Goal: Task Accomplishment & Management: Manage account settings

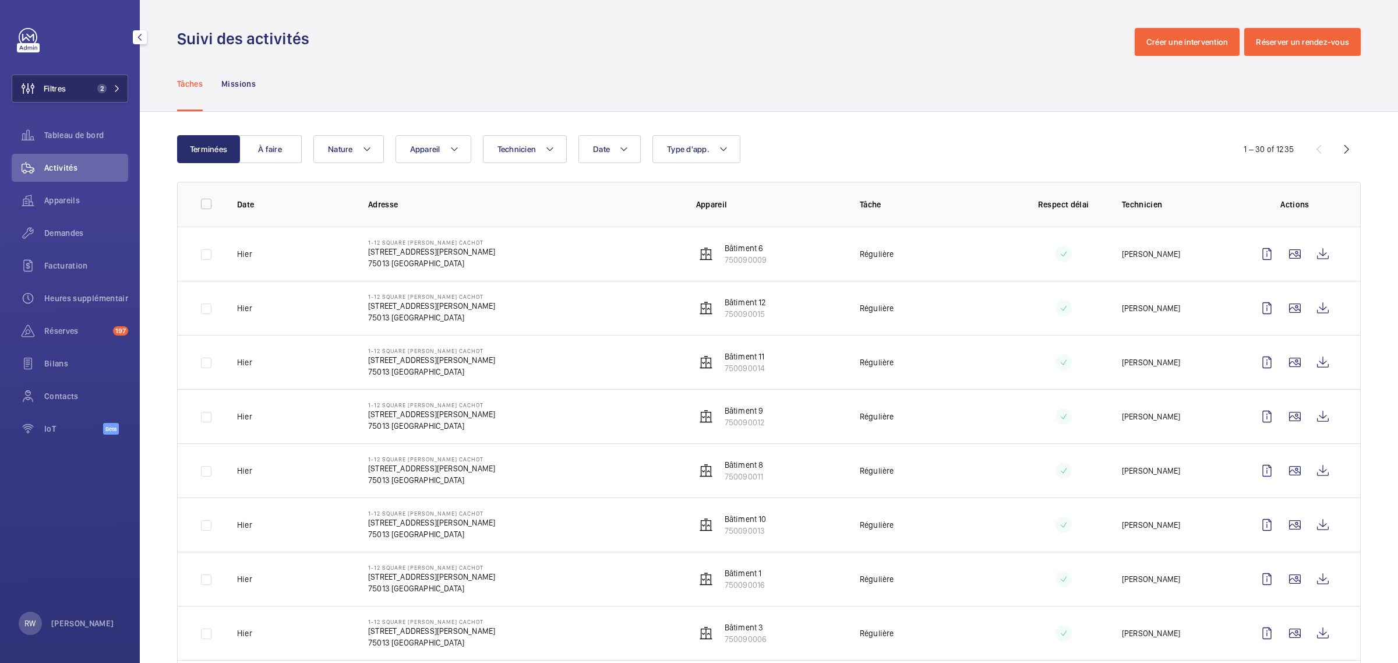
click at [83, 91] on button "Filtres 2" at bounding box center [70, 89] width 116 height 28
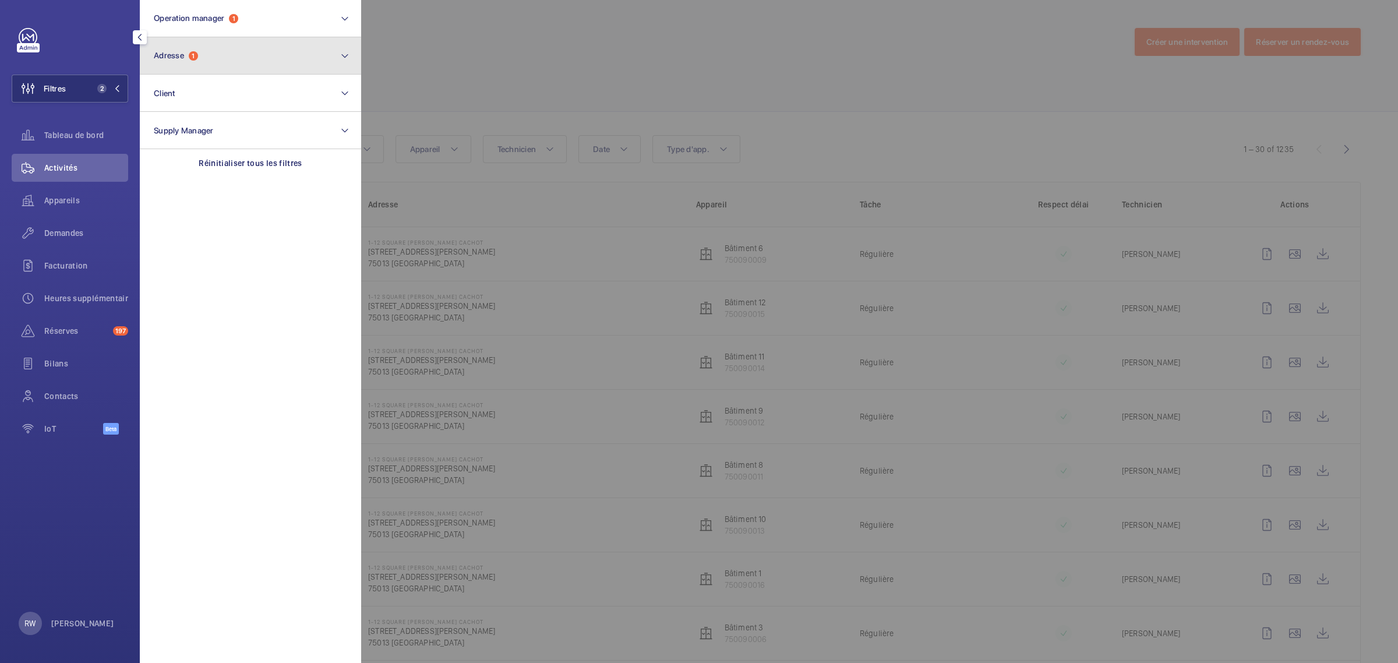
click at [178, 64] on button "Adresse 1" at bounding box center [250, 55] width 221 height 37
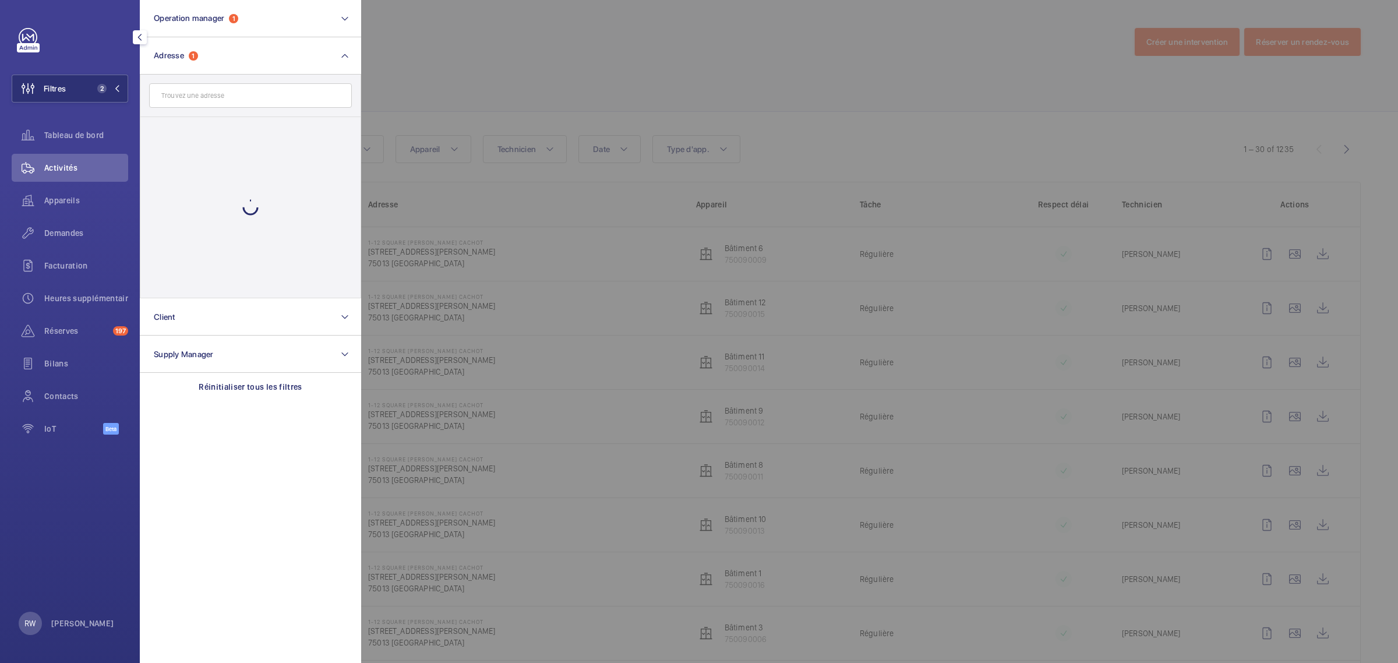
click at [179, 98] on input "text" at bounding box center [250, 95] width 203 height 24
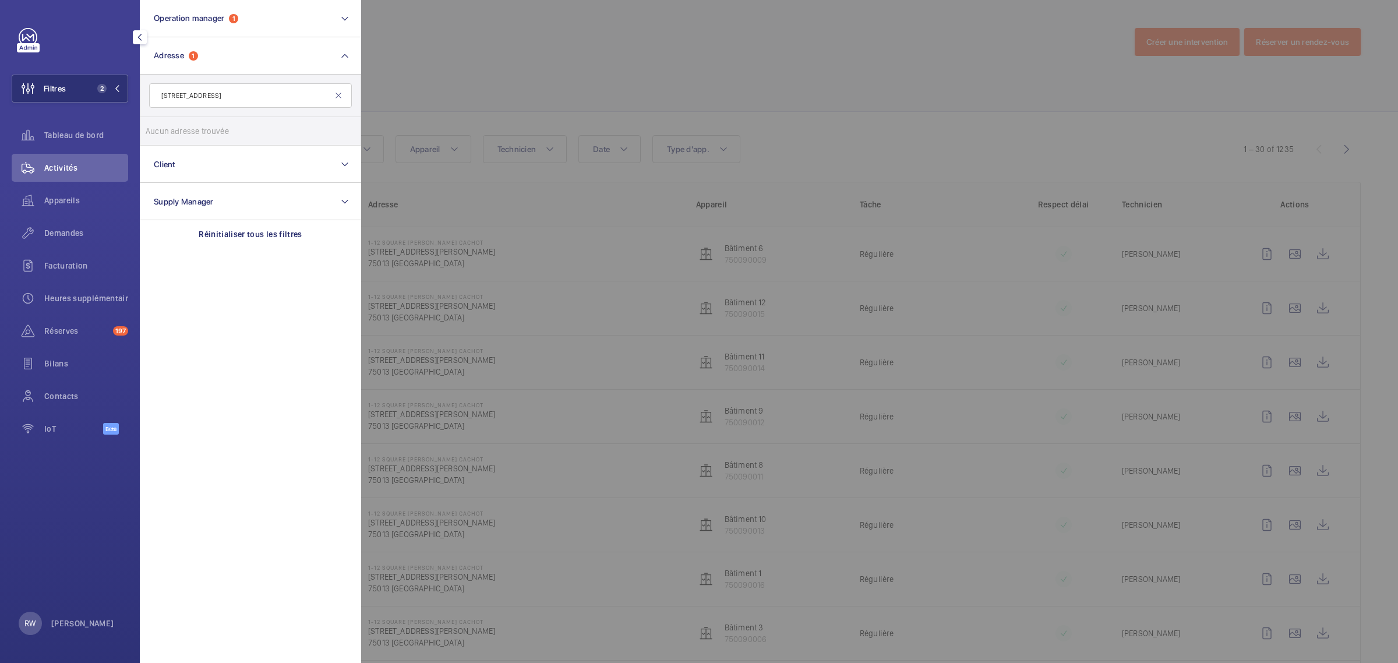
drag, startPoint x: 267, startPoint y: 91, endPoint x: 210, endPoint y: 93, distance: 57.1
click at [210, 93] on input "26 Rue du Caire 75002 PARIS" at bounding box center [250, 95] width 203 height 24
type input "26 Rue du Caire"
click at [158, 129] on label "CABINET ELYSEE NAVARRE - 26 Rue du Caire , PARIS 75002" at bounding box center [241, 131] width 203 height 28
click at [158, 129] on input "CABINET ELYSEE NAVARRE - 26 Rue du Caire , PARIS 75002" at bounding box center [157, 130] width 23 height 23
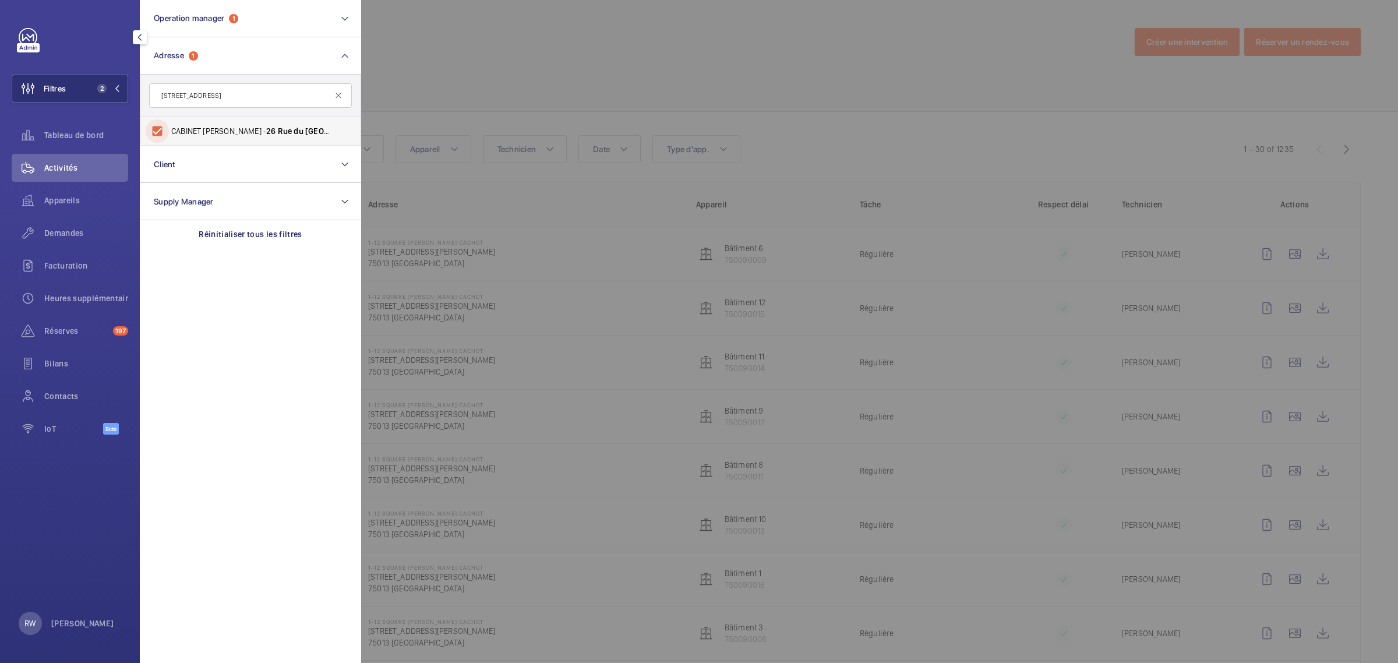
checkbox input "true"
click at [465, 51] on div at bounding box center [1060, 331] width 1398 height 663
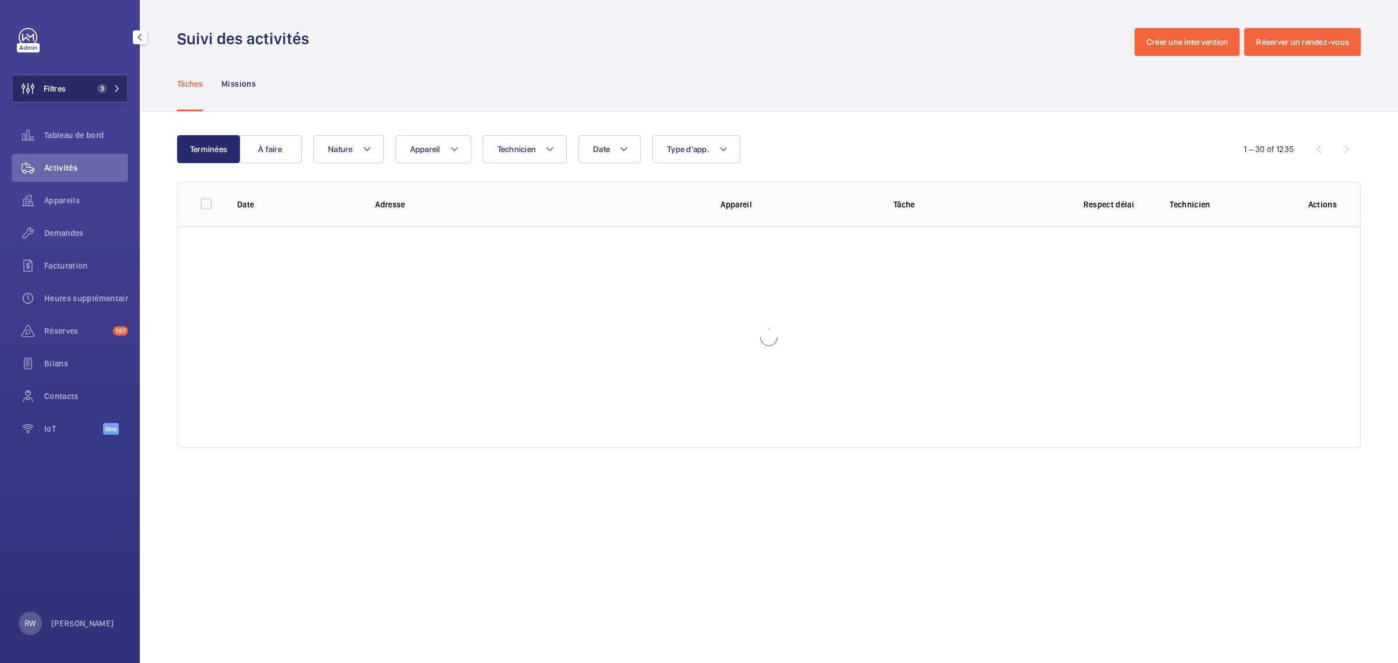
click at [97, 89] on span "3" at bounding box center [101, 88] width 9 height 9
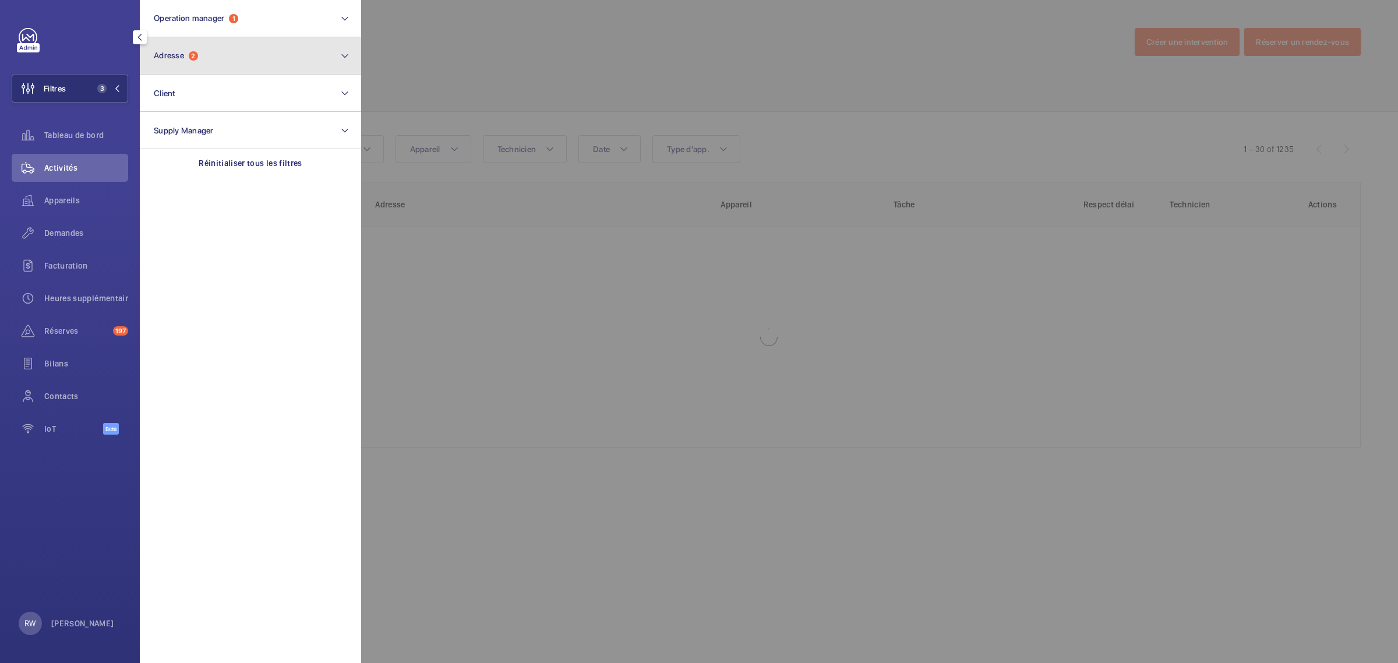
click at [213, 51] on button "Adresse 2" at bounding box center [250, 55] width 221 height 37
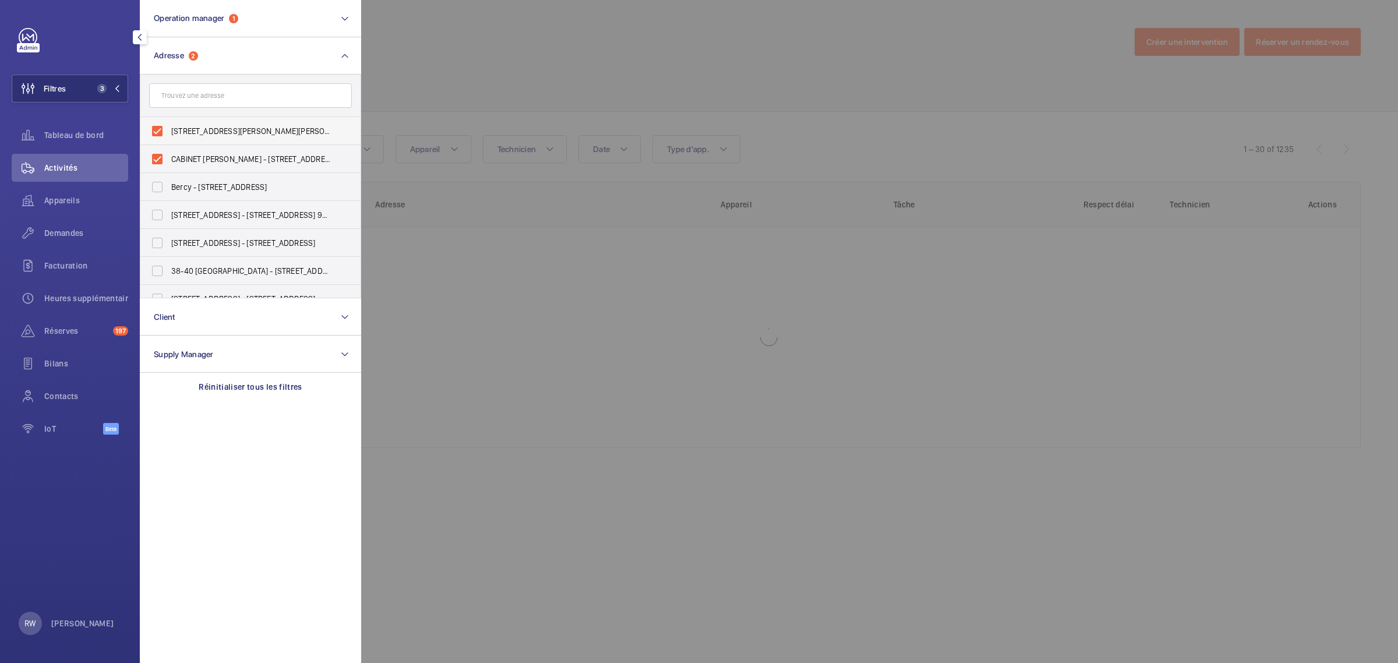
click at [156, 134] on label "1-12 square Albin Cachot - 1-12 square Albin Cachot, 75013 PARIS, PARIS 75013" at bounding box center [241, 131] width 203 height 28
click at [156, 134] on input "1-12 square Albin Cachot - 1-12 square Albin Cachot, 75013 PARIS, PARIS 75013" at bounding box center [157, 130] width 23 height 23
checkbox input "false"
click at [512, 56] on div at bounding box center [1060, 331] width 1398 height 663
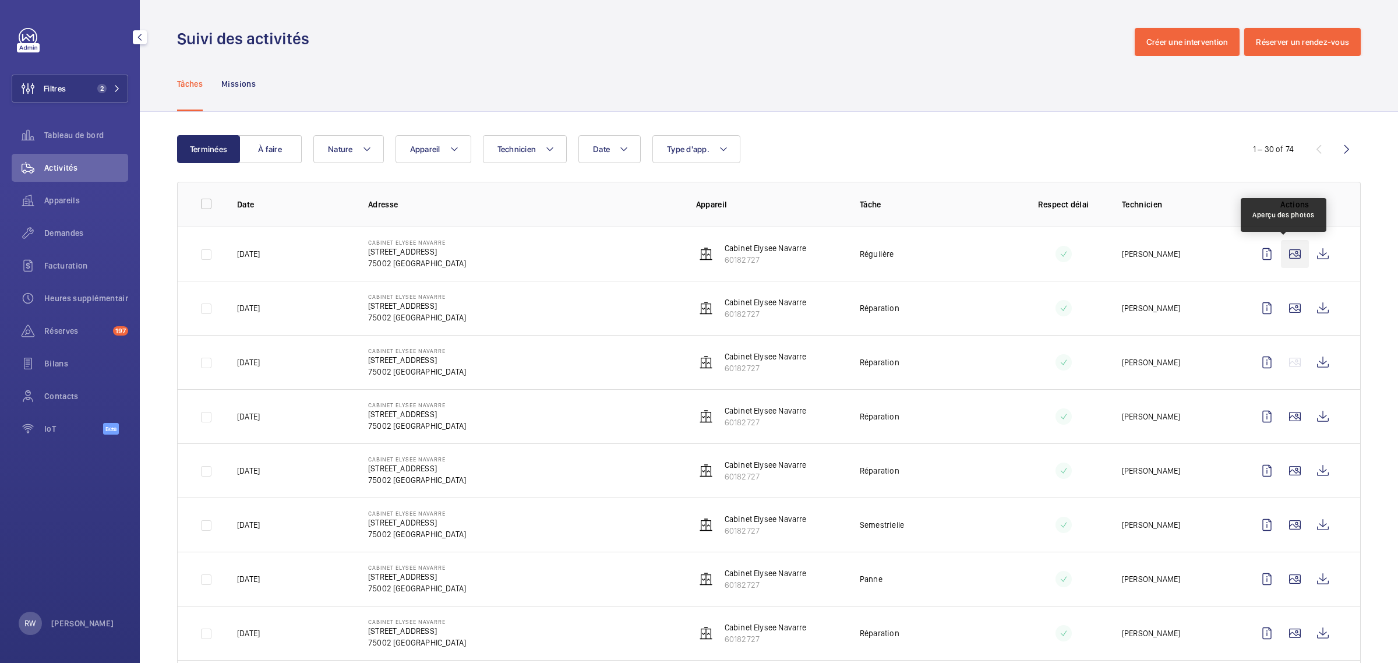
click at [1287, 254] on wm-front-icon-button at bounding box center [1295, 254] width 28 height 28
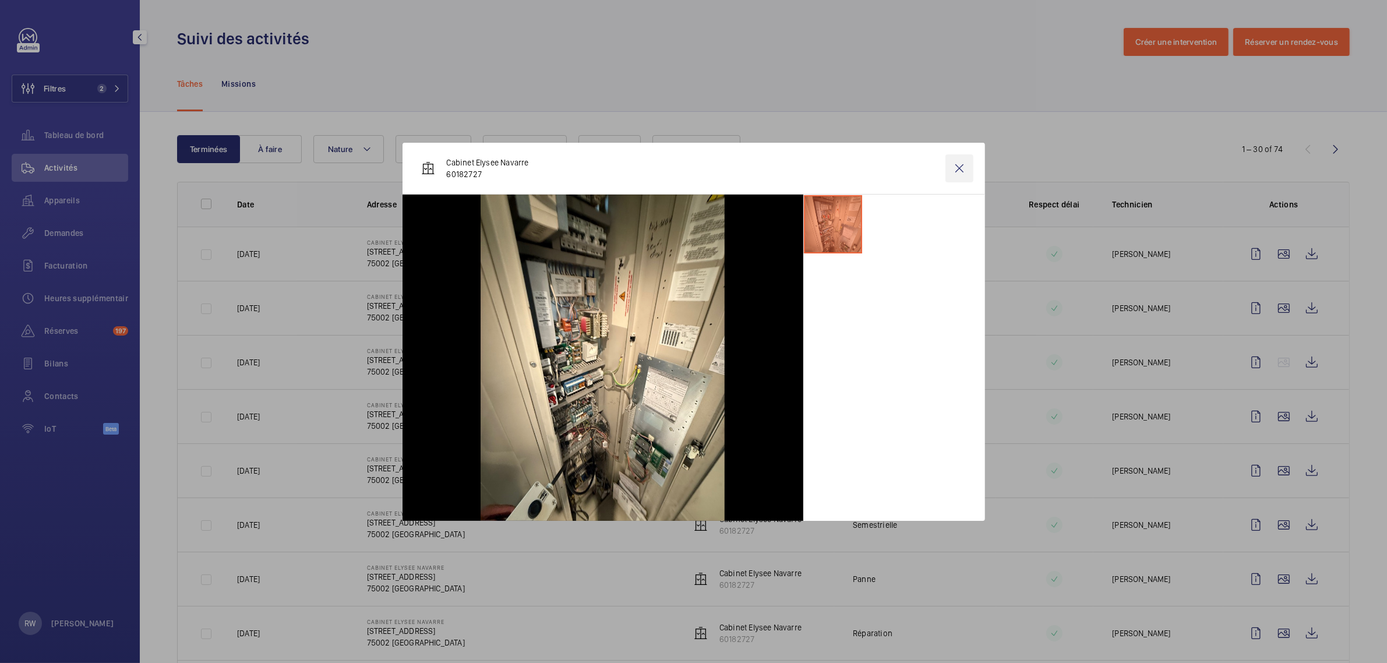
click at [956, 169] on wm-front-icon-button at bounding box center [959, 168] width 28 height 28
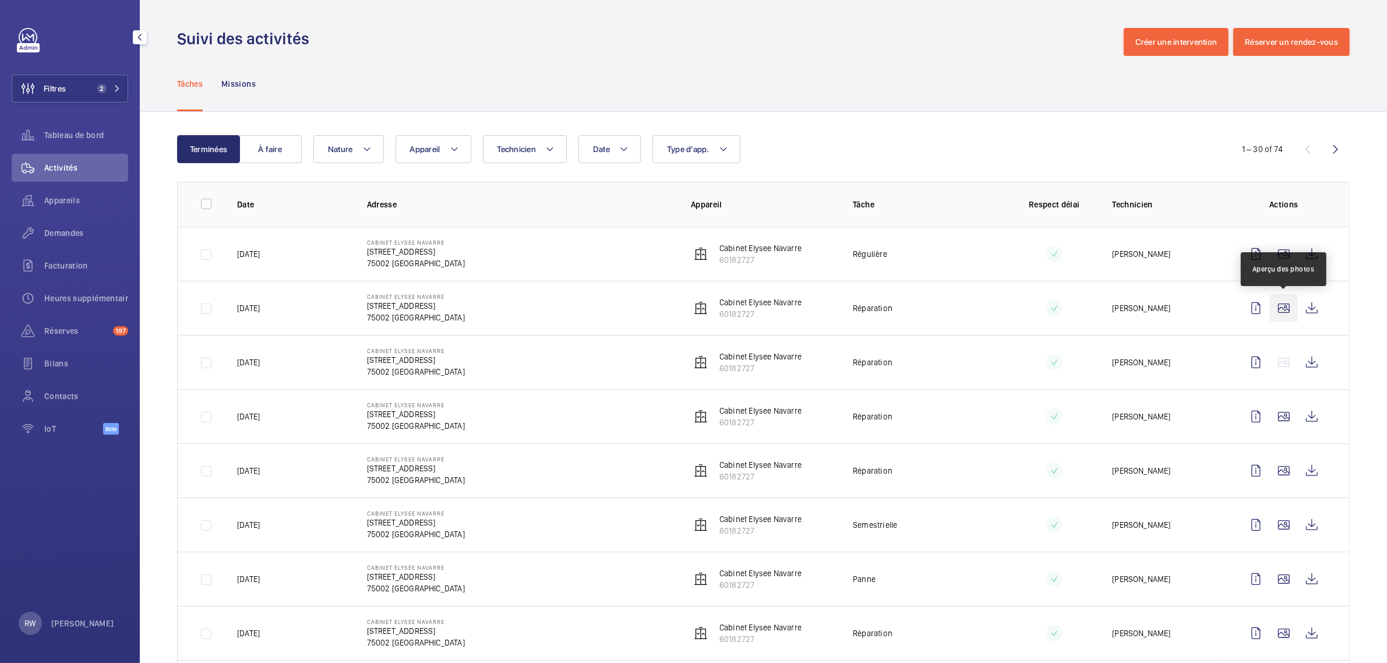
click at [1282, 304] on wm-front-icon-button at bounding box center [1284, 308] width 28 height 28
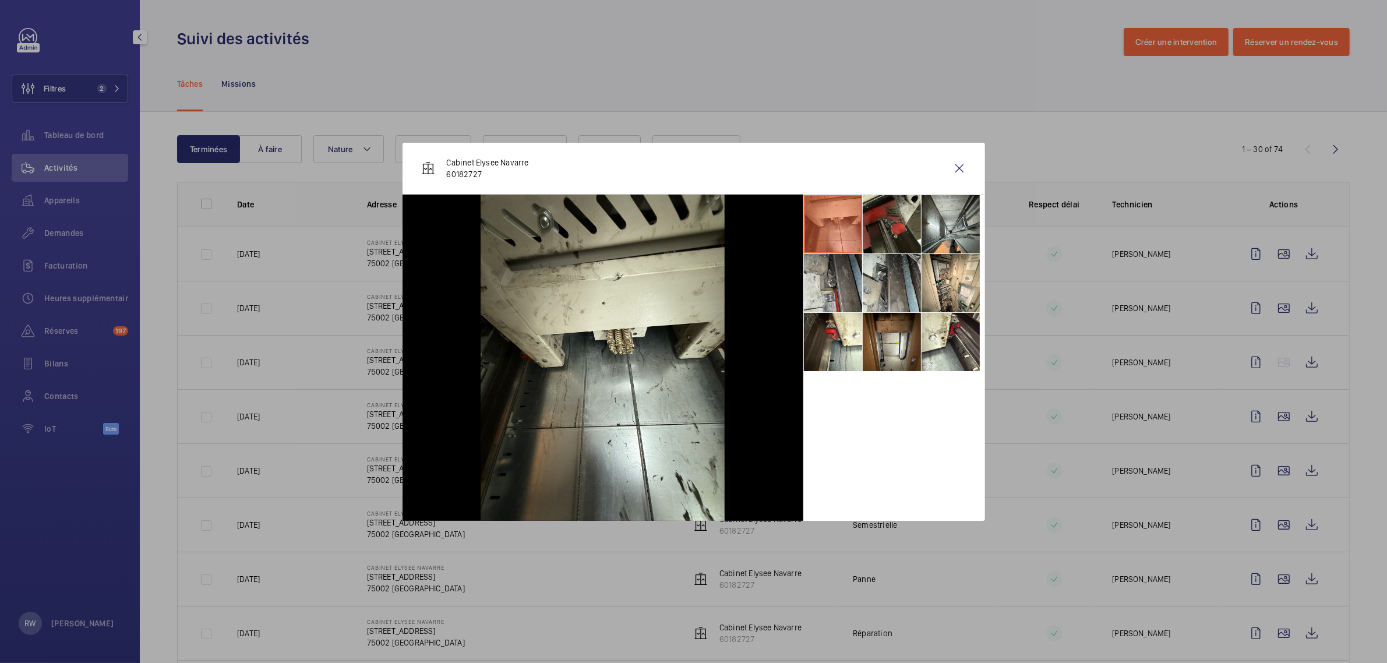
click at [837, 224] on li at bounding box center [833, 224] width 58 height 58
click at [892, 229] on li at bounding box center [891, 224] width 58 height 58
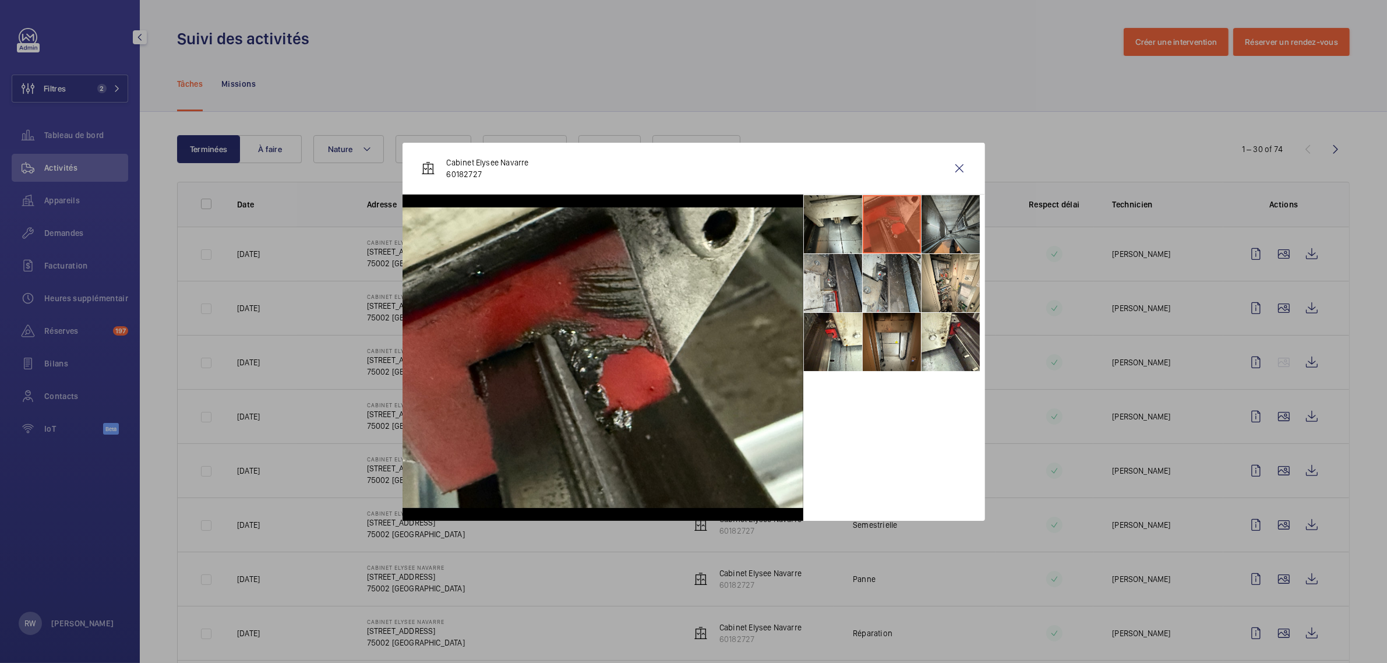
click at [953, 227] on li at bounding box center [950, 224] width 58 height 58
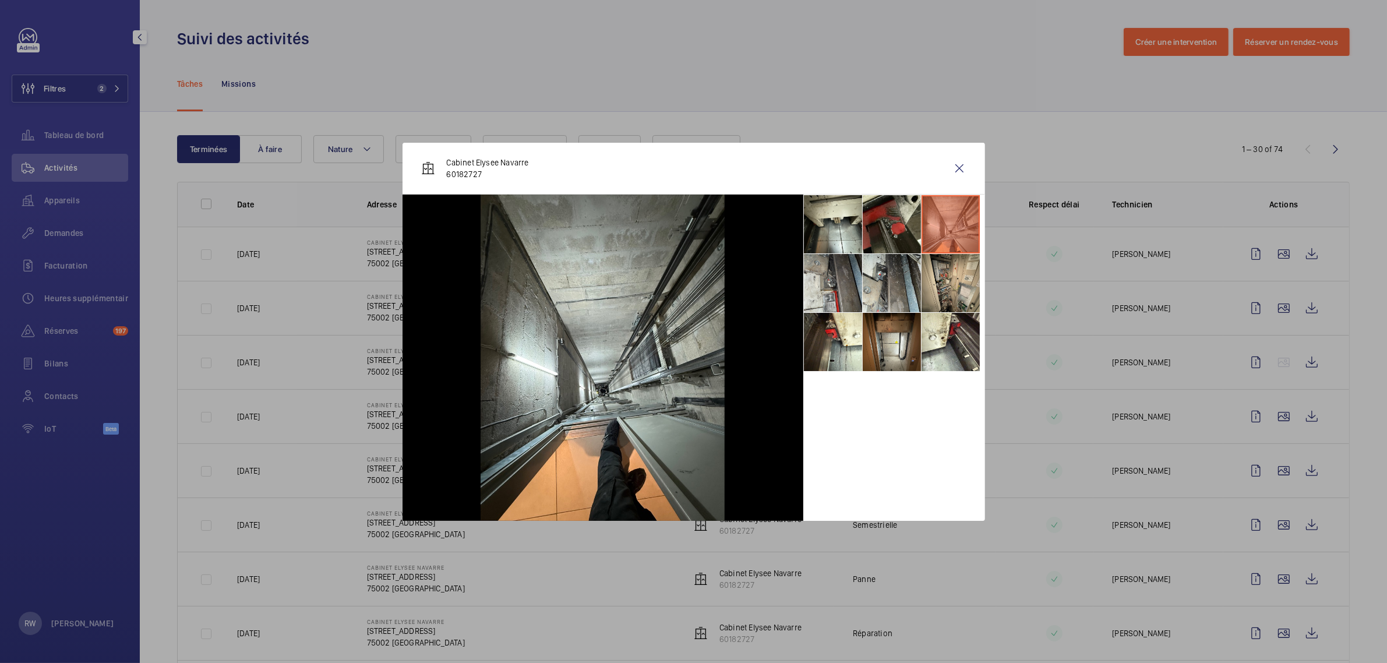
click at [947, 285] on li at bounding box center [950, 283] width 58 height 58
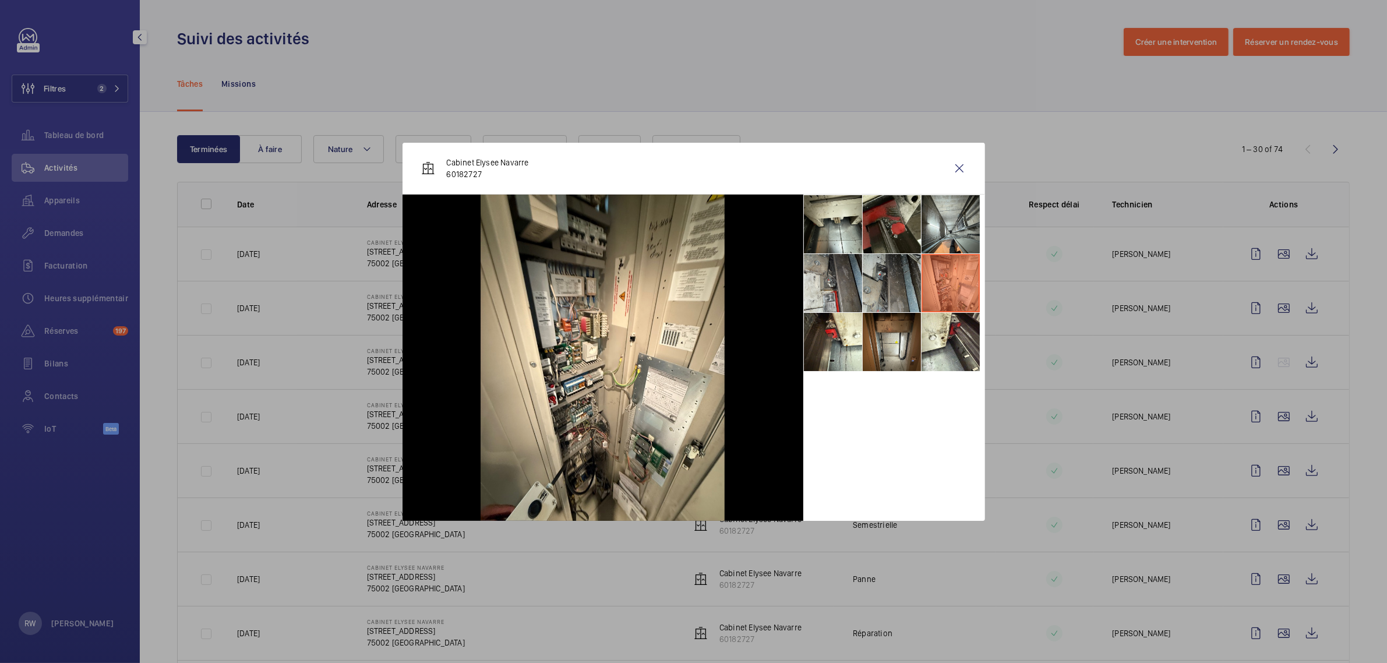
click at [898, 287] on li at bounding box center [891, 283] width 58 height 58
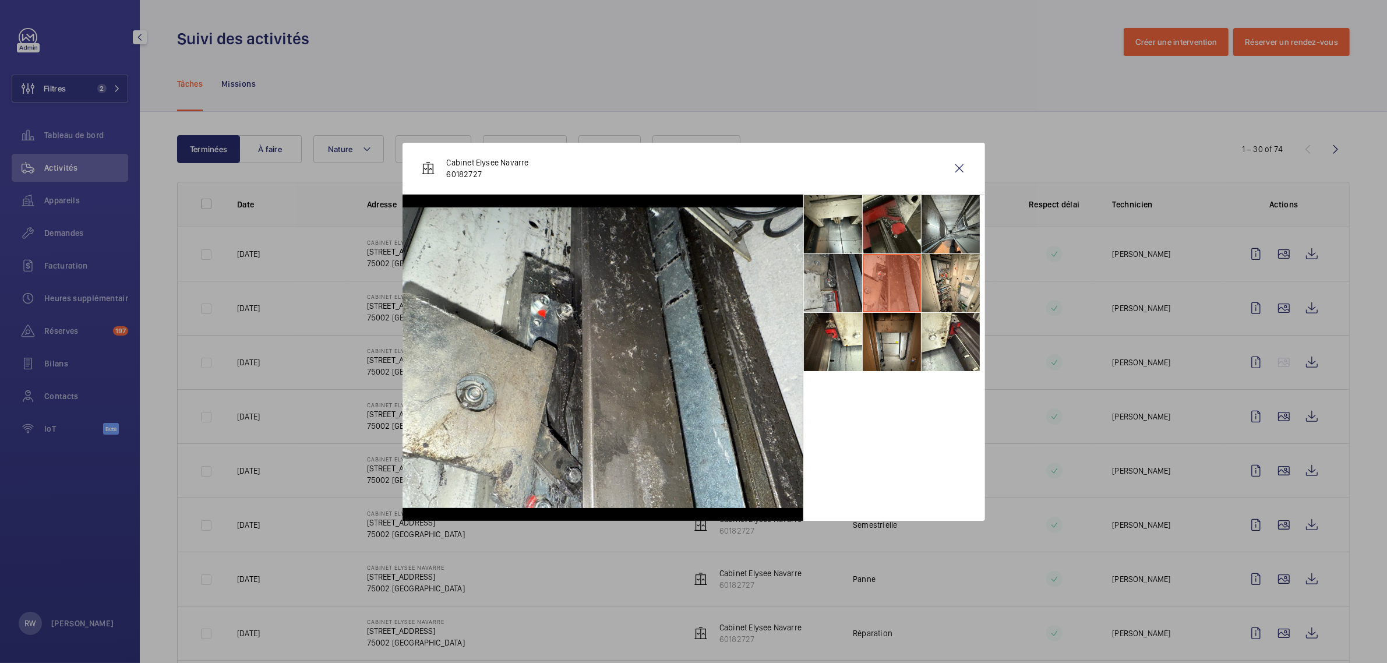
click at [836, 287] on li at bounding box center [833, 283] width 58 height 58
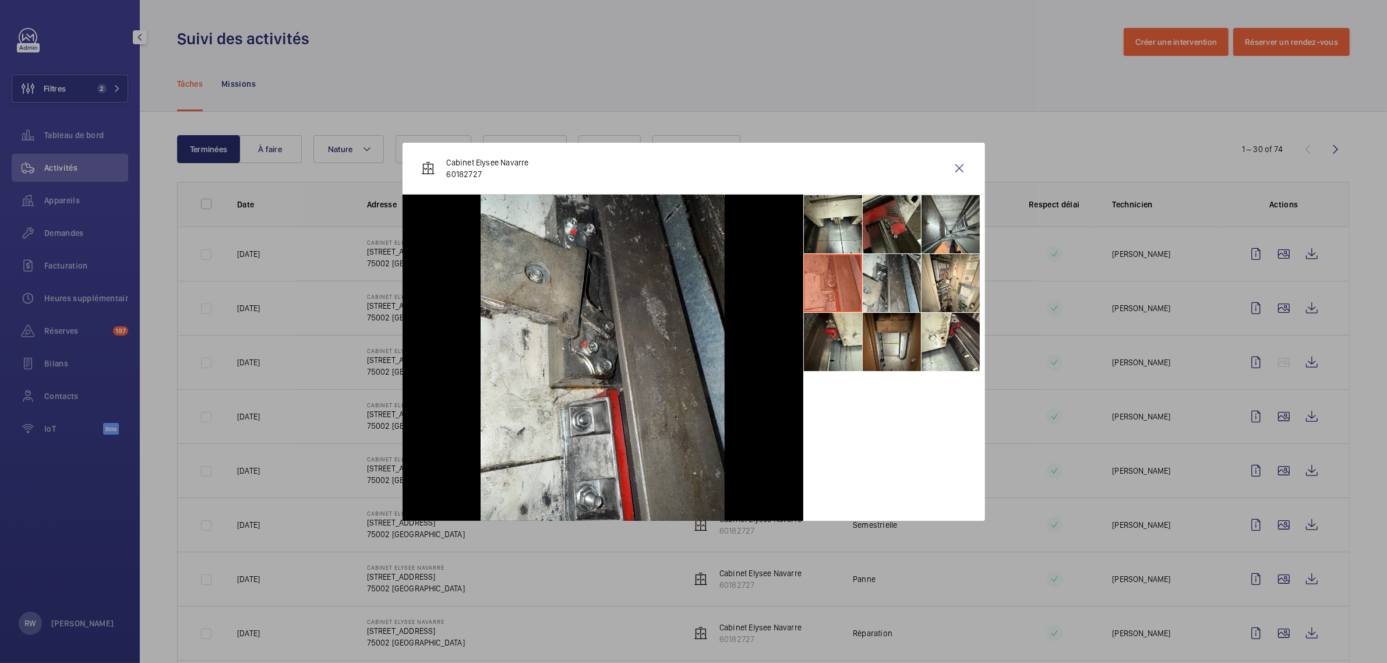
click at [834, 352] on li at bounding box center [833, 342] width 58 height 58
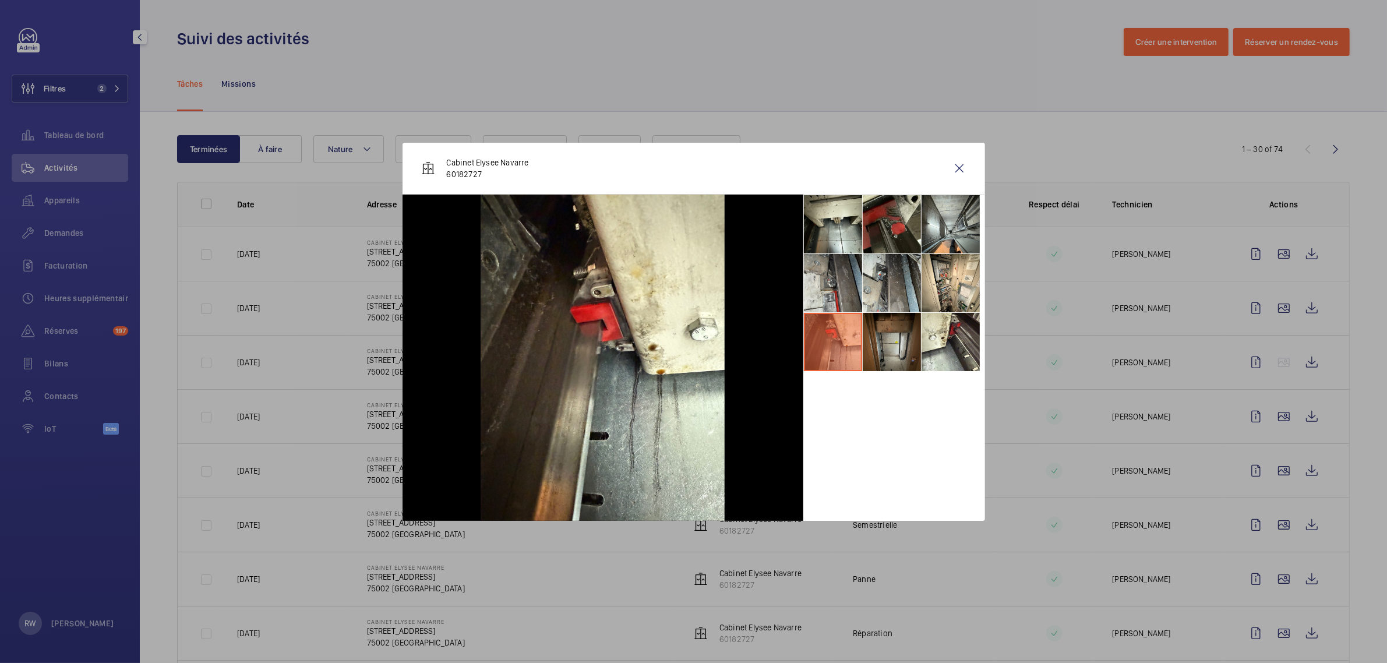
click at [899, 334] on li at bounding box center [891, 342] width 58 height 58
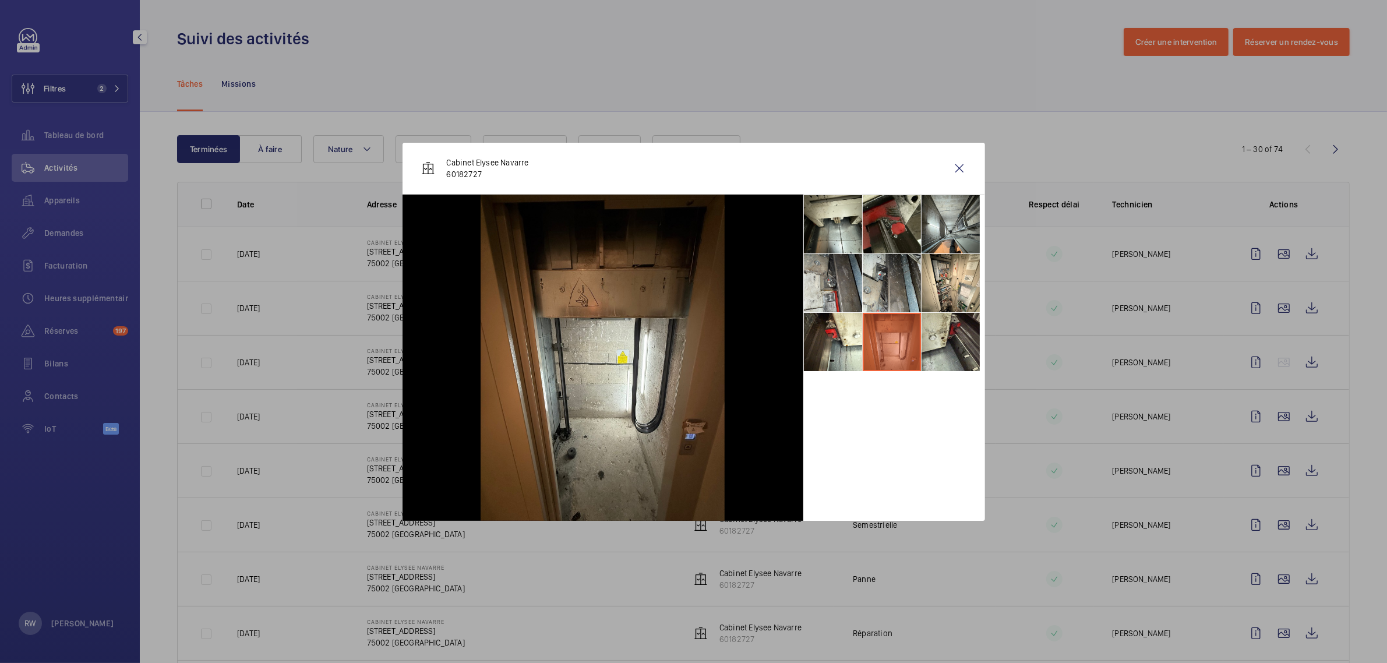
click at [944, 333] on li at bounding box center [950, 342] width 58 height 58
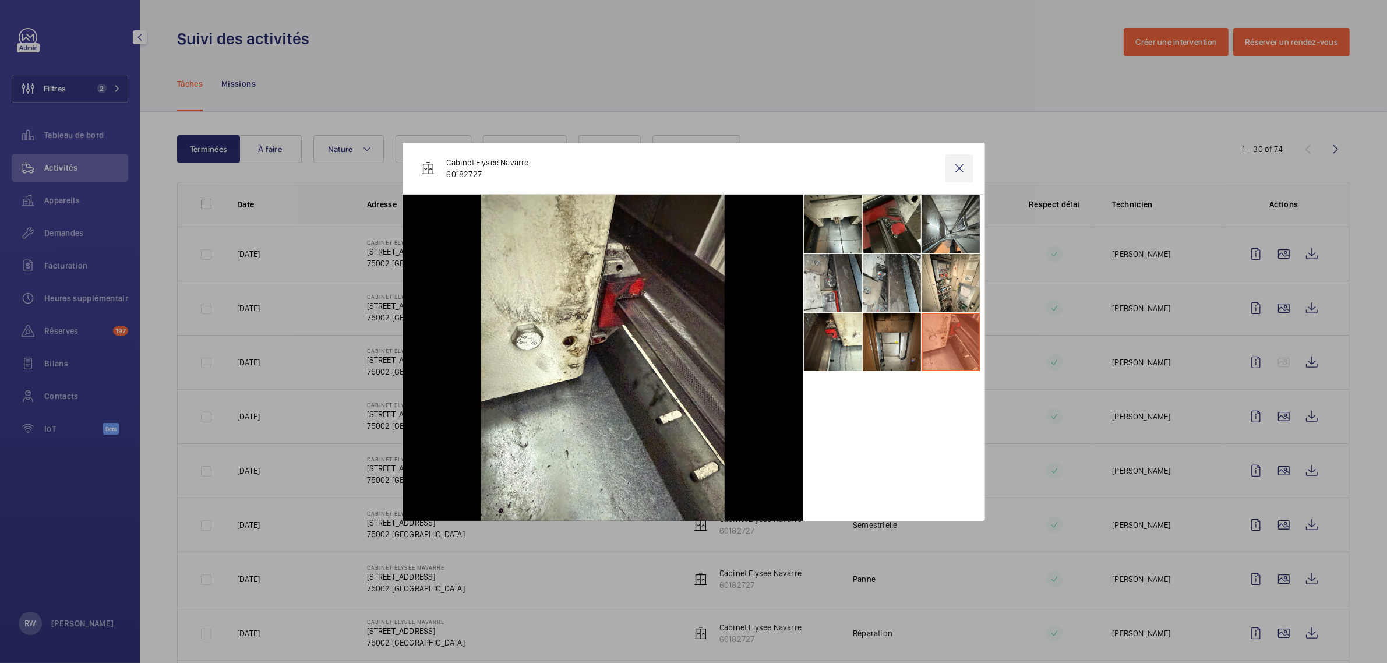
click at [962, 175] on wm-front-icon-button at bounding box center [959, 168] width 28 height 28
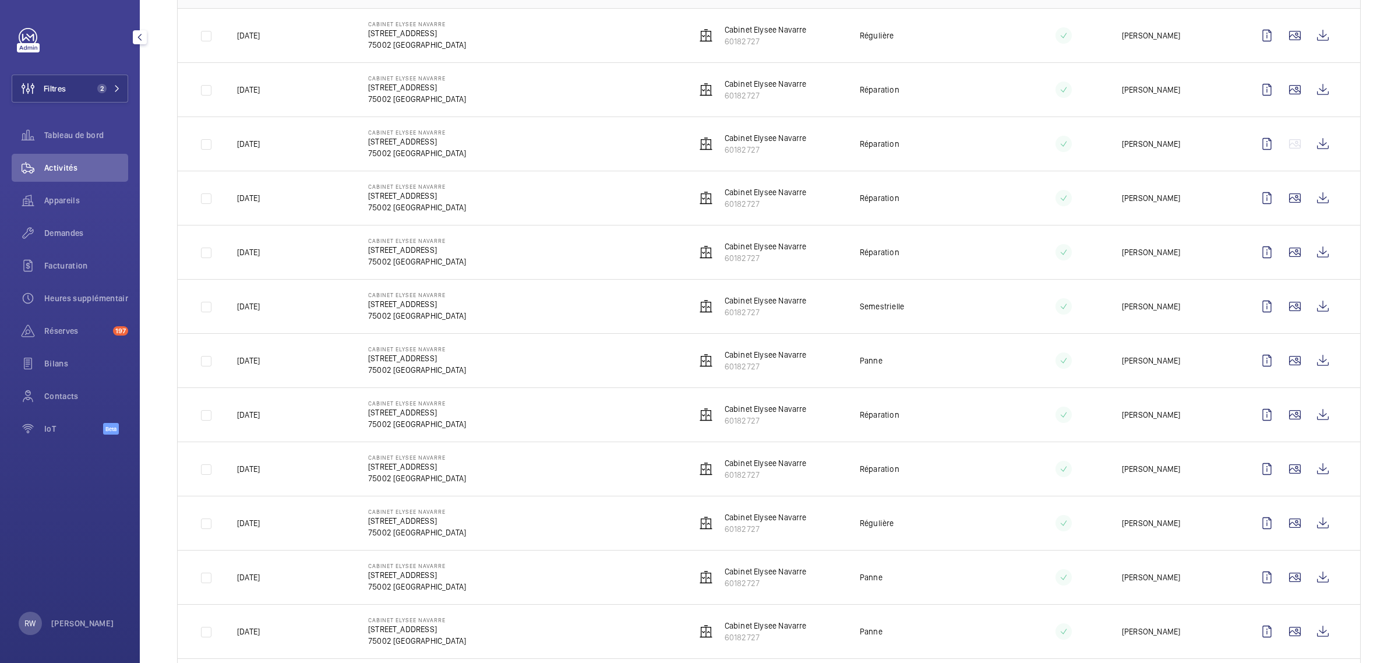
scroll to position [1230, 0]
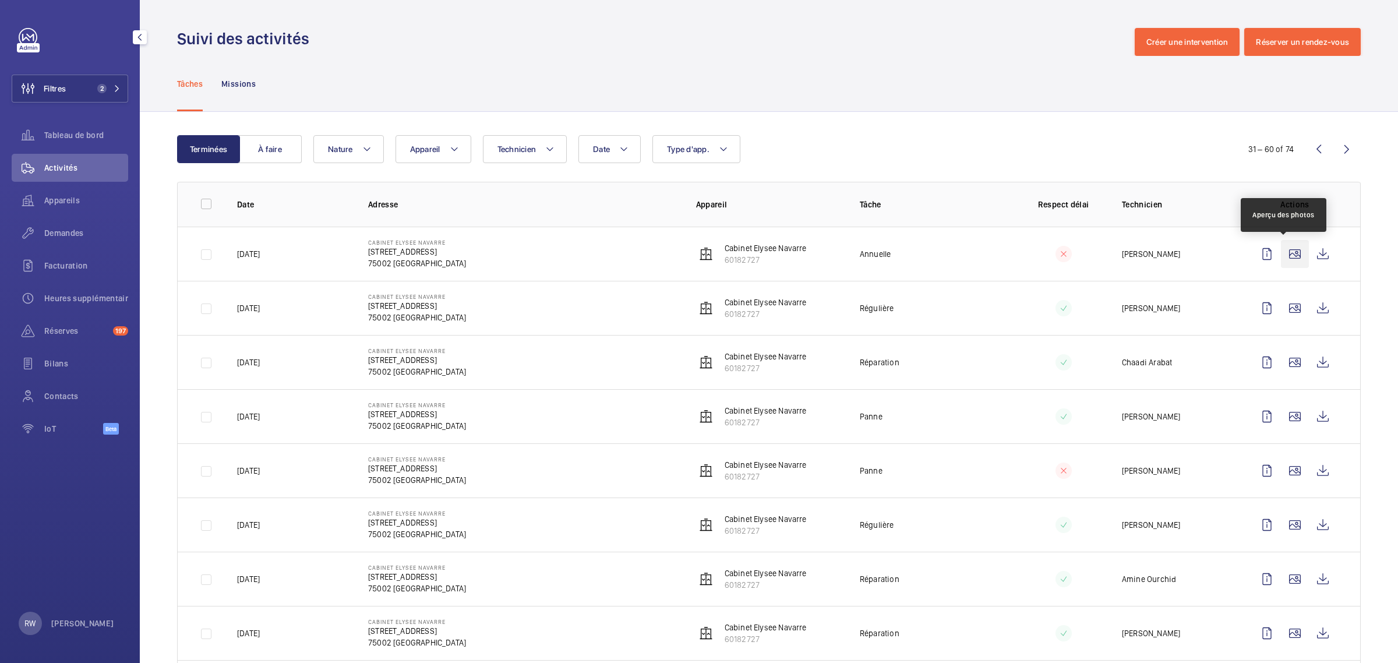
click at [1284, 253] on wm-front-icon-button at bounding box center [1295, 254] width 28 height 28
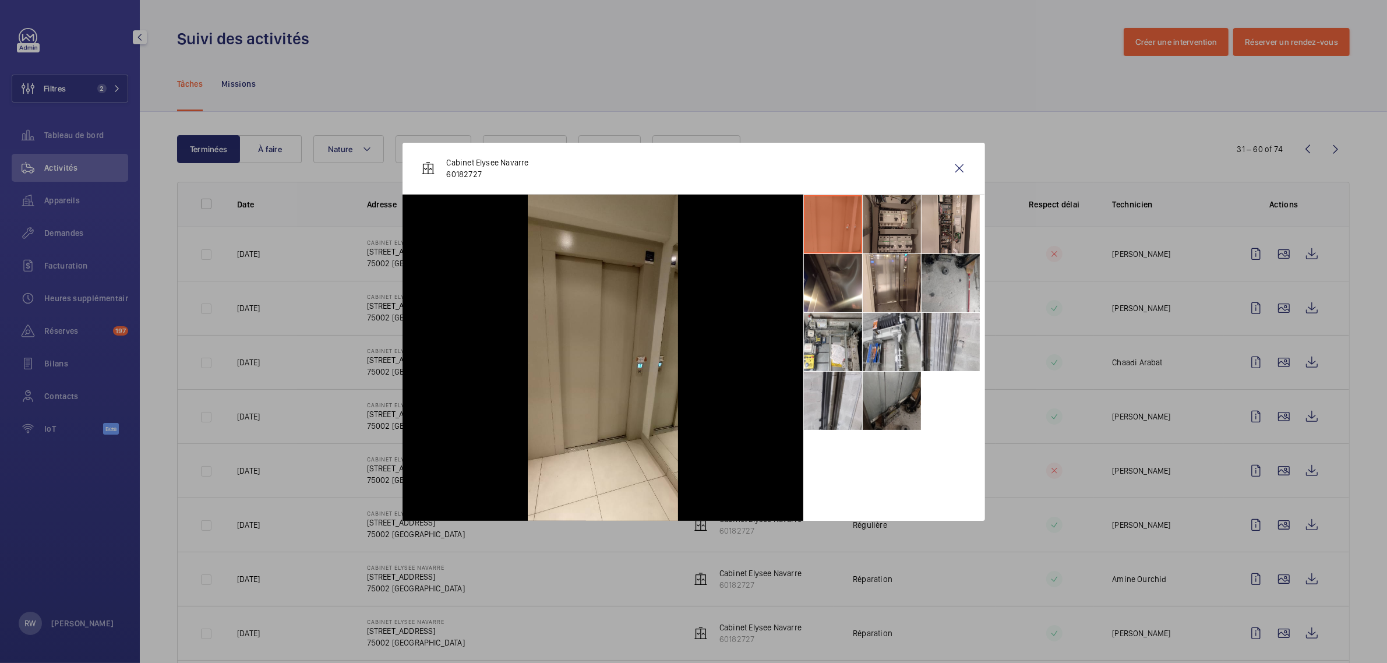
click at [886, 216] on li at bounding box center [891, 224] width 58 height 58
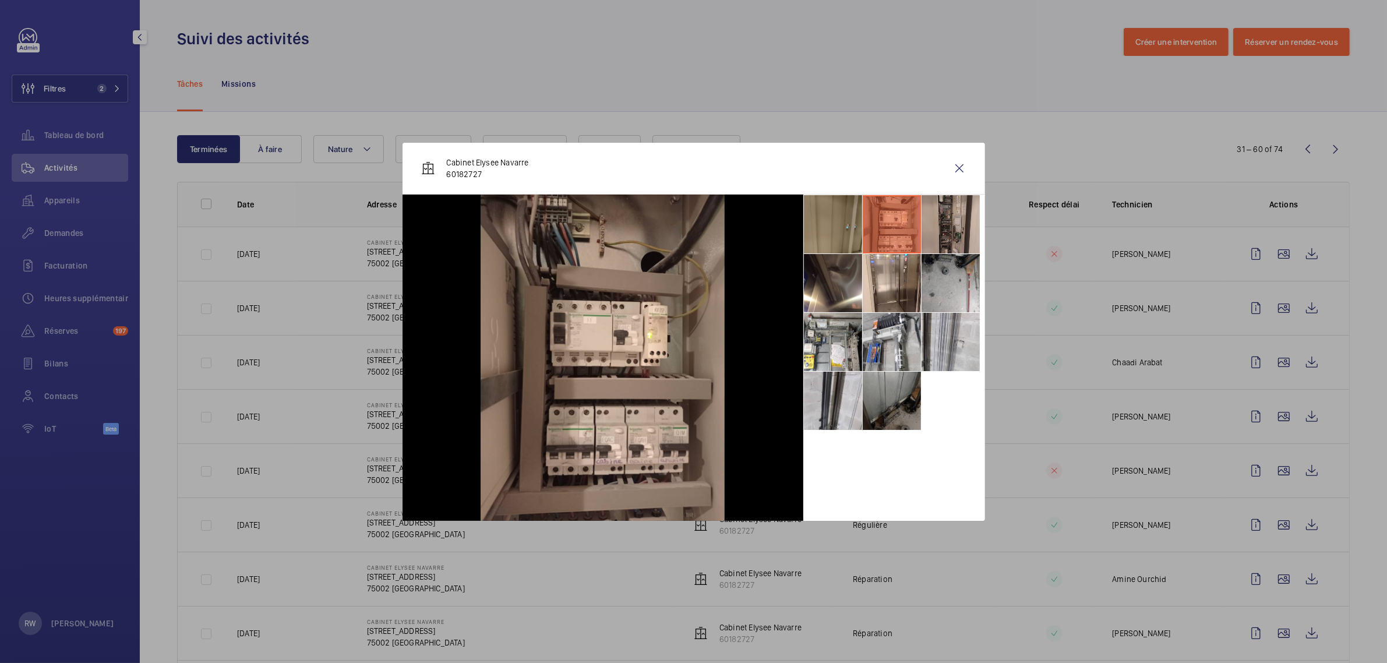
click at [949, 215] on li at bounding box center [950, 224] width 58 height 58
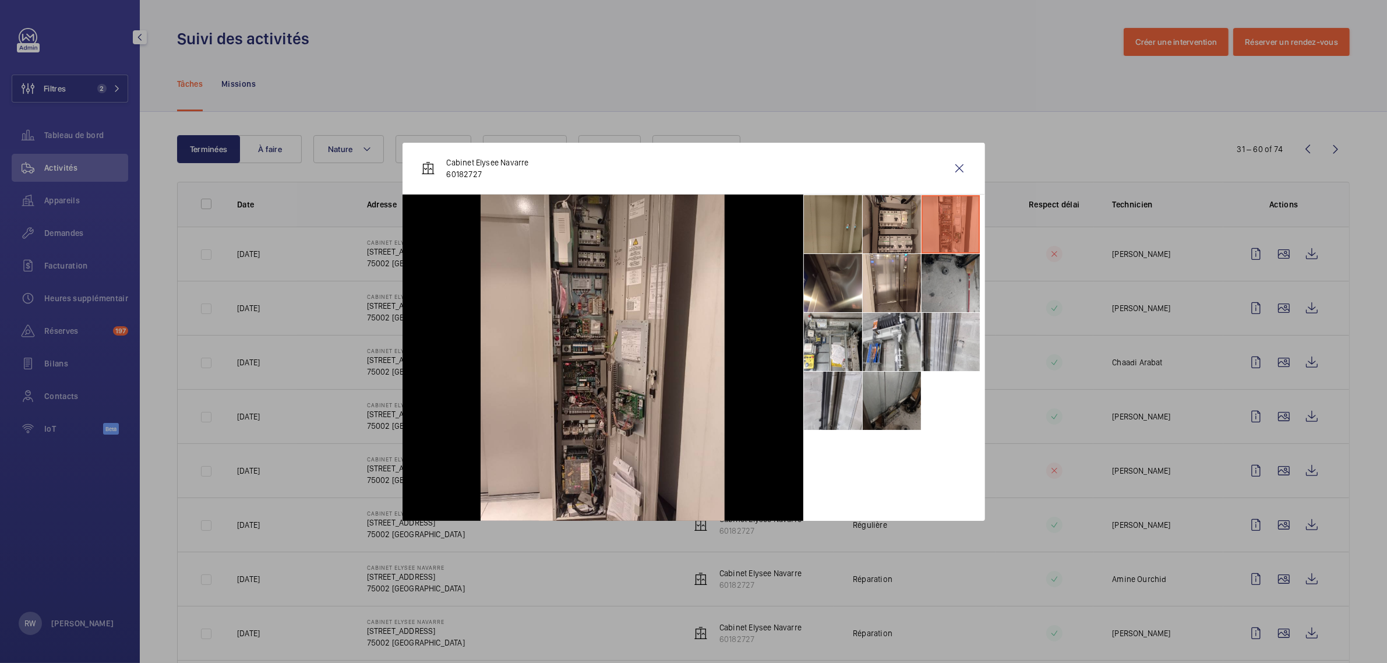
click at [931, 290] on li at bounding box center [950, 283] width 58 height 58
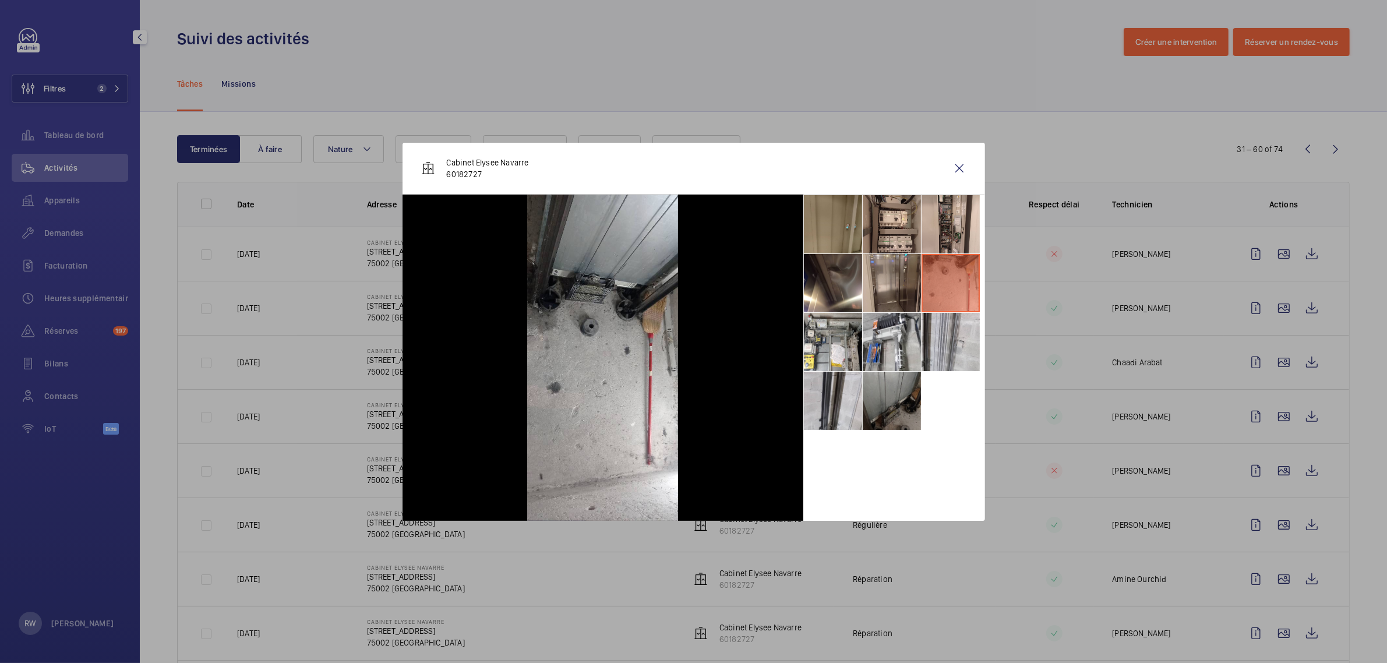
click at [903, 290] on li at bounding box center [891, 283] width 58 height 58
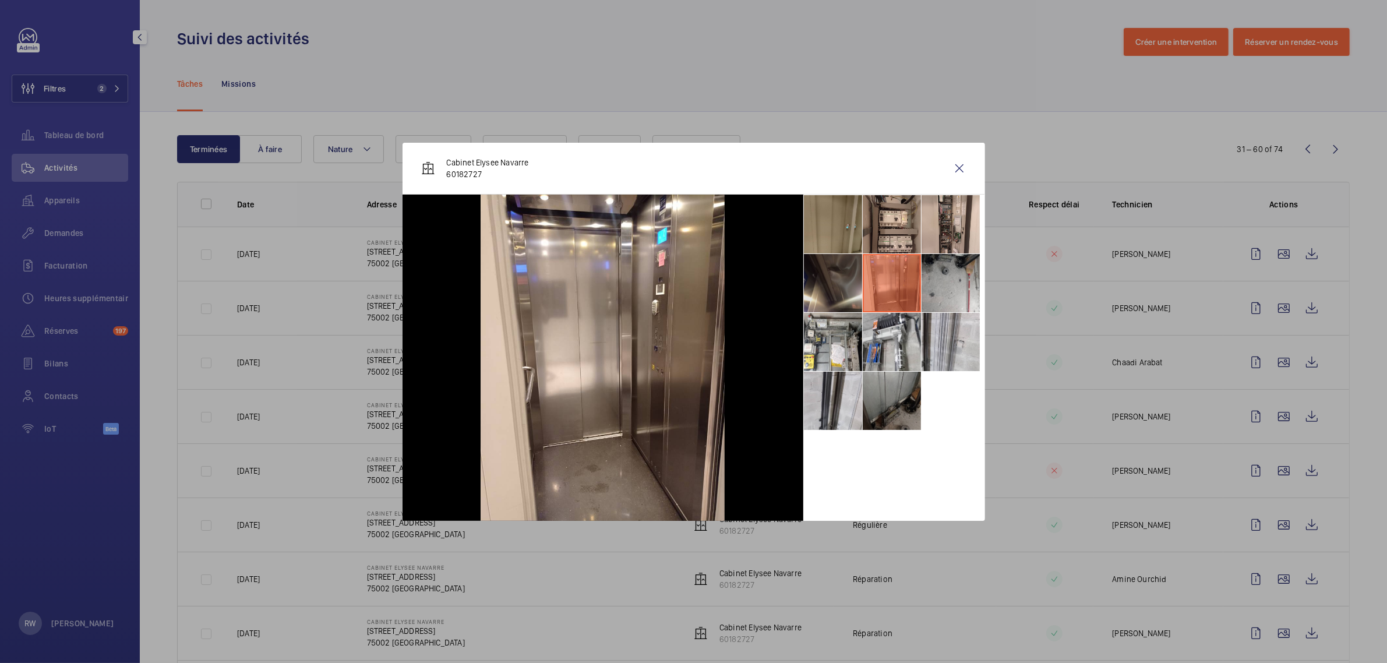
click at [833, 280] on li at bounding box center [833, 283] width 58 height 58
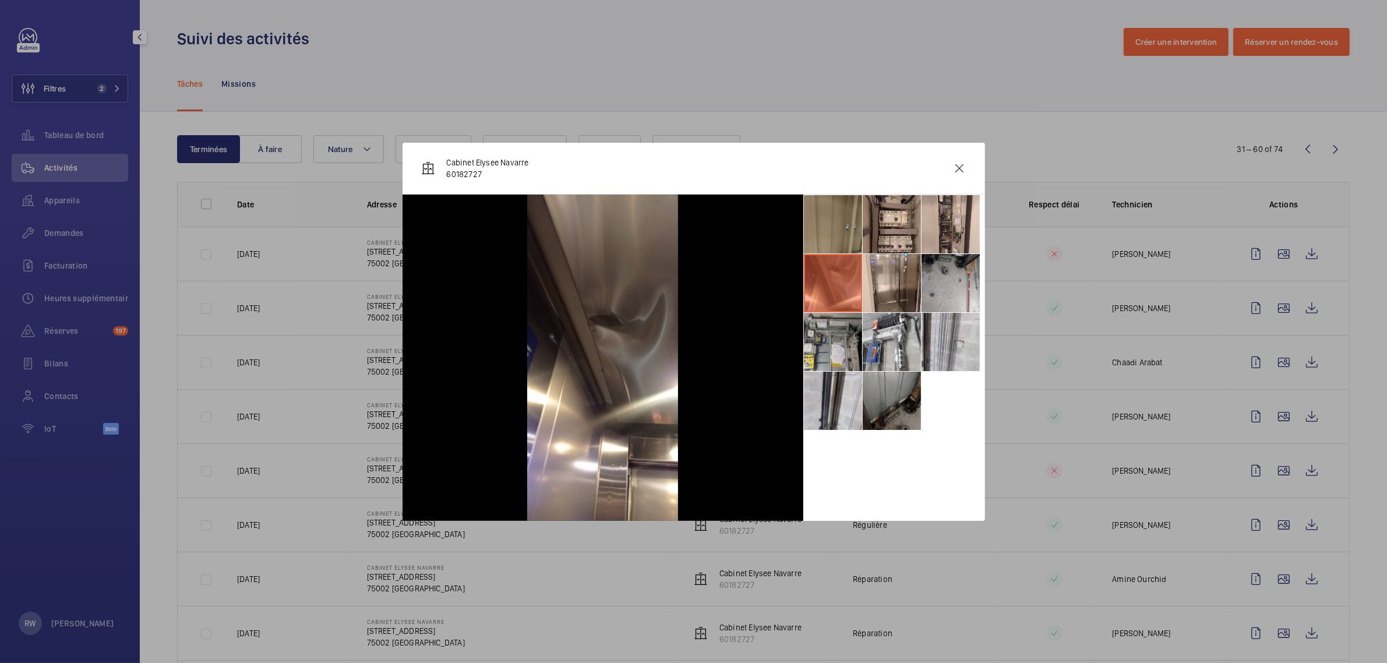
click at [836, 333] on li at bounding box center [833, 342] width 58 height 58
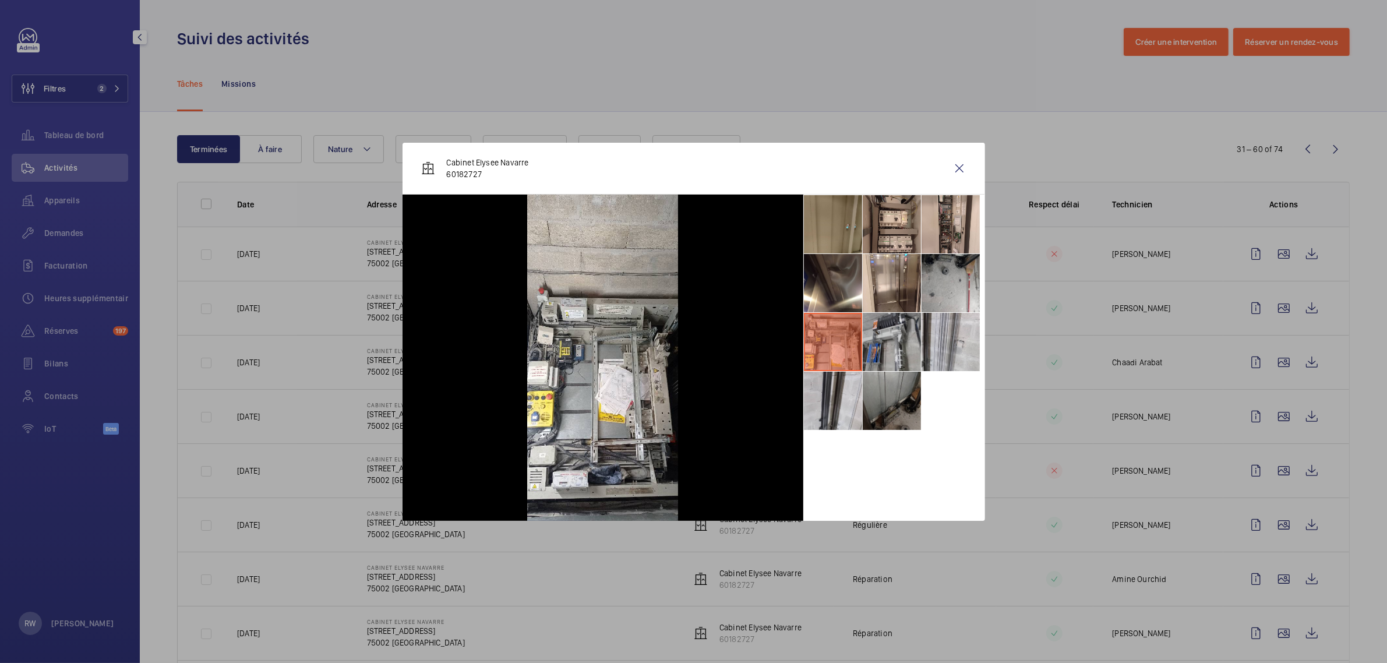
click at [898, 335] on li at bounding box center [891, 342] width 58 height 58
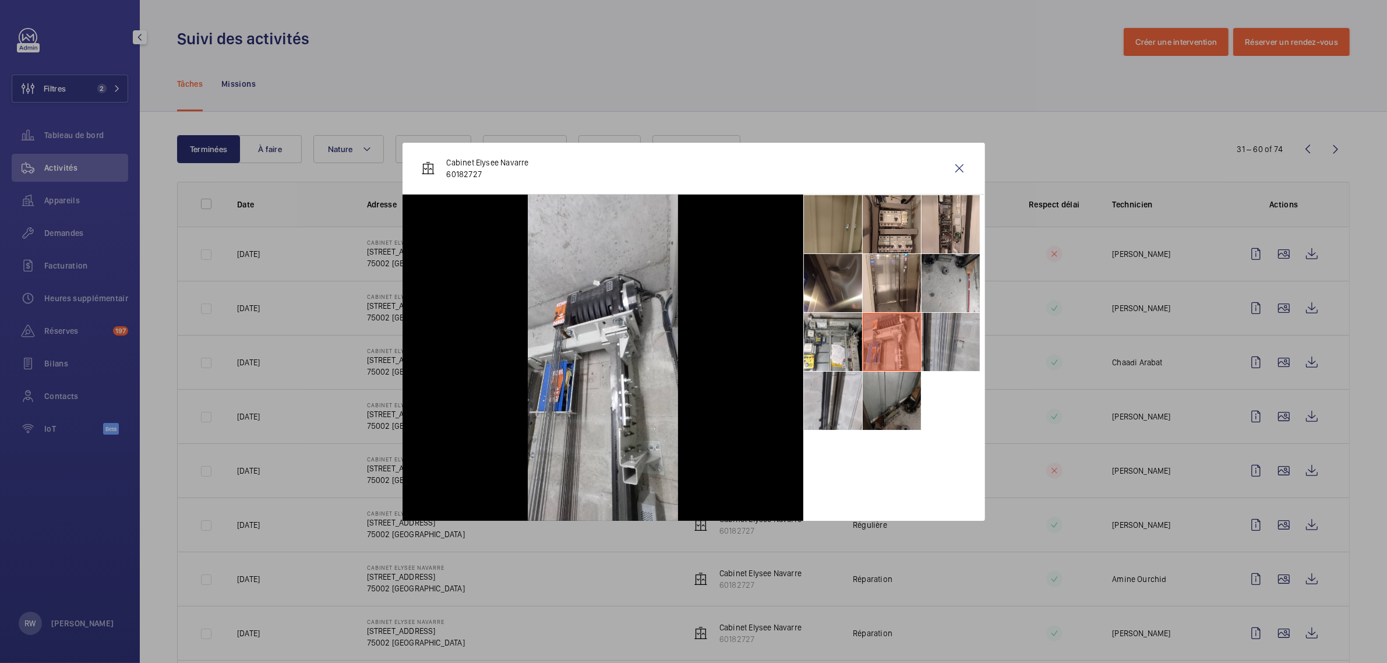
click at [936, 333] on li at bounding box center [950, 342] width 58 height 58
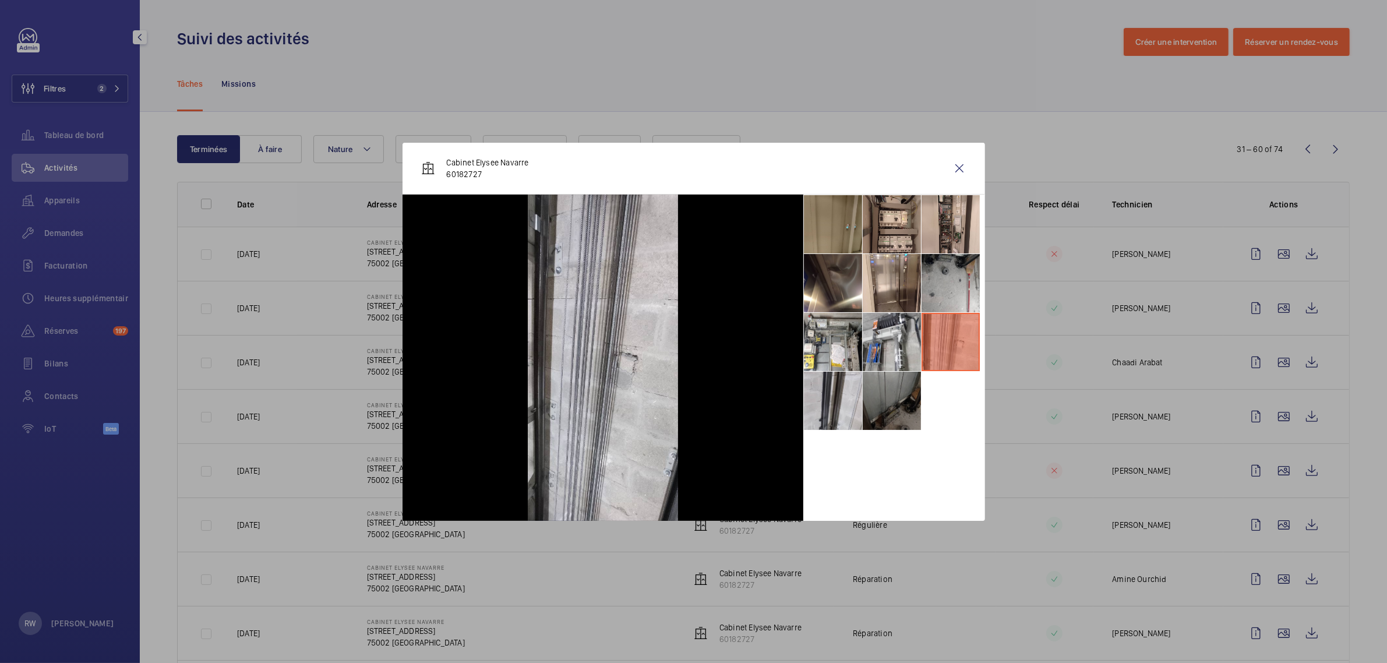
click at [889, 393] on li at bounding box center [891, 401] width 58 height 58
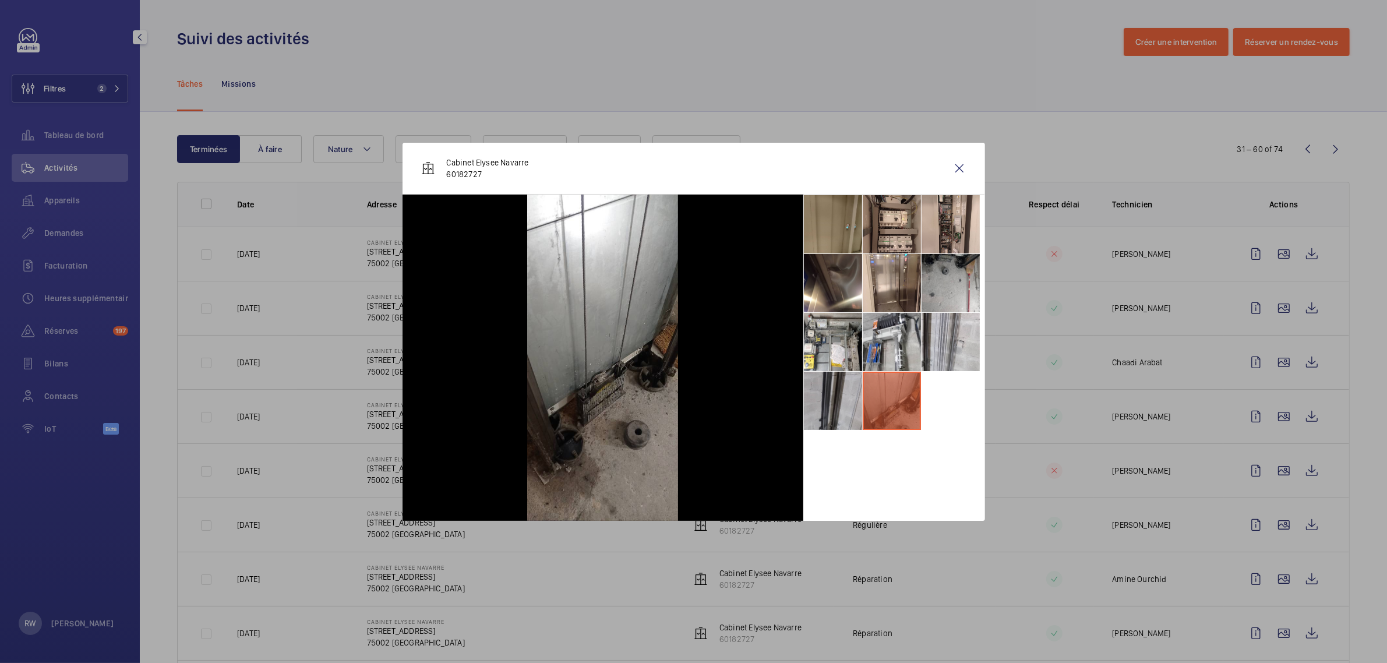
click at [843, 397] on li at bounding box center [833, 401] width 58 height 58
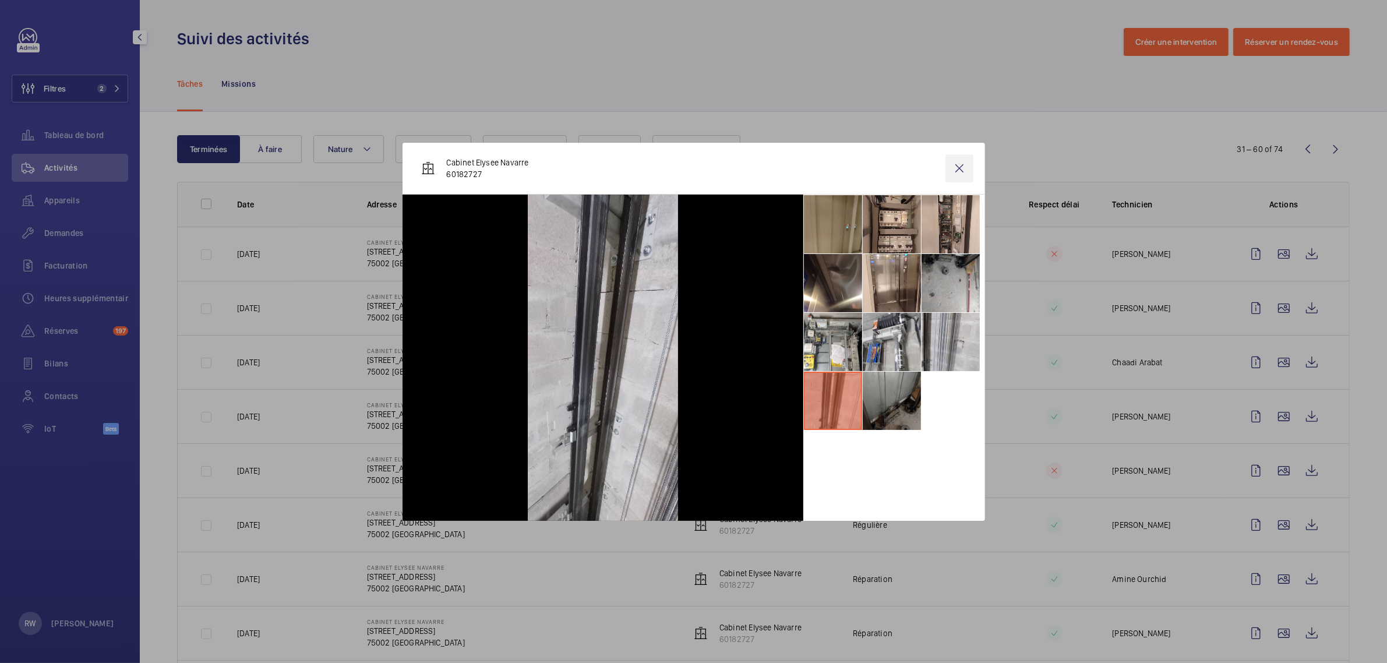
click at [964, 165] on wm-front-icon-button at bounding box center [959, 168] width 28 height 28
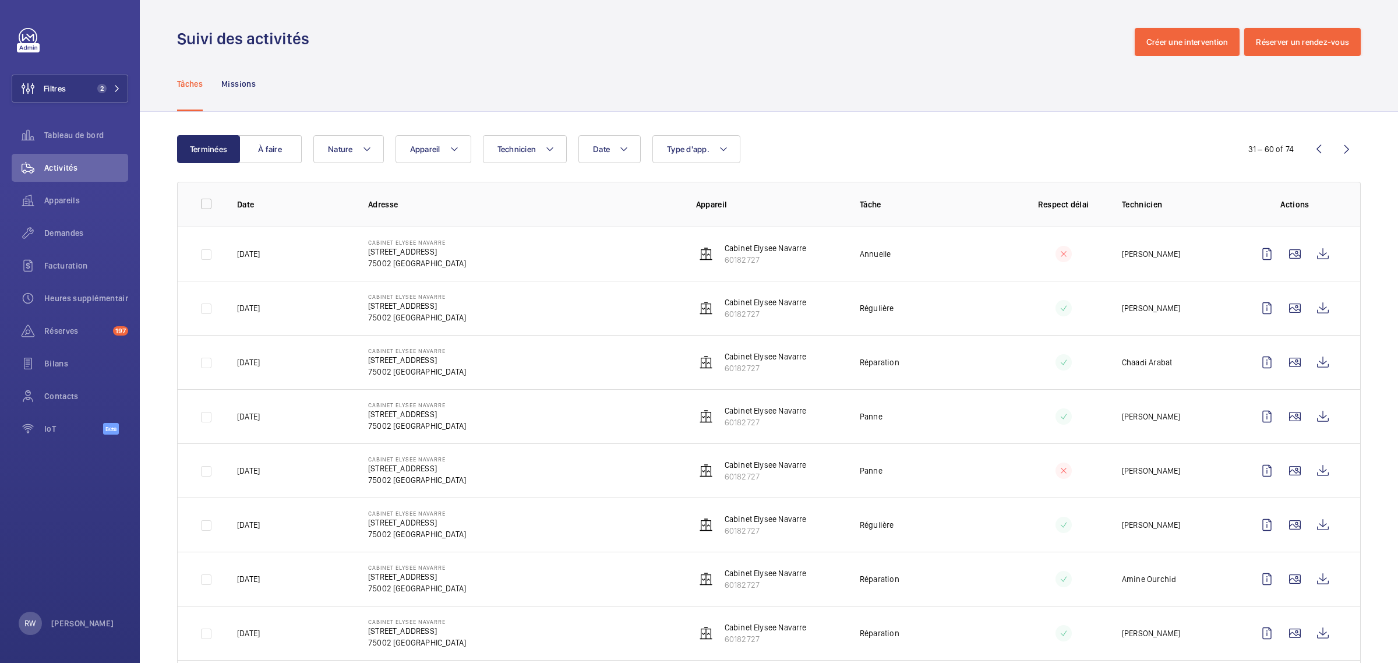
click at [1306, 144] on wm-front-icon-button at bounding box center [1318, 149] width 28 height 28
click at [1307, 148] on div "31 – 60 of 74" at bounding box center [1273, 149] width 78 height 12
click at [1290, 309] on wm-front-icon-button at bounding box center [1295, 308] width 28 height 28
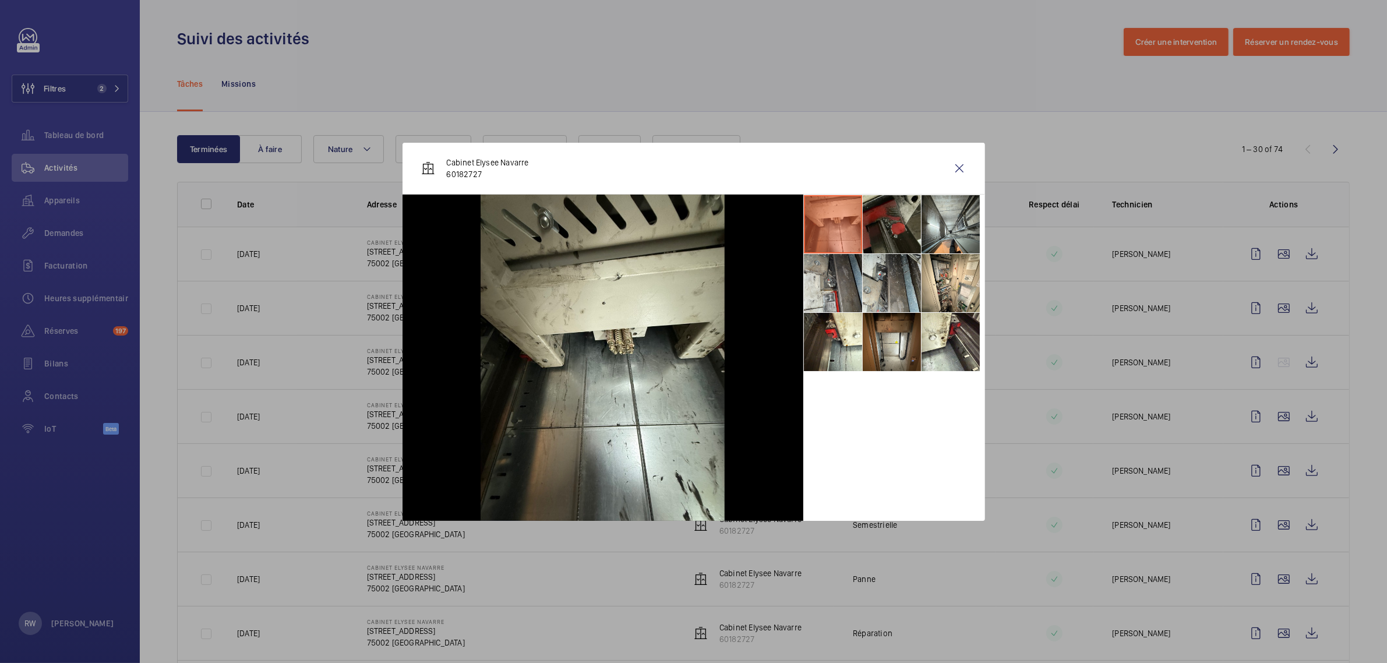
click at [890, 218] on li at bounding box center [891, 224] width 58 height 58
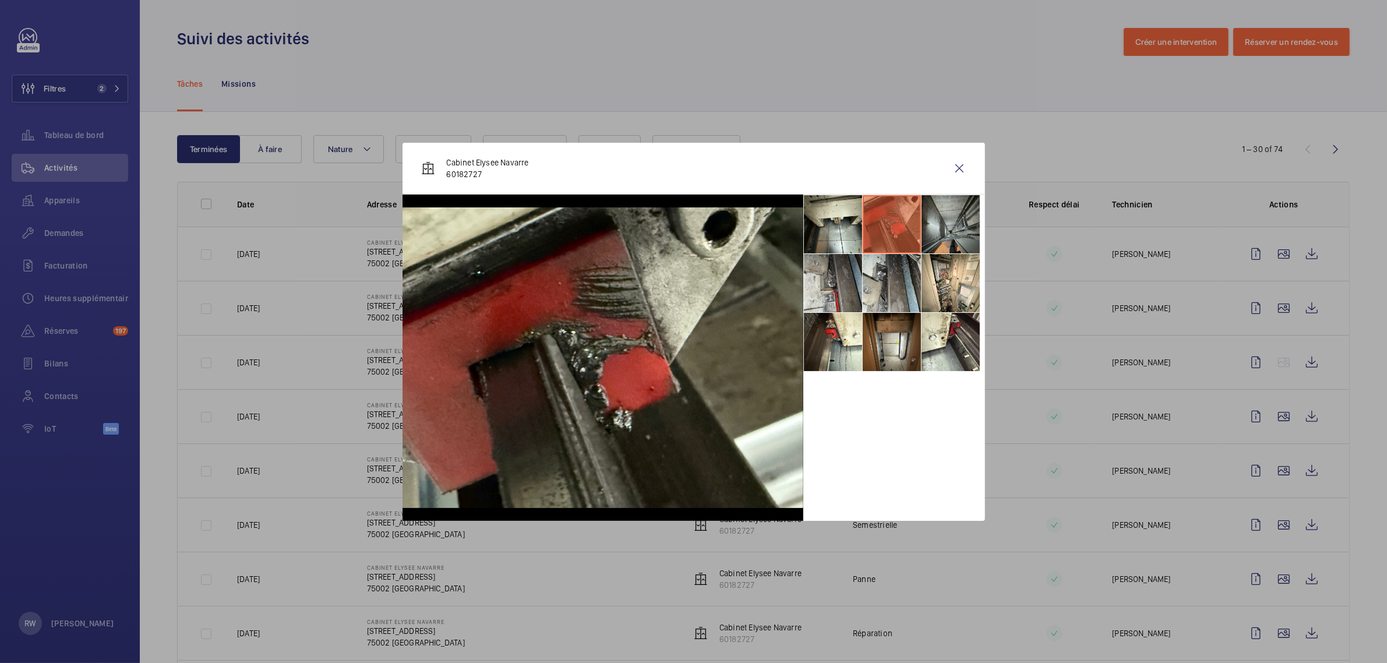
click at [944, 228] on li at bounding box center [950, 224] width 58 height 58
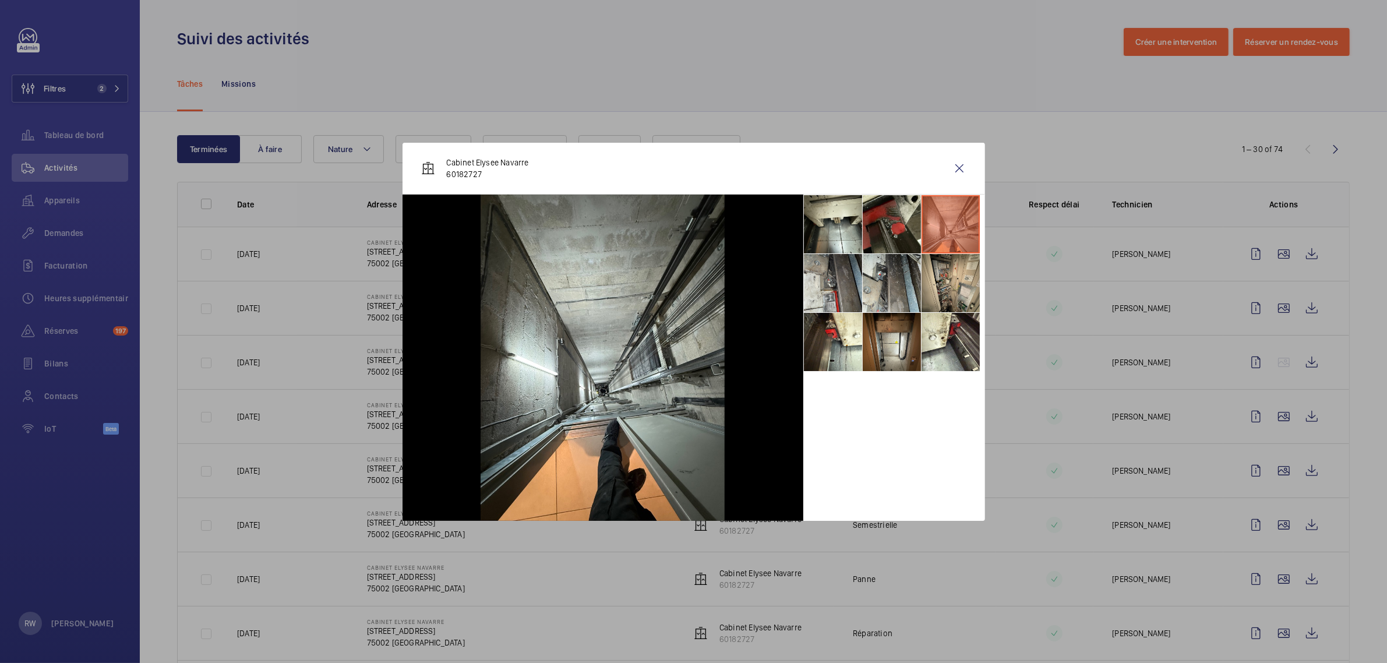
click at [938, 278] on li at bounding box center [950, 283] width 58 height 58
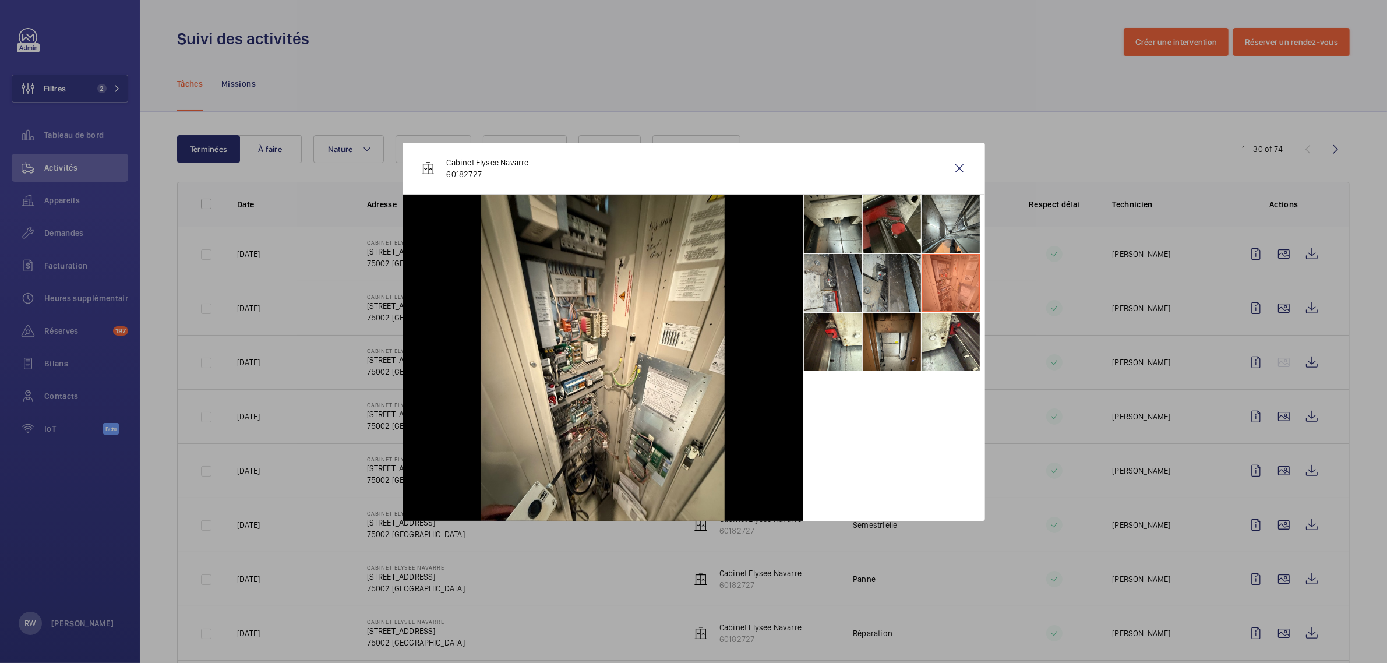
click at [885, 281] on li at bounding box center [891, 283] width 58 height 58
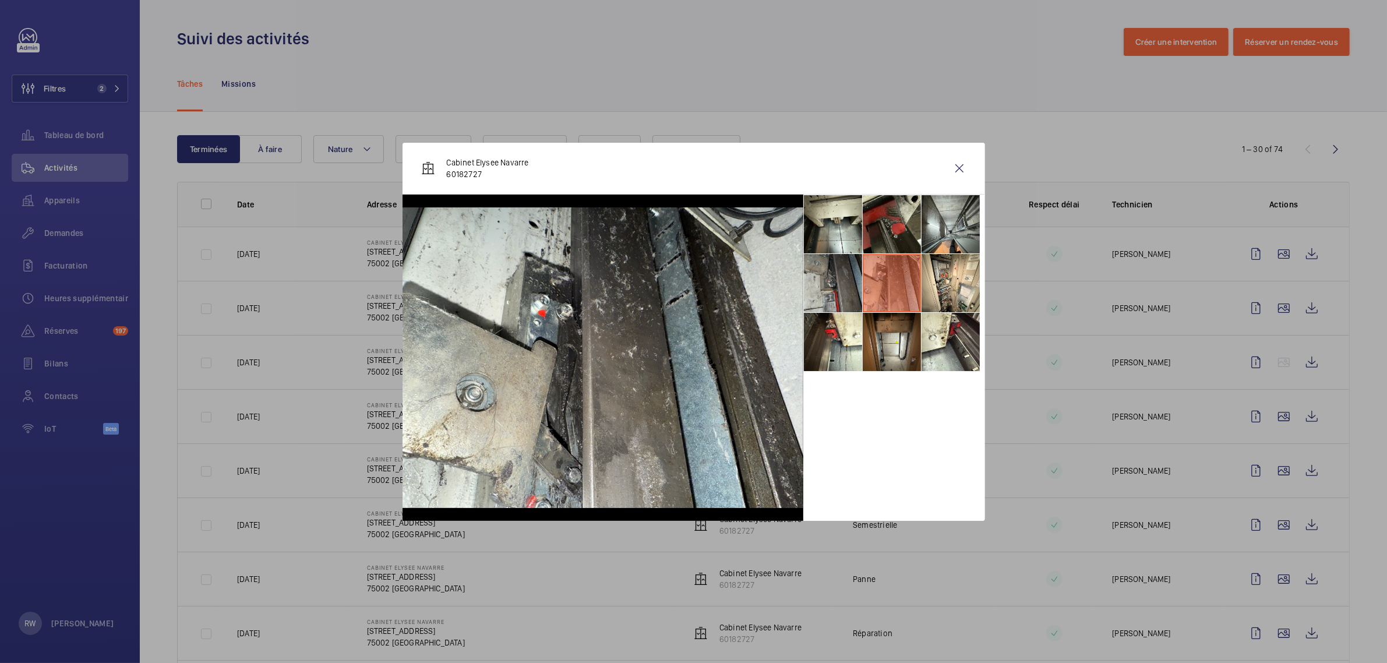
click at [846, 284] on li at bounding box center [833, 283] width 58 height 58
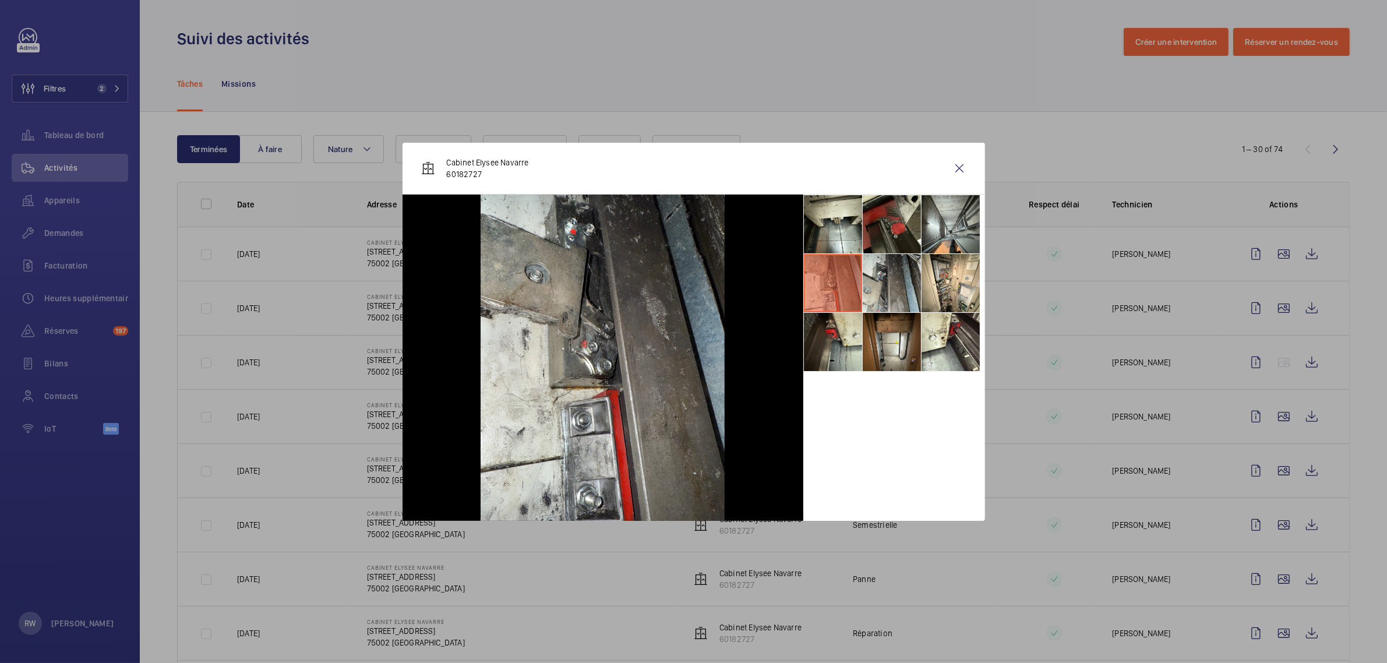
click at [820, 331] on li at bounding box center [833, 342] width 58 height 58
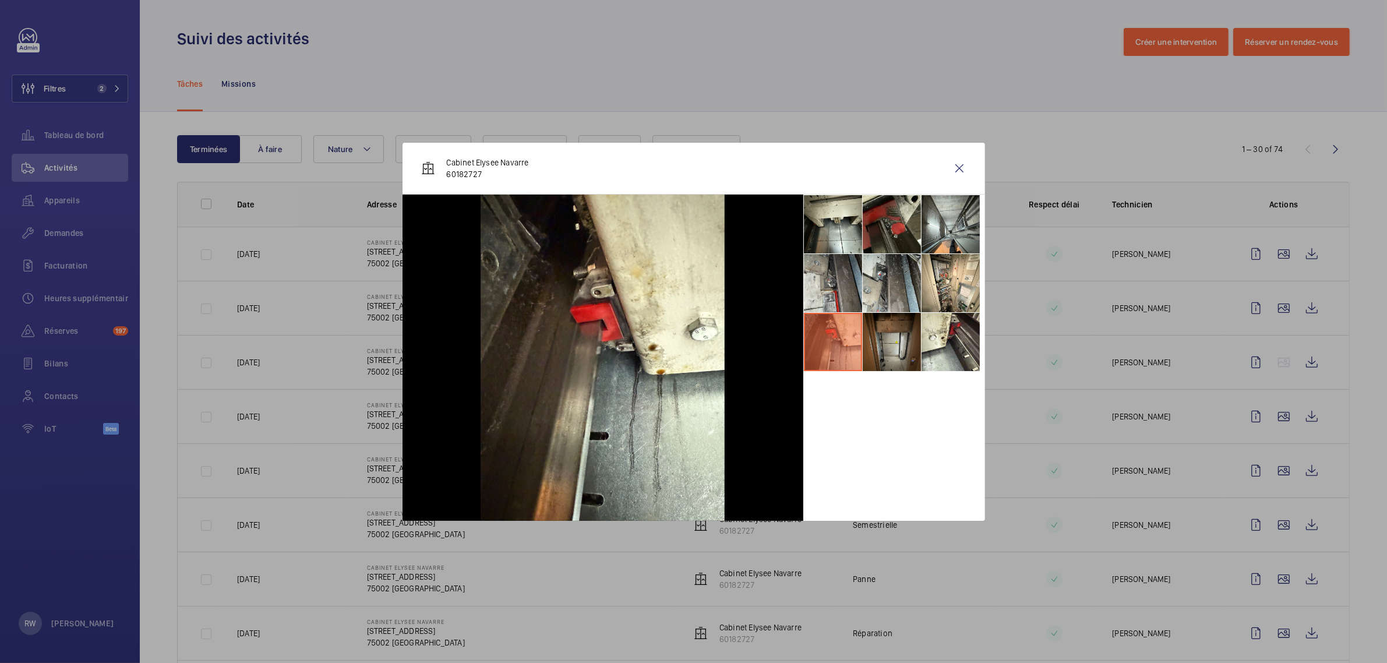
click at [882, 338] on li at bounding box center [891, 342] width 58 height 58
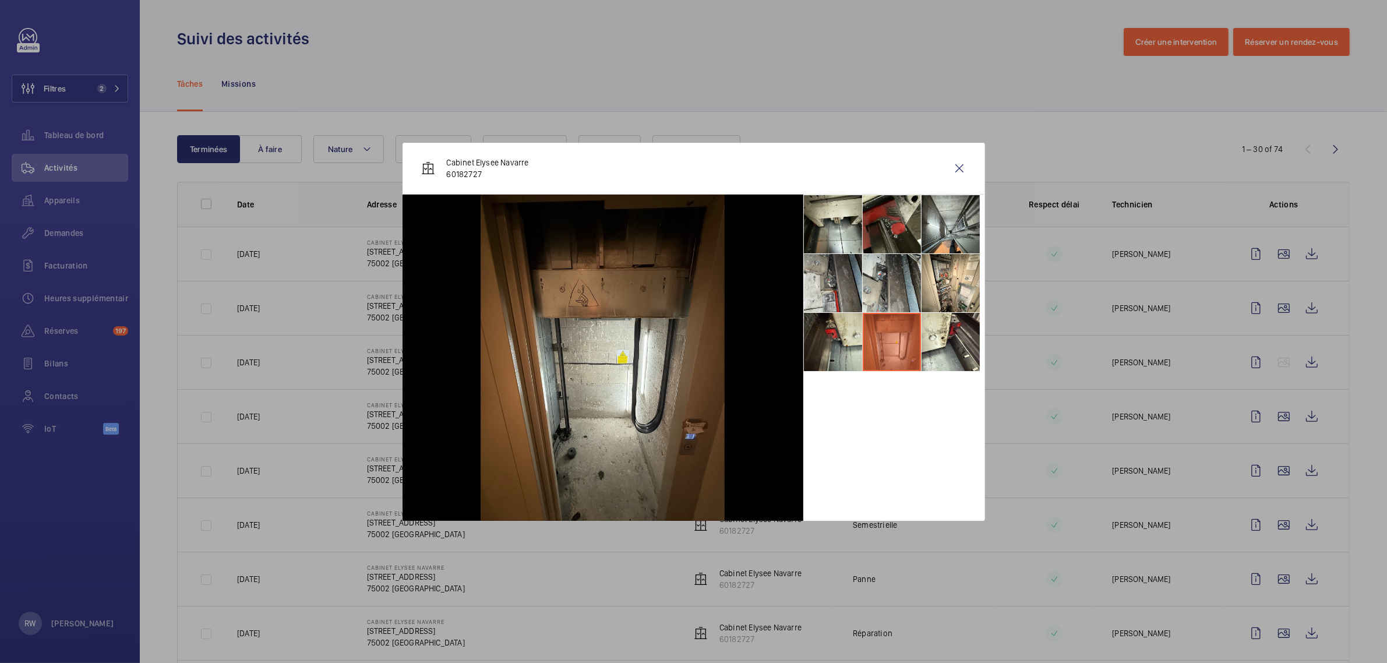
click at [848, 342] on li at bounding box center [833, 342] width 58 height 58
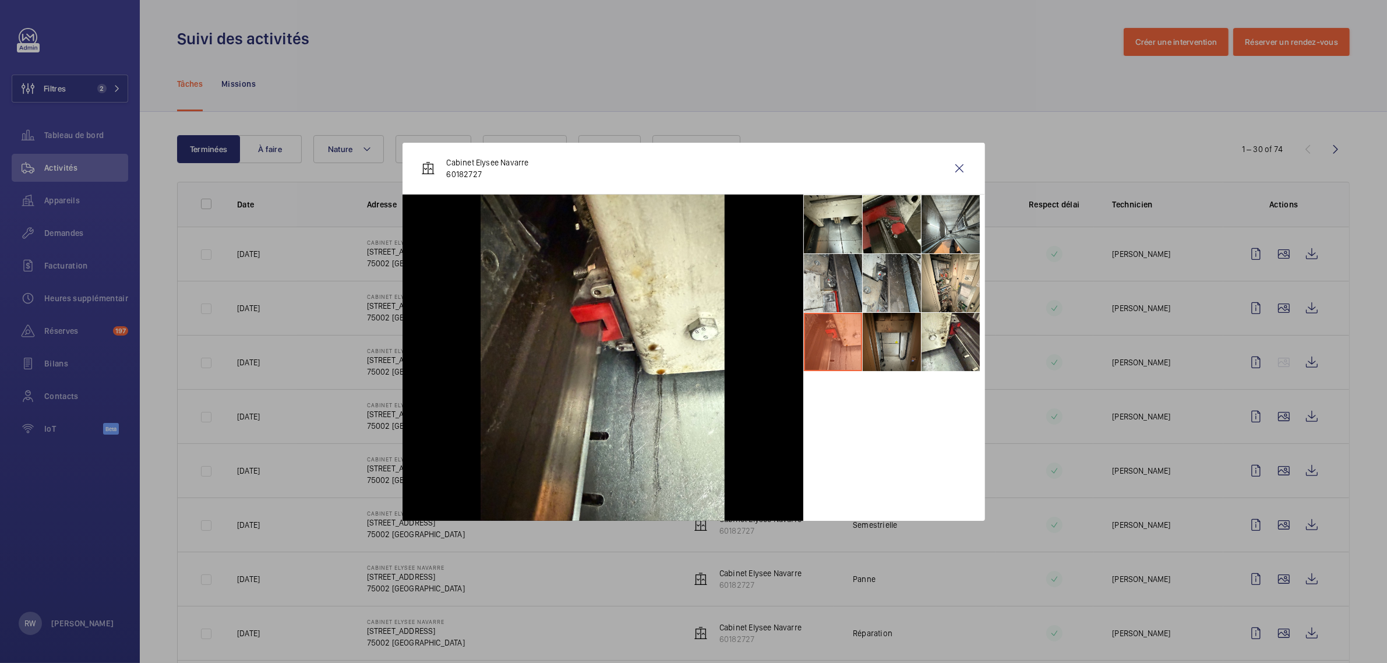
click at [917, 344] on li at bounding box center [891, 342] width 58 height 58
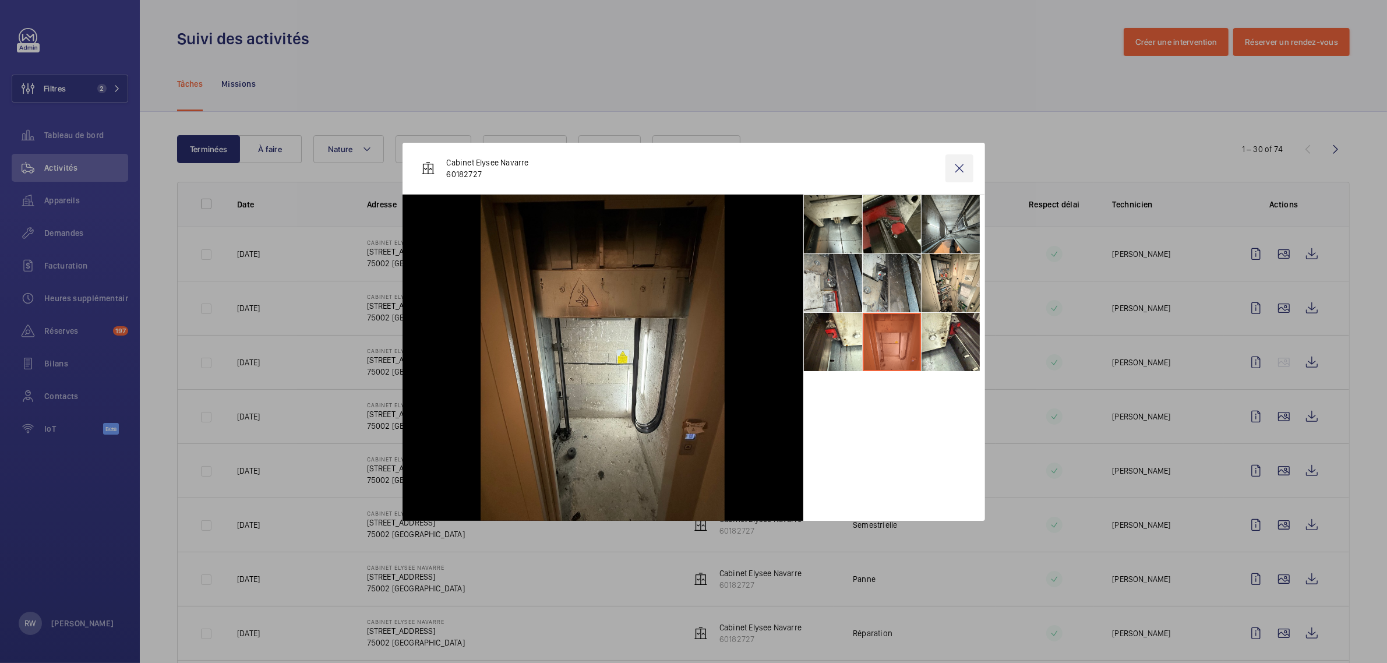
click at [964, 167] on wm-front-icon-button at bounding box center [959, 168] width 28 height 28
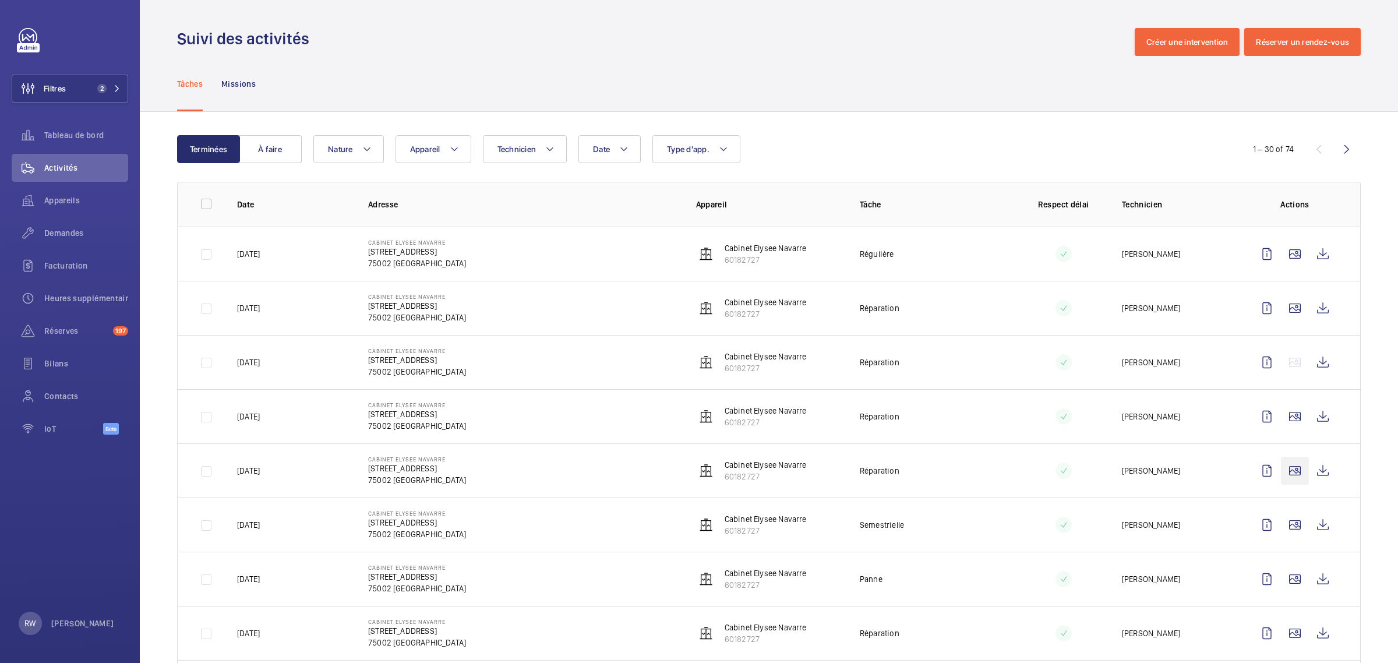
click at [1281, 472] on wm-front-icon-button at bounding box center [1295, 471] width 28 height 28
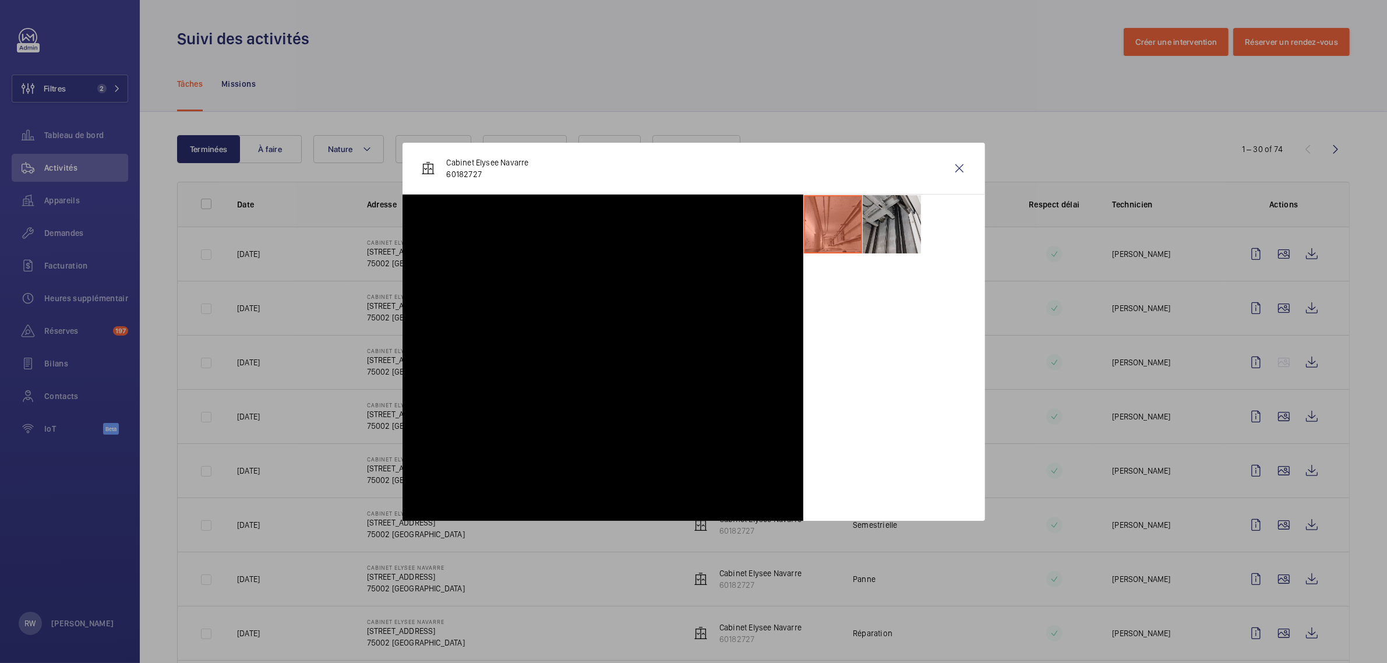
click at [819, 339] on td "Cabinet Elysee Navarre 60182727" at bounding box center [753, 362] width 162 height 54
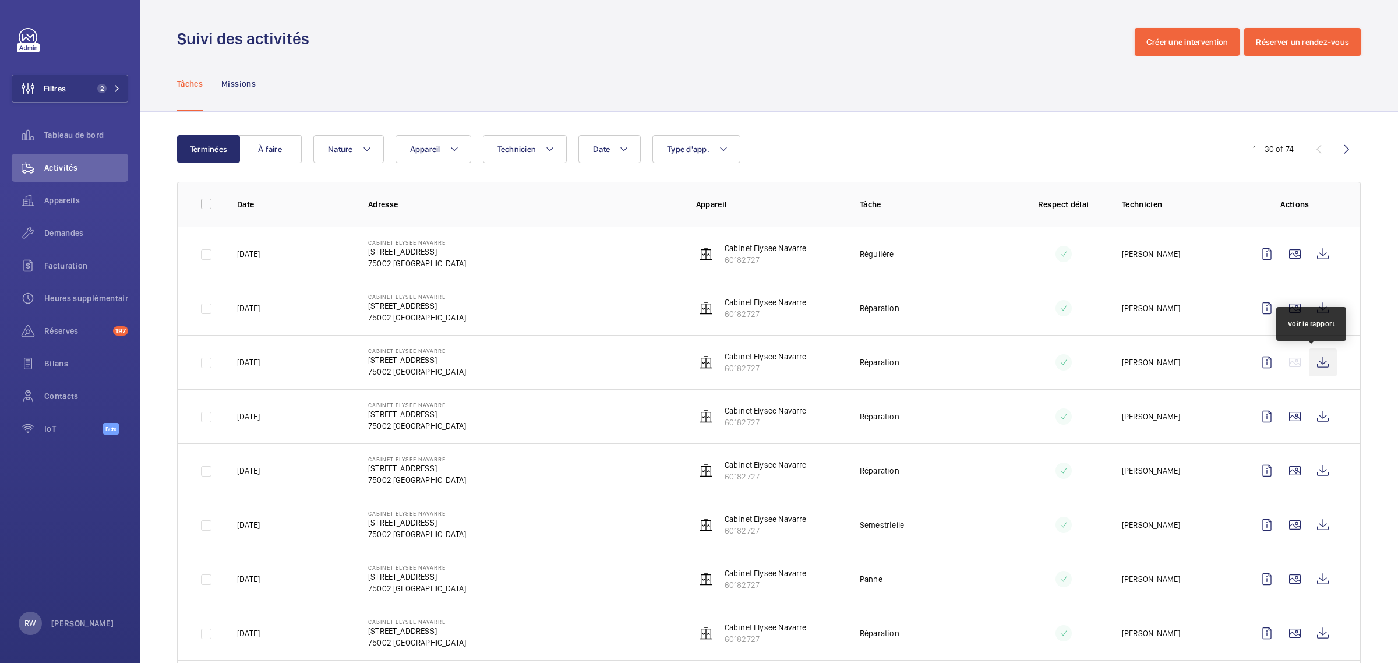
click at [1309, 365] on wm-front-icon-button at bounding box center [1323, 362] width 28 height 28
click at [1314, 306] on wm-front-icon-button at bounding box center [1323, 308] width 28 height 28
click at [1313, 255] on wm-front-icon-button at bounding box center [1323, 254] width 28 height 28
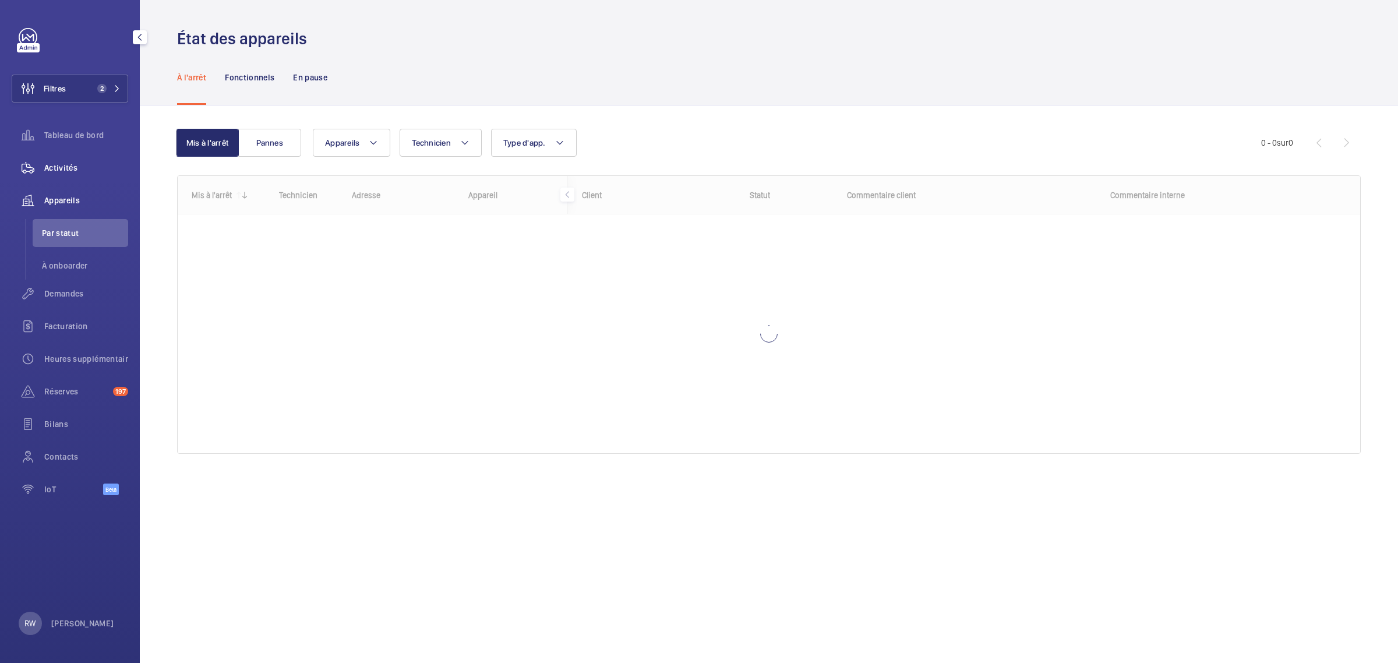
click at [56, 168] on span "Activités" at bounding box center [86, 168] width 84 height 12
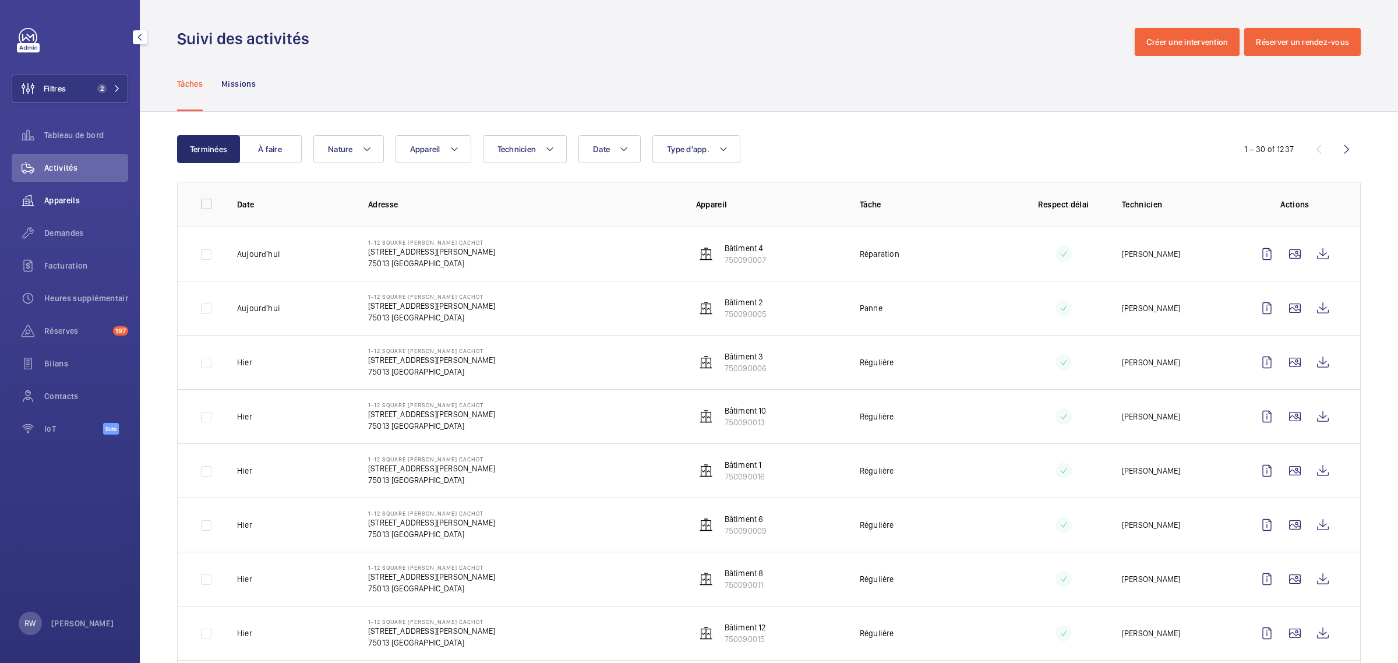
click at [62, 202] on span "Appareils" at bounding box center [86, 201] width 84 height 12
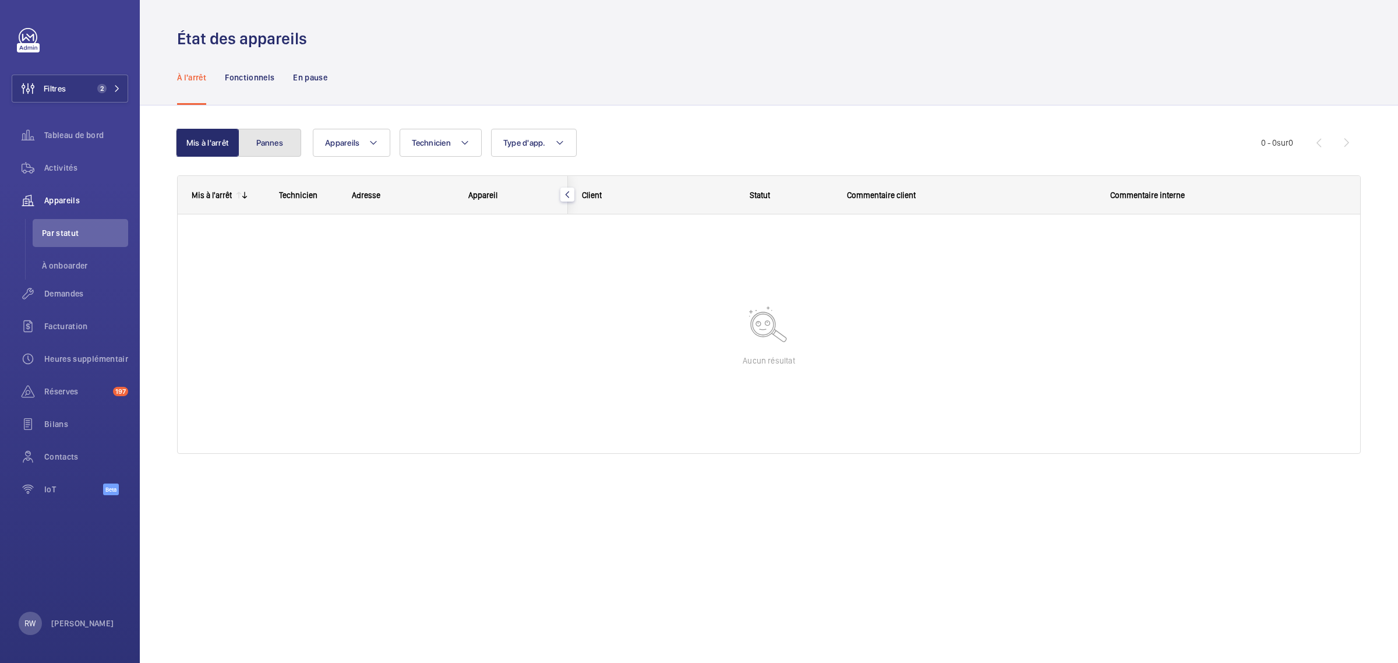
click at [264, 147] on button "Pannes" at bounding box center [269, 143] width 63 height 28
click at [214, 143] on button "Mis à l'arrêt" at bounding box center [208, 143] width 63 height 28
click at [98, 89] on span "2" at bounding box center [101, 88] width 9 height 9
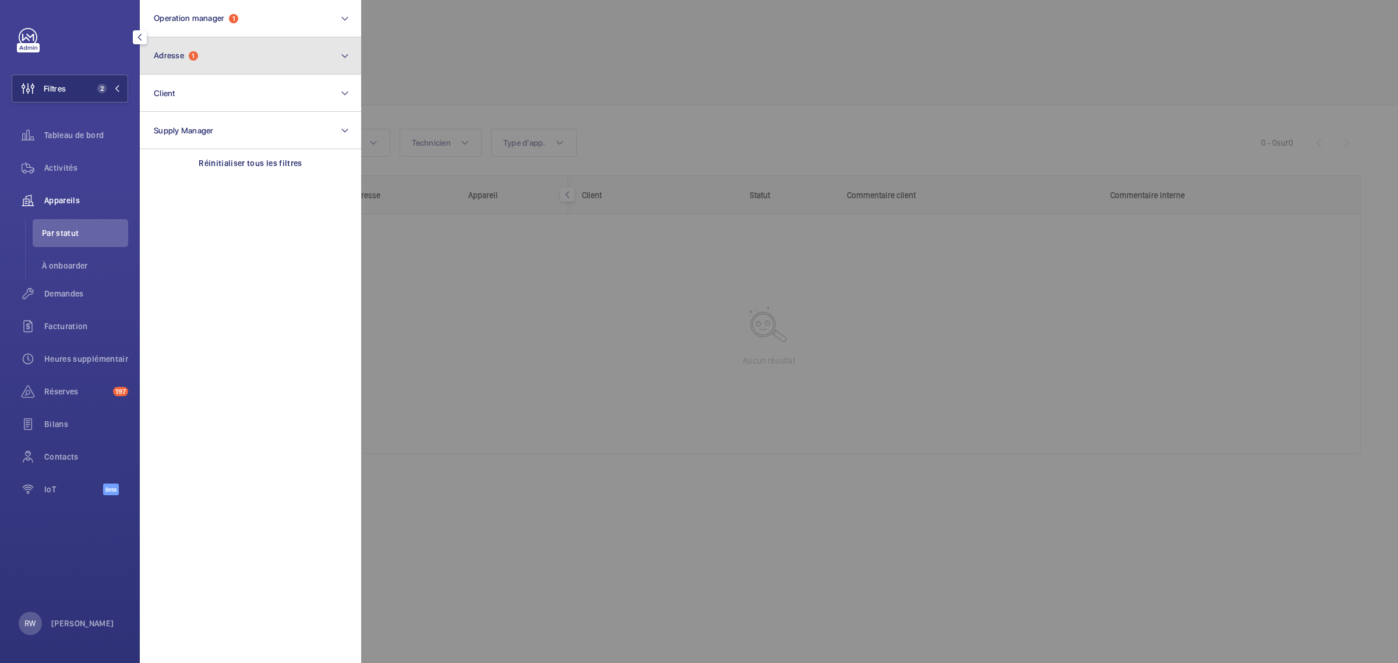
click at [214, 67] on button "Adresse 1" at bounding box center [250, 55] width 221 height 37
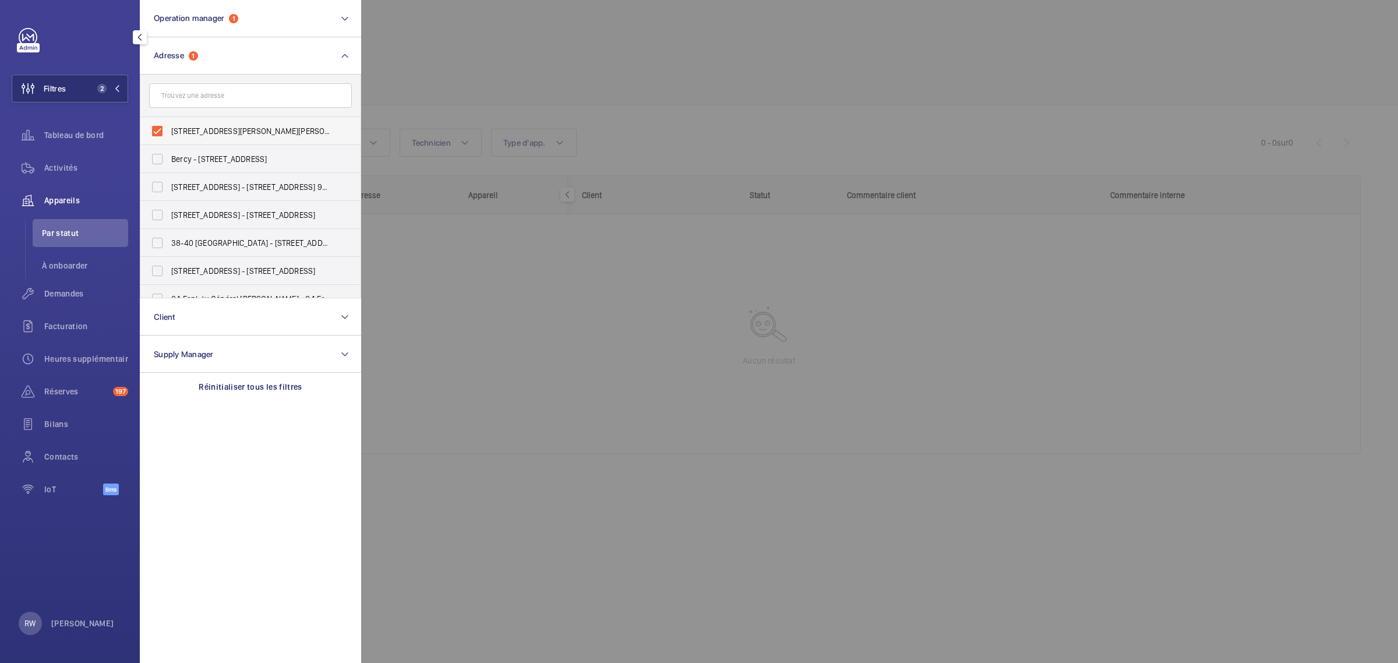
click at [156, 126] on label "1-12 square Albin Cachot - 1-12 square Albin Cachot, 75013 PARIS, PARIS 75013" at bounding box center [241, 131] width 203 height 28
click at [156, 126] on input "1-12 square Albin Cachot - 1-12 square Albin Cachot, 75013 PARIS, PARIS 75013" at bounding box center [157, 130] width 23 height 23
checkbox input "false"
click at [175, 97] on input "text" at bounding box center [250, 95] width 203 height 24
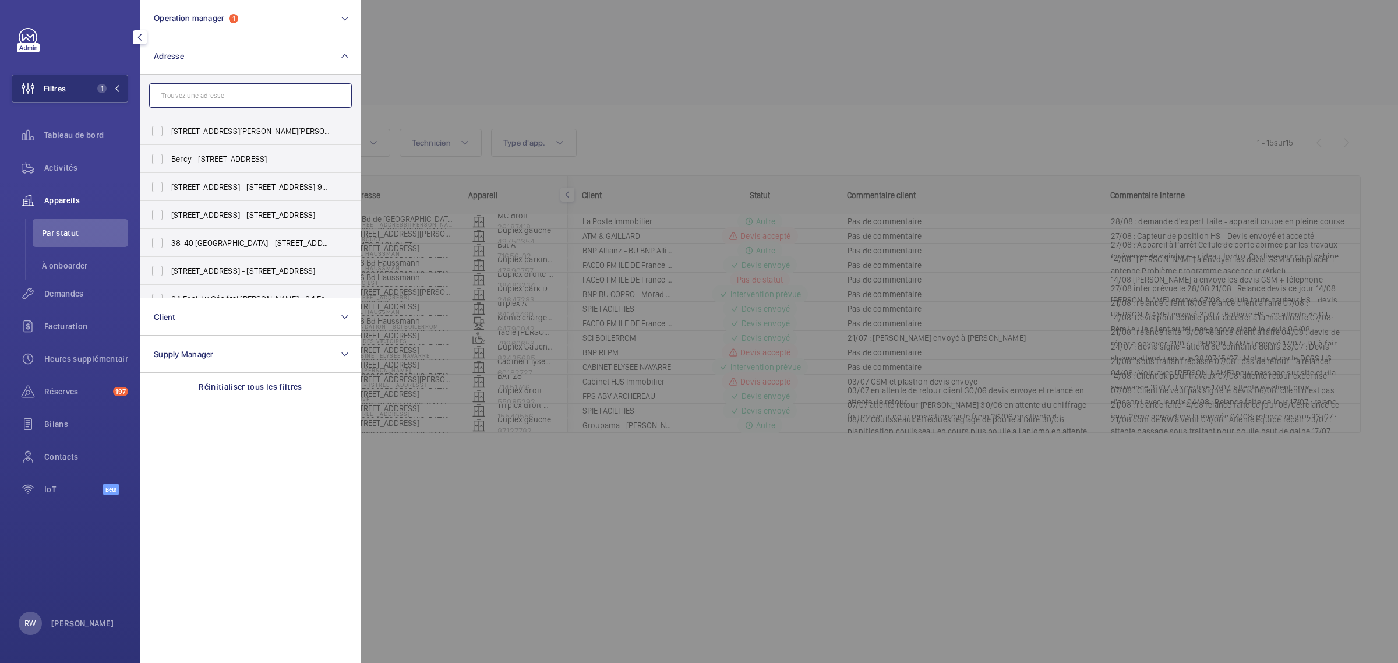
paste input "26 Rue du Caire 75002 PARIS"
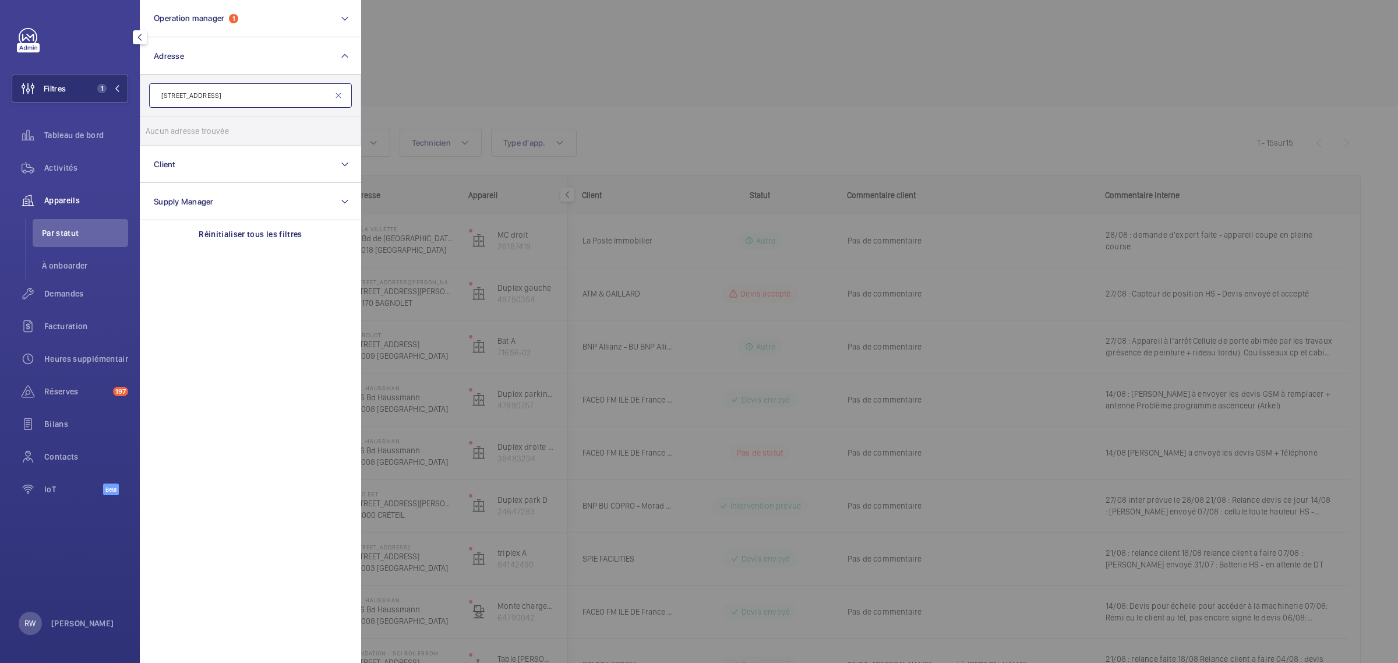
click at [299, 94] on input "26 Rue du Caire 75002 PARIS" at bounding box center [250, 95] width 203 height 24
click at [287, 91] on input "26 Rue du Caire 75002 PARIS" at bounding box center [250, 95] width 203 height 24
drag, startPoint x: 286, startPoint y: 93, endPoint x: 207, endPoint y: 90, distance: 79.3
click at [207, 90] on input "26 Rue du Caire 75002 PARIS" at bounding box center [250, 95] width 203 height 24
type input "26 Rue du Cair"
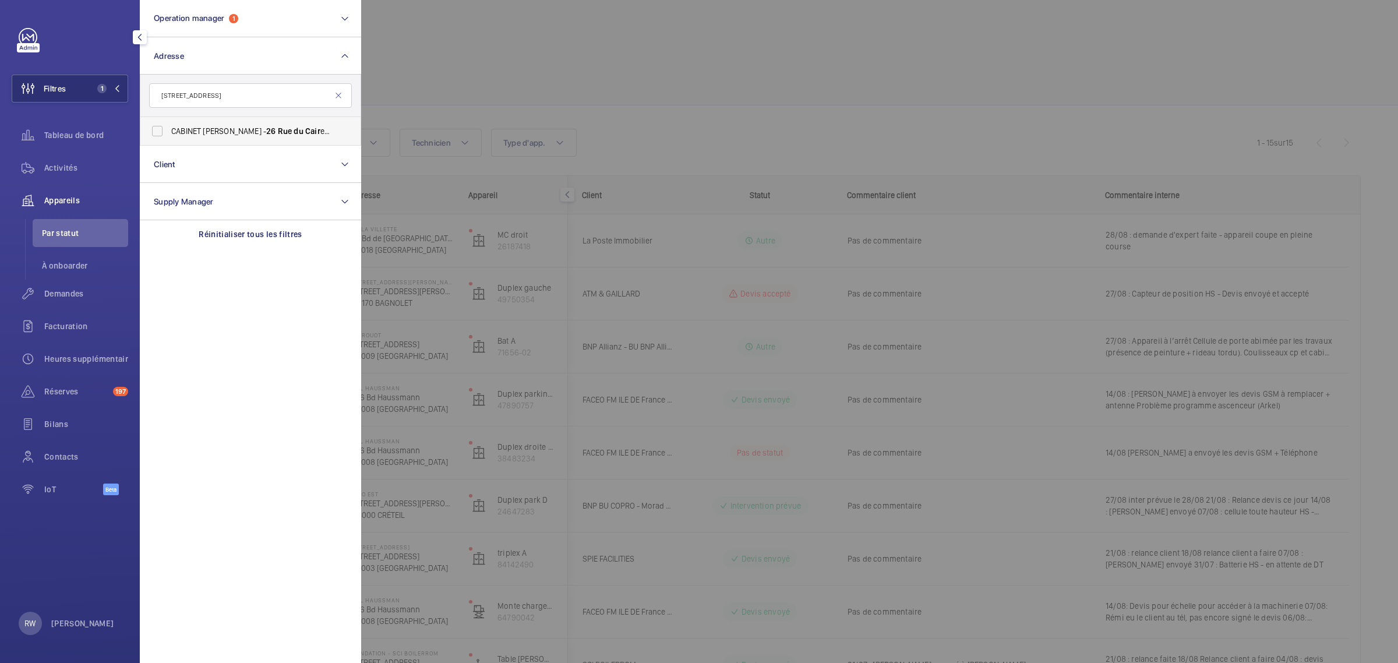
click at [151, 131] on label "CABINET ELYSEE NAVARRE - 26 Rue du Cair e, PARIS 75002" at bounding box center [241, 131] width 203 height 28
click at [151, 131] on input "CABINET ELYSEE NAVARRE - 26 Rue du Cair e, PARIS 75002" at bounding box center [157, 130] width 23 height 23
checkbox input "true"
click at [572, 23] on div at bounding box center [1060, 331] width 1398 height 663
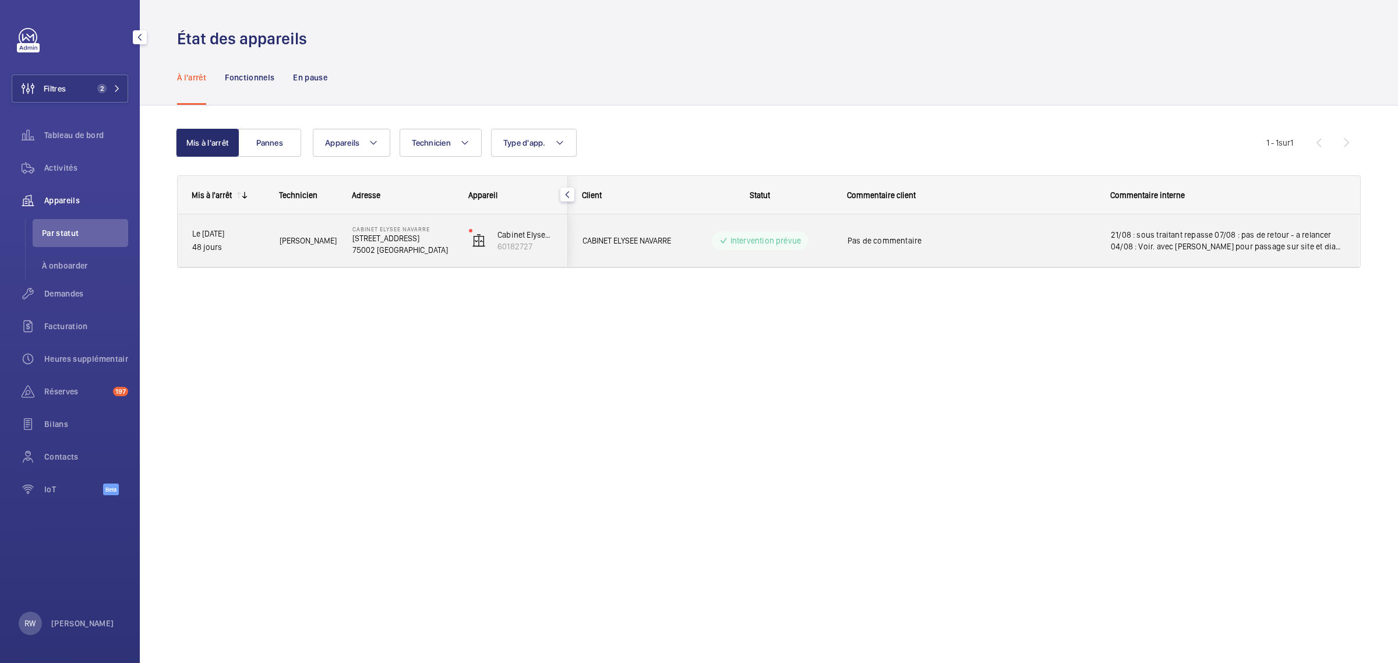
click at [1189, 242] on span "21/08 : sous traitant repasse 07/08 : pas de retour - a relancer 04/08 : Voir. …" at bounding box center [1228, 240] width 234 height 23
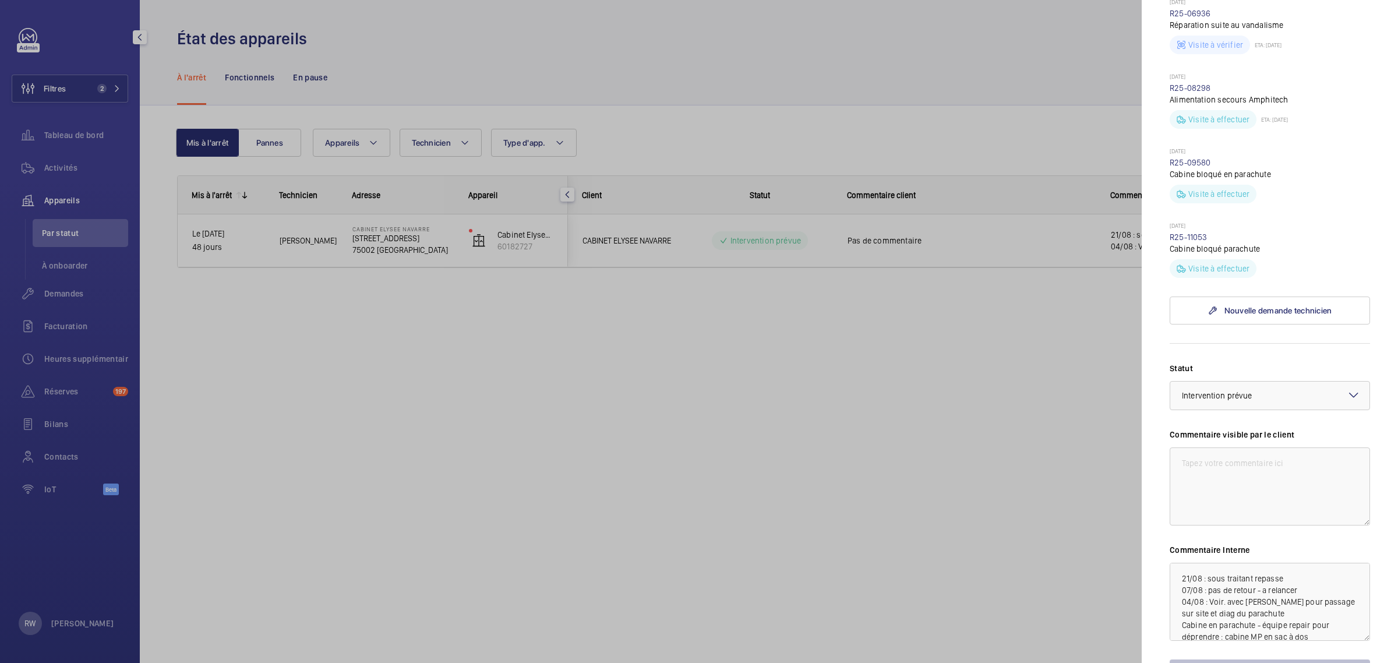
scroll to position [582, 0]
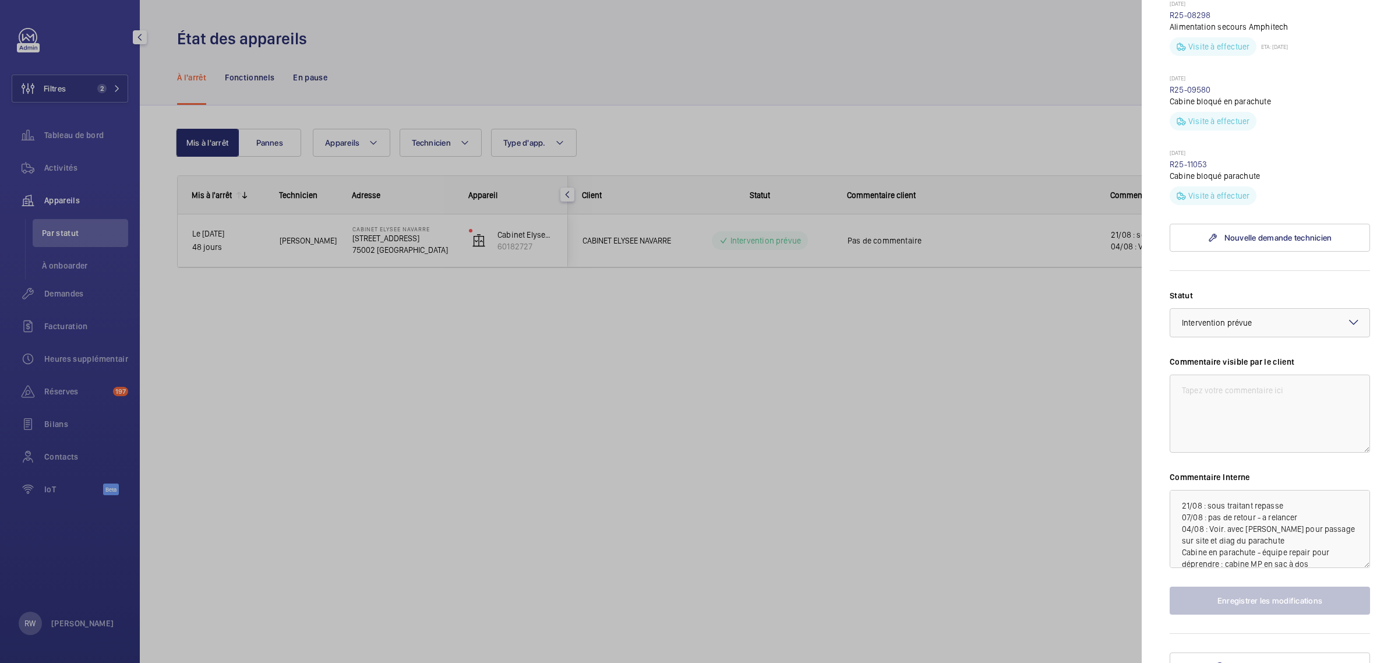
click at [865, 447] on div at bounding box center [699, 331] width 1398 height 663
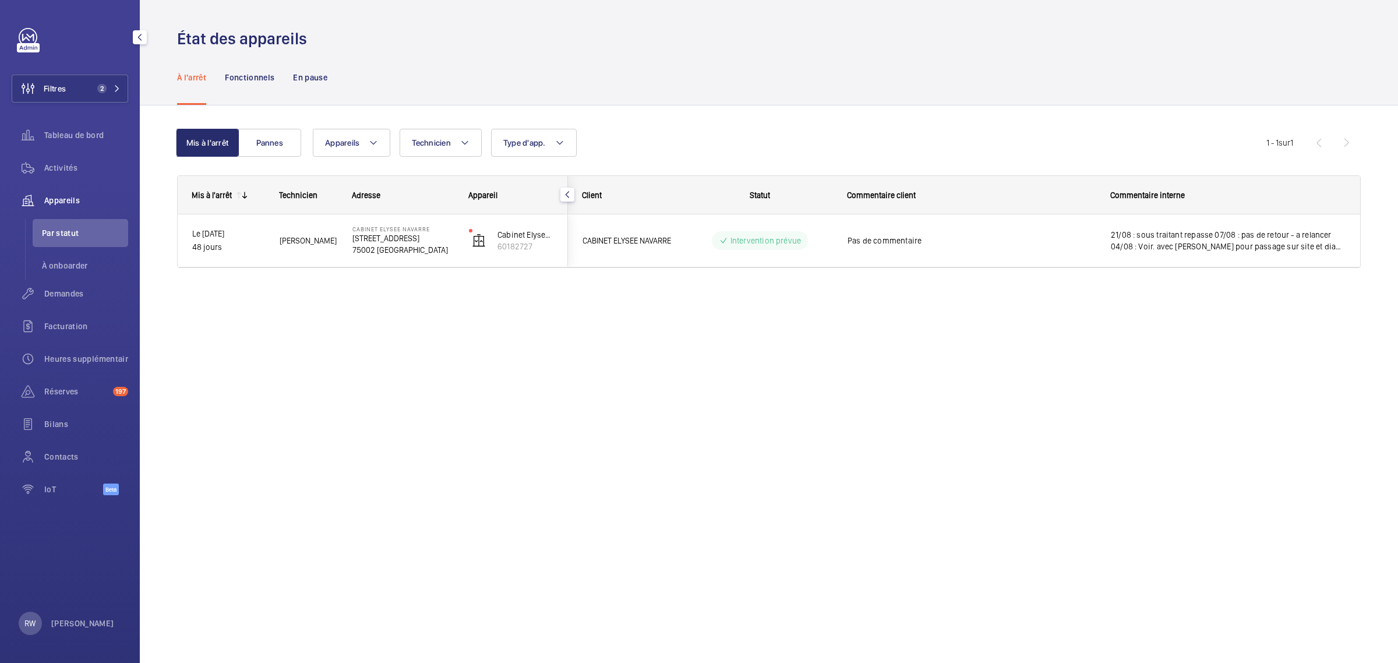
click at [677, 101] on div "À l'arrêt Fonctionnels En pause" at bounding box center [768, 76] width 1183 height 55
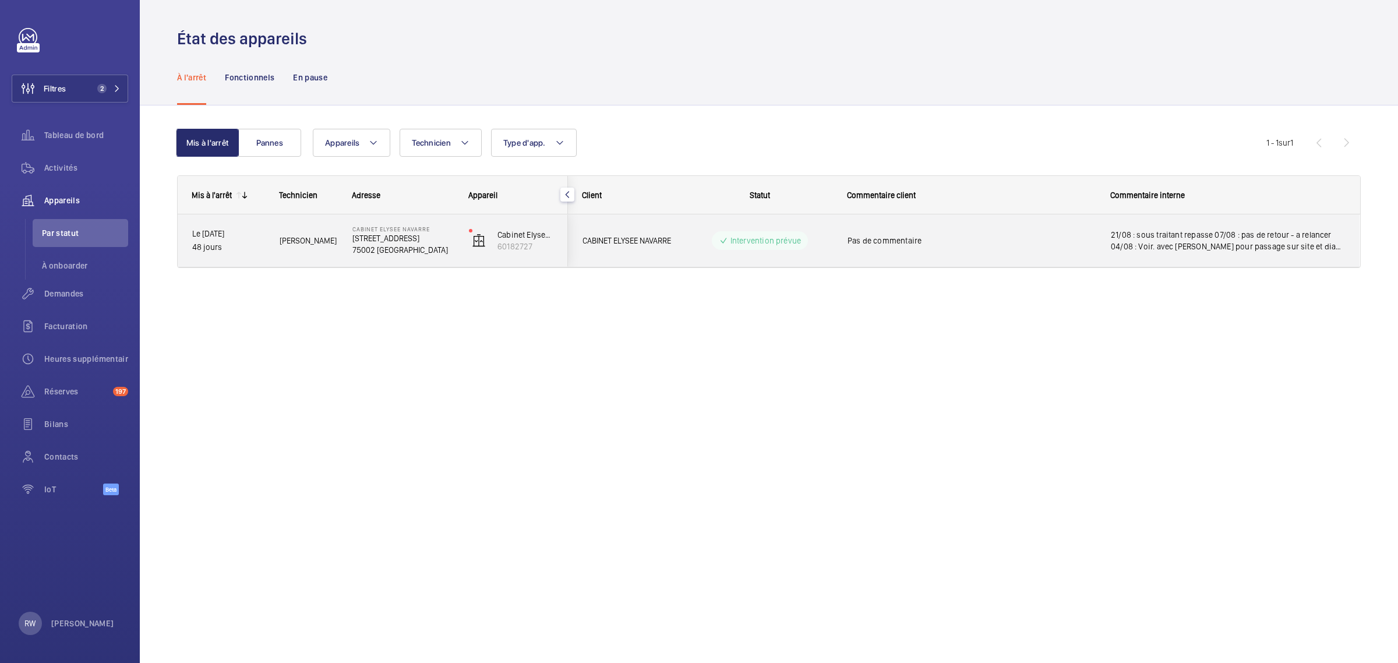
drag, startPoint x: 377, startPoint y: 252, endPoint x: 694, endPoint y: 285, distance: 318.6
click at [377, 252] on p "75002 PARIS" at bounding box center [402, 250] width 101 height 12
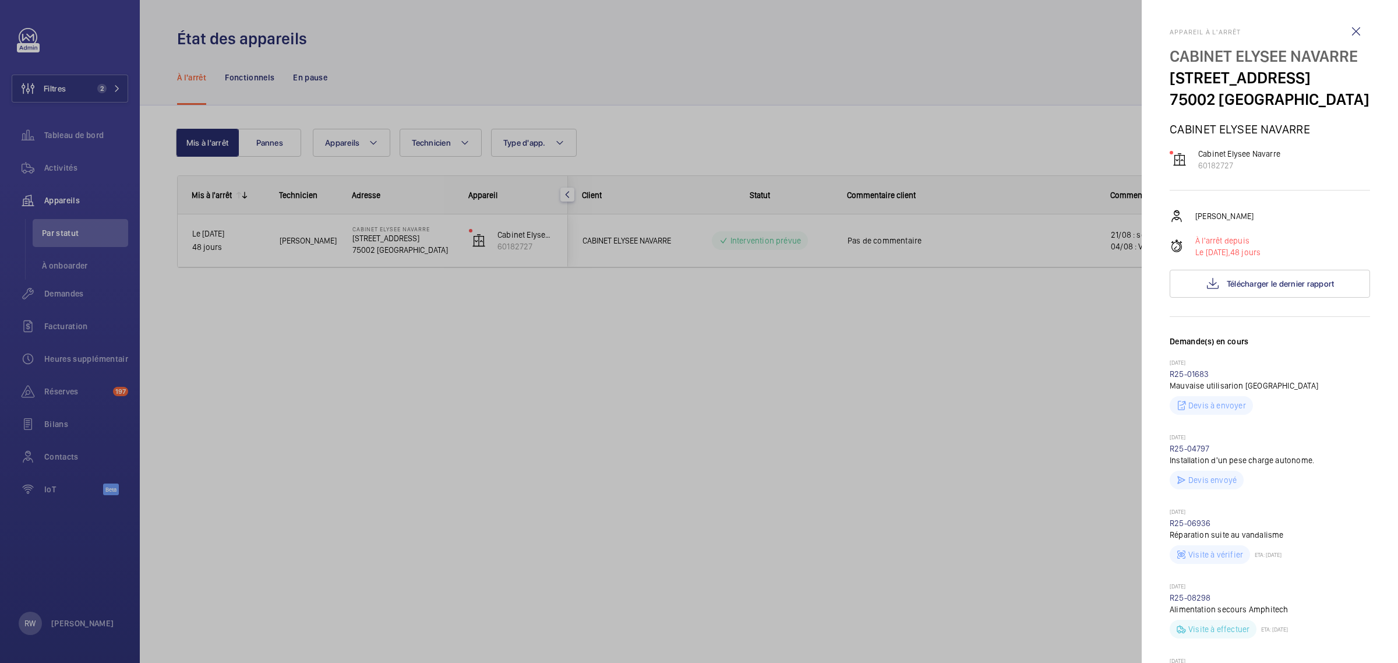
click at [1028, 431] on div at bounding box center [699, 331] width 1398 height 663
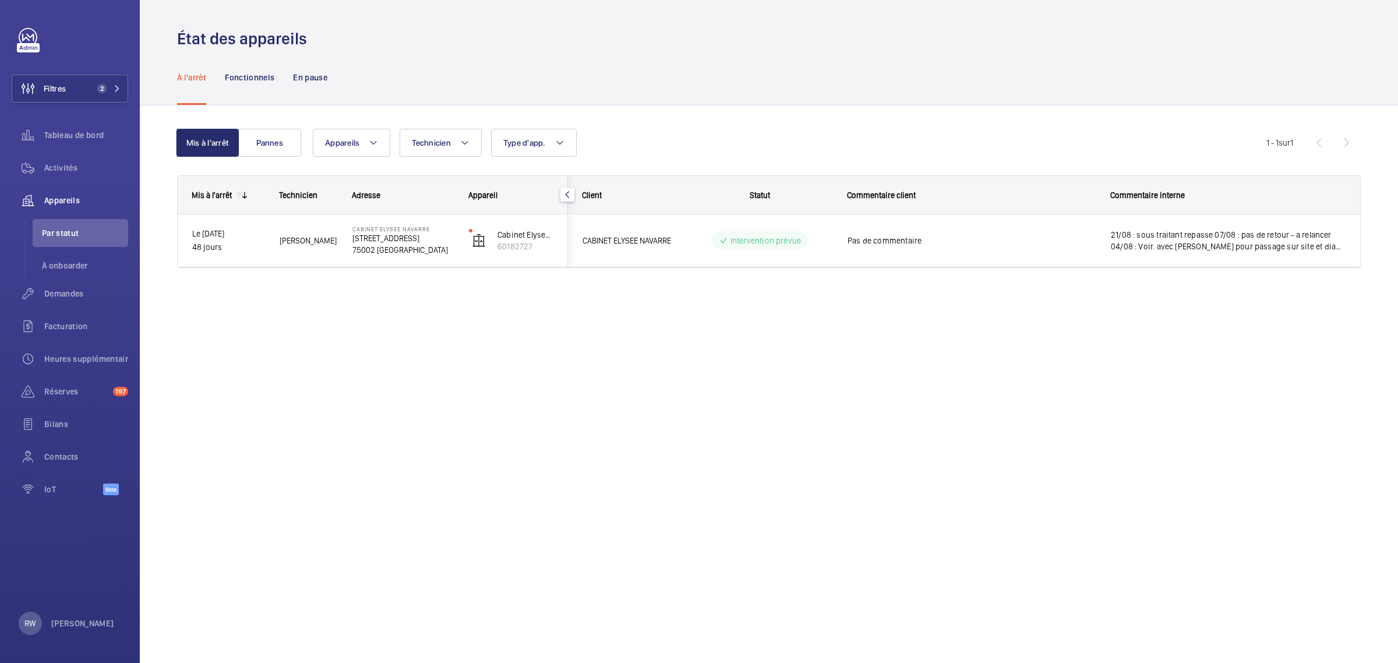
drag, startPoint x: 486, startPoint y: 393, endPoint x: 485, endPoint y: 298, distance: 95.5
click at [487, 393] on div "État des appareils À l'arrêt Fonctionnels En pause Mis à l'arrêt Pannes Apparei…" at bounding box center [769, 331] width 1258 height 663
click at [635, 87] on div "À l'arrêt Fonctionnels En pause" at bounding box center [768, 76] width 1183 height 55
click at [74, 83] on button "Filtres 2" at bounding box center [70, 89] width 116 height 28
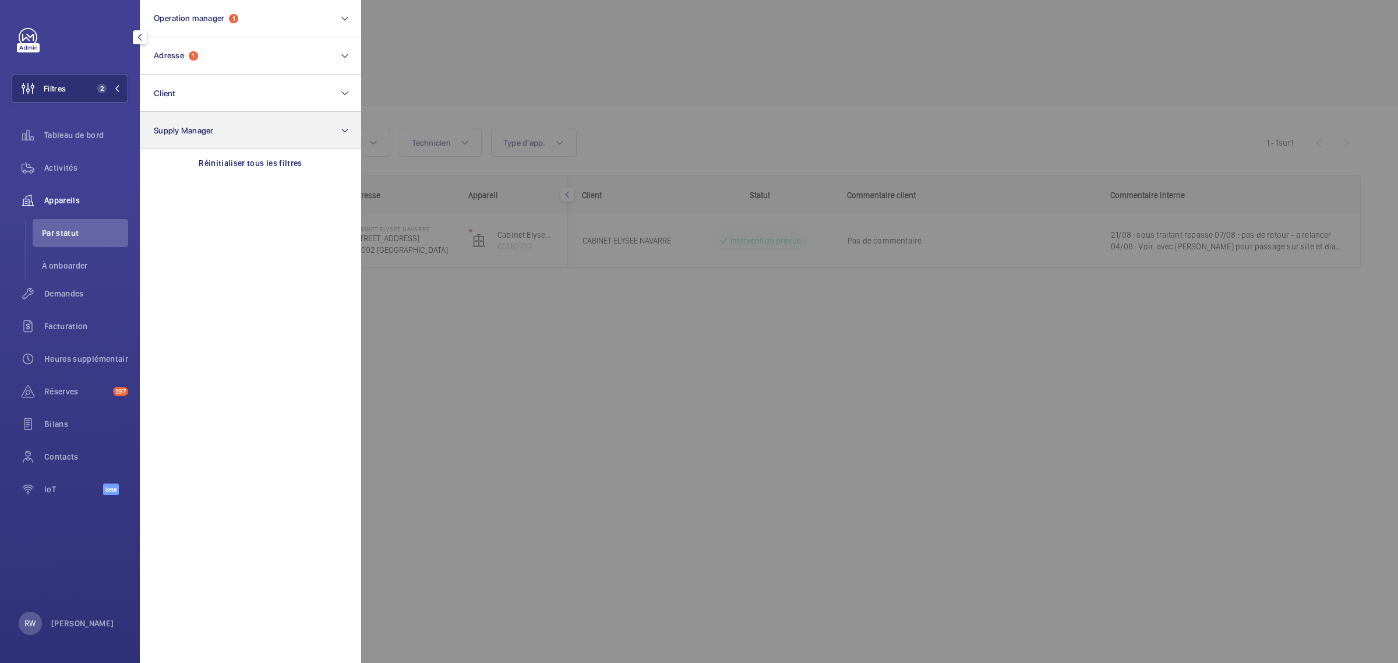
click at [217, 154] on div "Réinitialiser tous les filtres" at bounding box center [250, 163] width 221 height 28
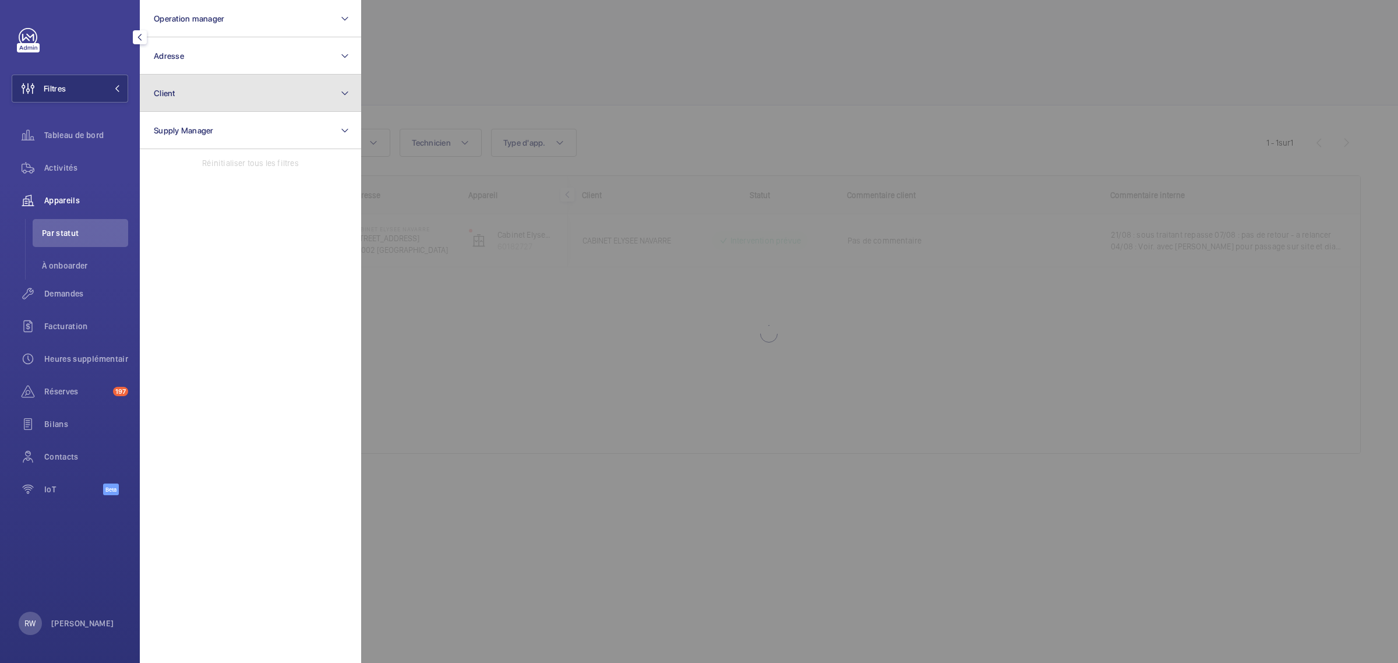
click at [190, 90] on button "Client" at bounding box center [250, 93] width 221 height 37
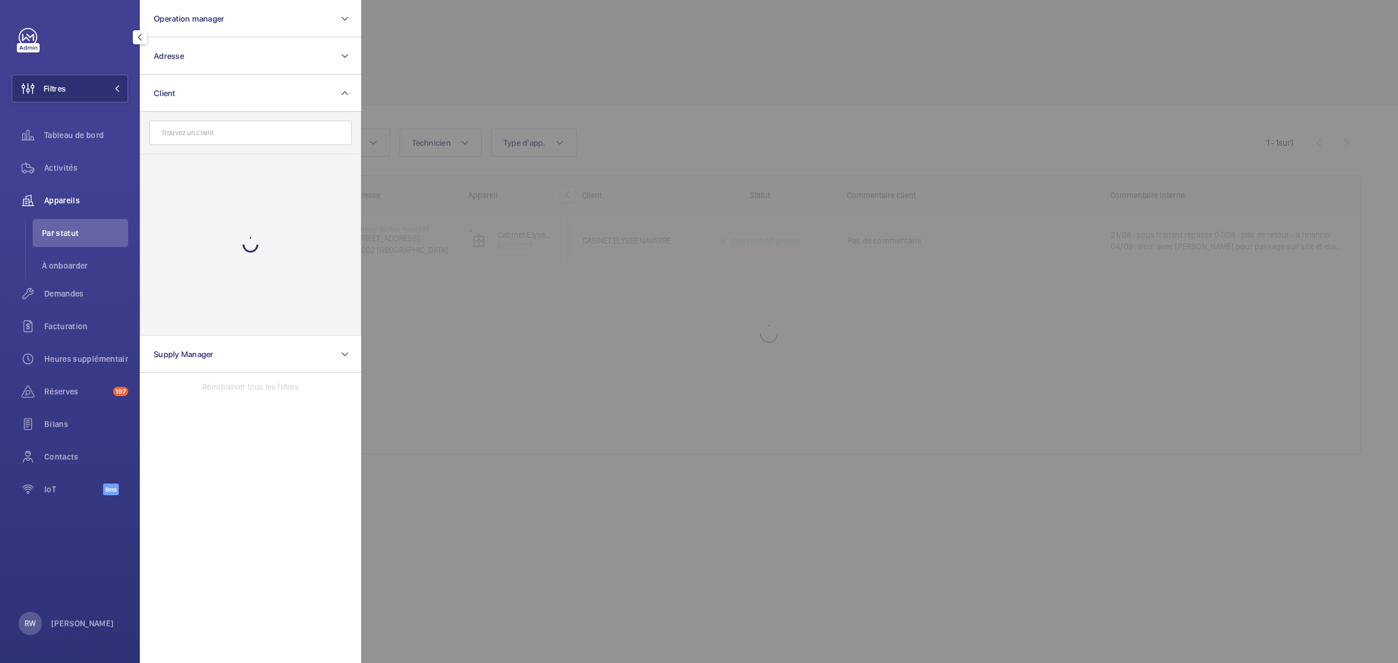
click at [208, 137] on input "text" at bounding box center [250, 133] width 203 height 24
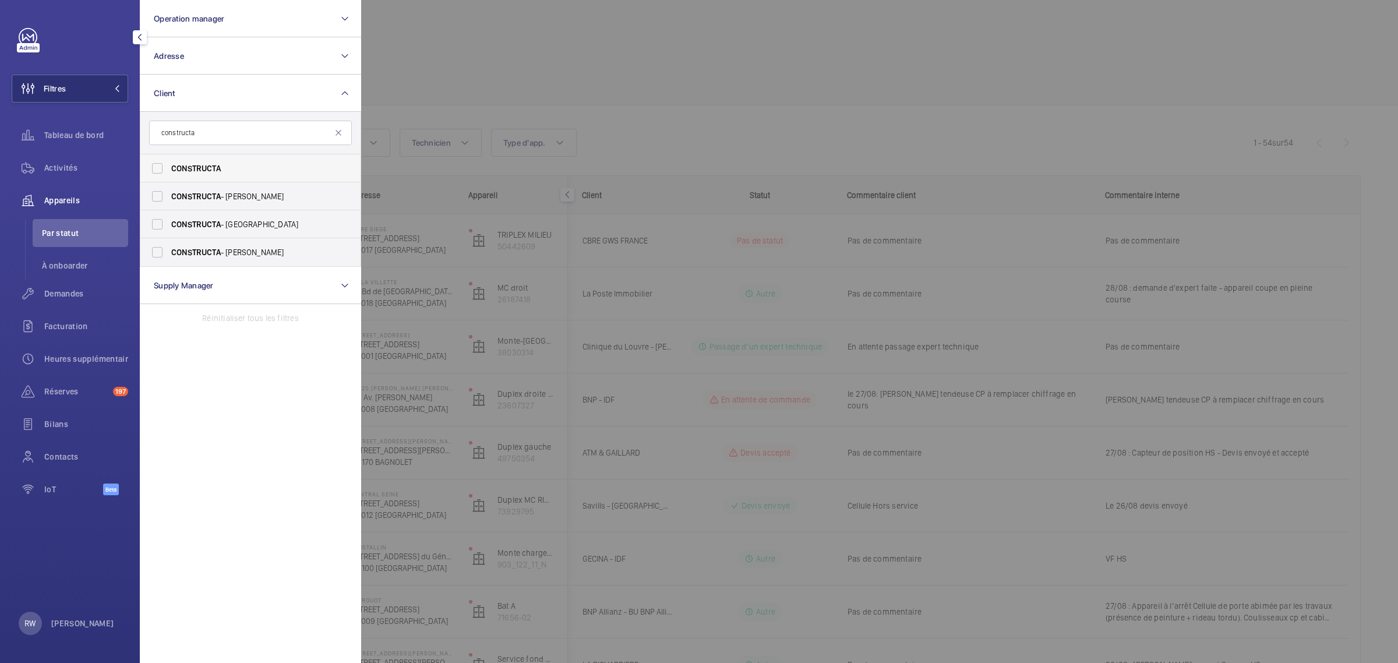
type input "constructa"
click at [158, 164] on label "CONSTRUCTA" at bounding box center [241, 168] width 203 height 28
click at [158, 164] on input "CONSTRUCTA" at bounding box center [157, 168] width 23 height 23
checkbox input "true"
click at [161, 201] on label "CONSTRUCTA - Farouk ARAMI" at bounding box center [241, 196] width 203 height 28
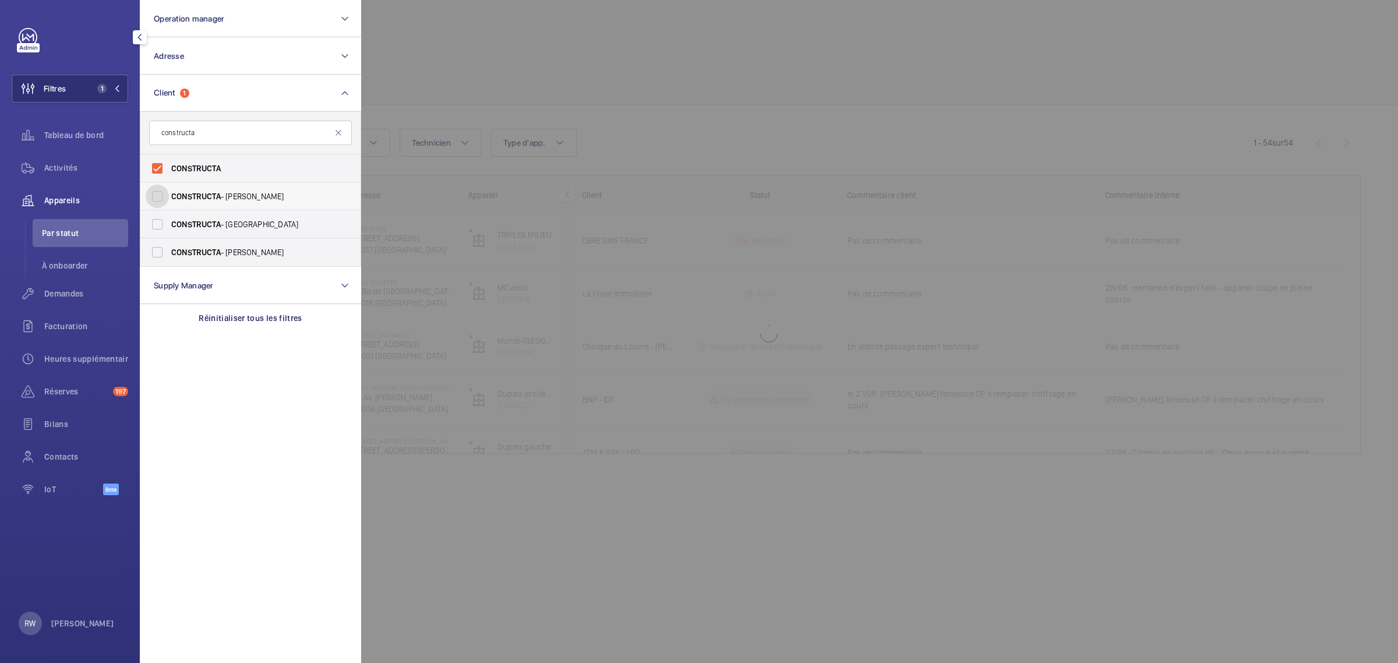
click at [161, 201] on input "CONSTRUCTA - Farouk ARAMI" at bounding box center [157, 196] width 23 height 23
checkbox input "true"
click at [157, 248] on label "CONSTRUCTA - Nouredine CHALLABI" at bounding box center [241, 252] width 203 height 28
click at [157, 248] on input "CONSTRUCTA - Nouredine CHALLABI" at bounding box center [157, 252] width 23 height 23
checkbox input "true"
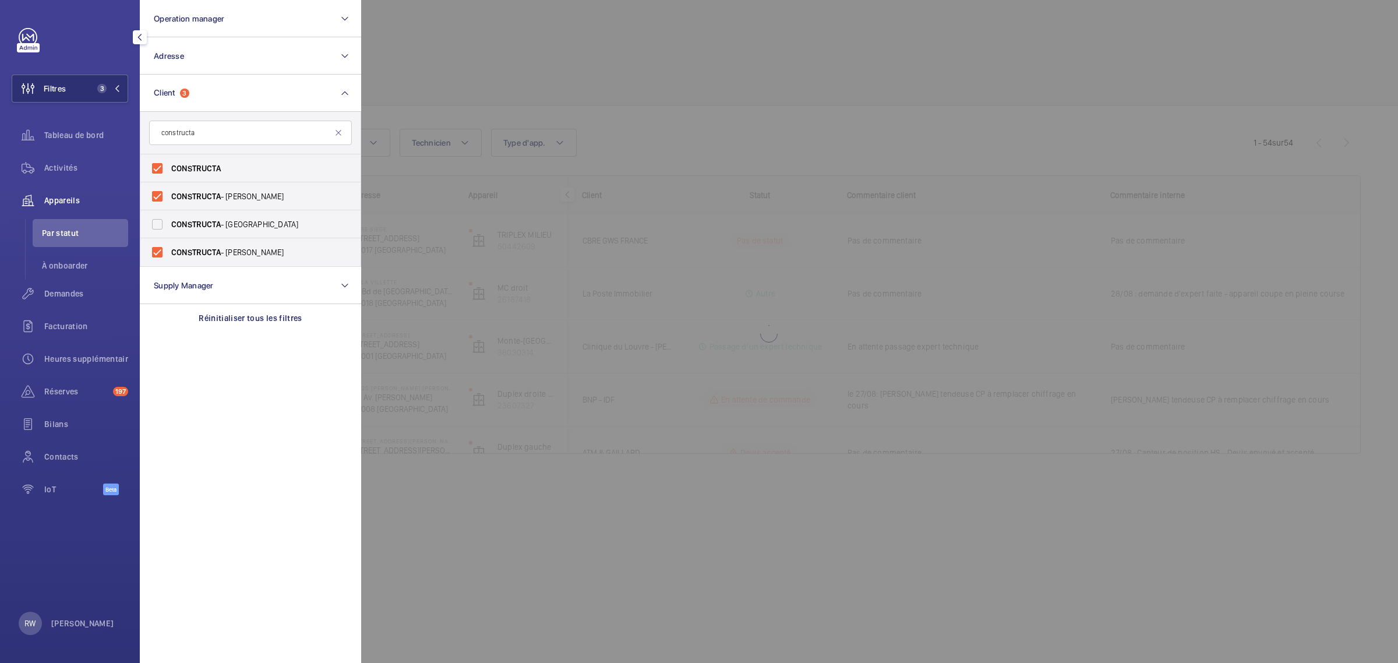
click at [565, 80] on div at bounding box center [1060, 331] width 1398 height 663
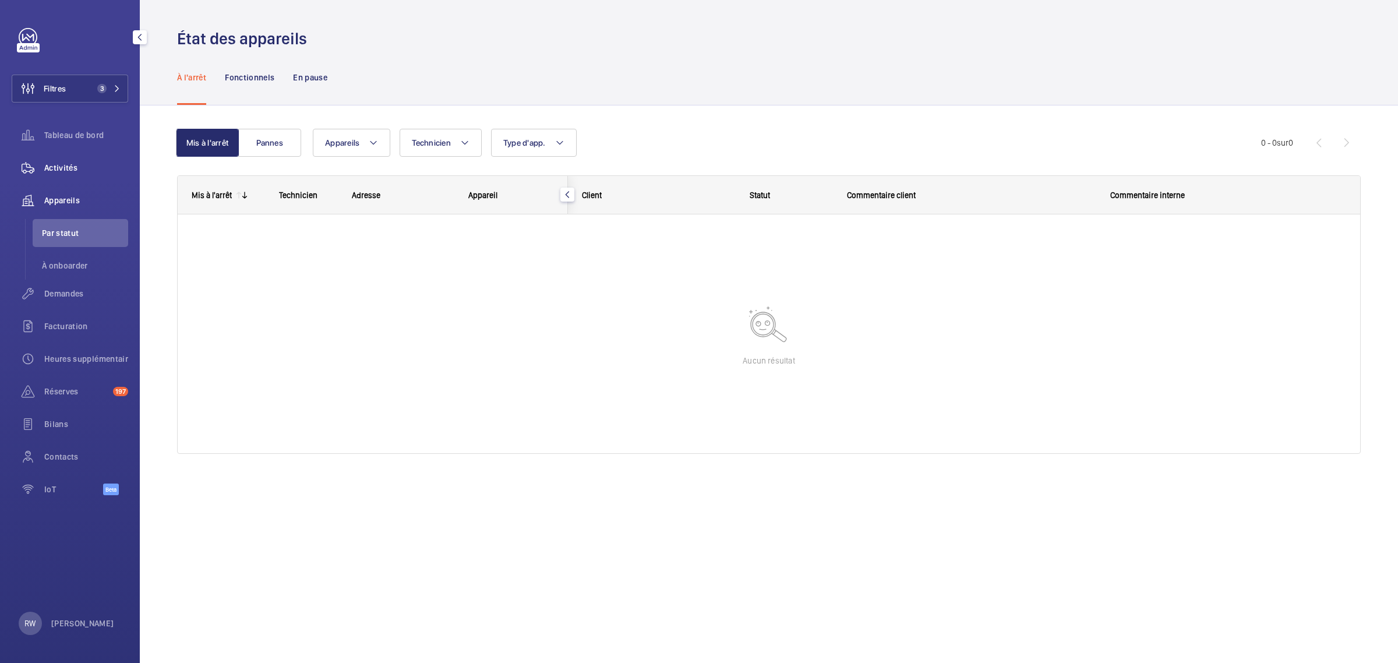
click at [69, 163] on span "Activités" at bounding box center [86, 168] width 84 height 12
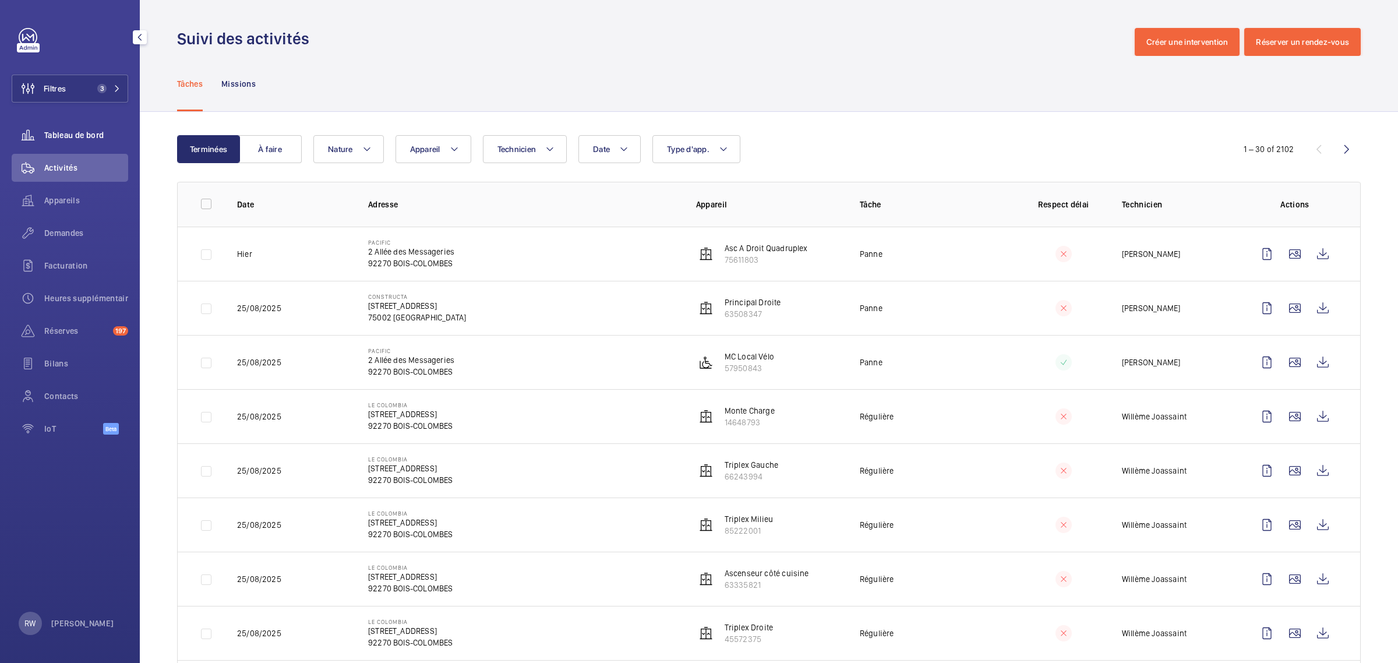
click at [48, 125] on div "Tableau de bord" at bounding box center [70, 135] width 116 height 28
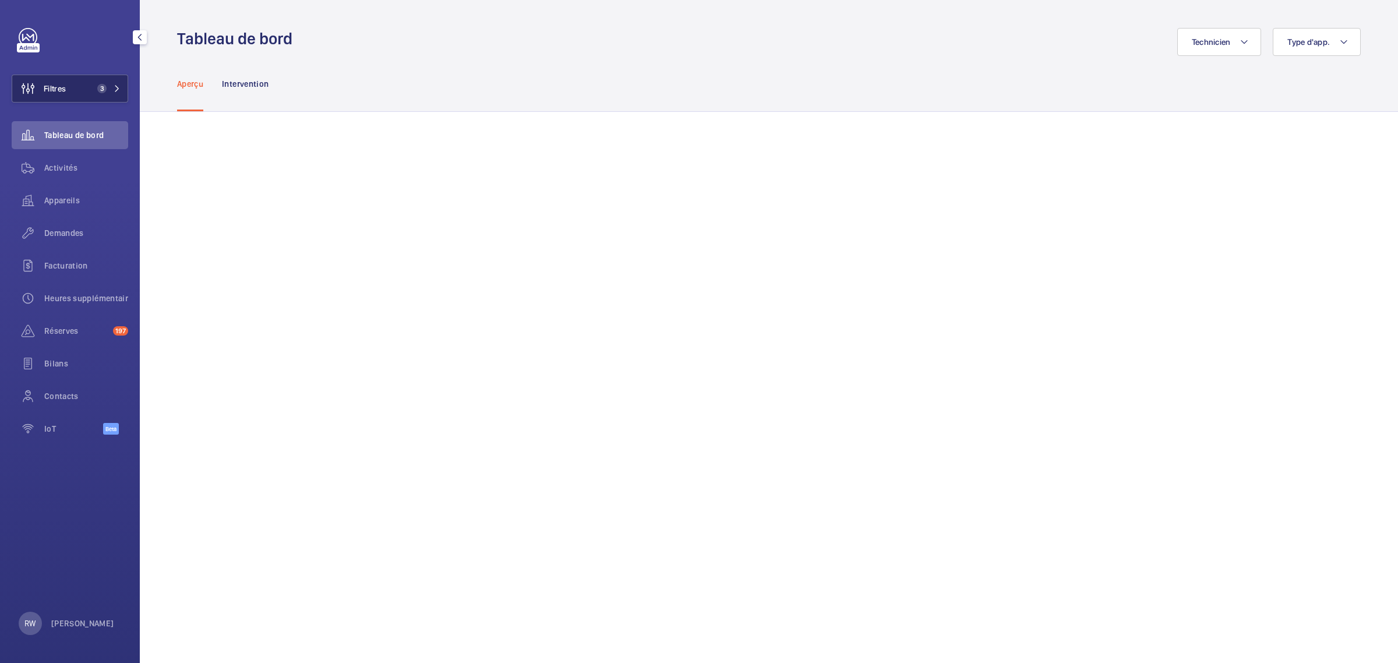
click at [97, 91] on span "3" at bounding box center [100, 88] width 14 height 9
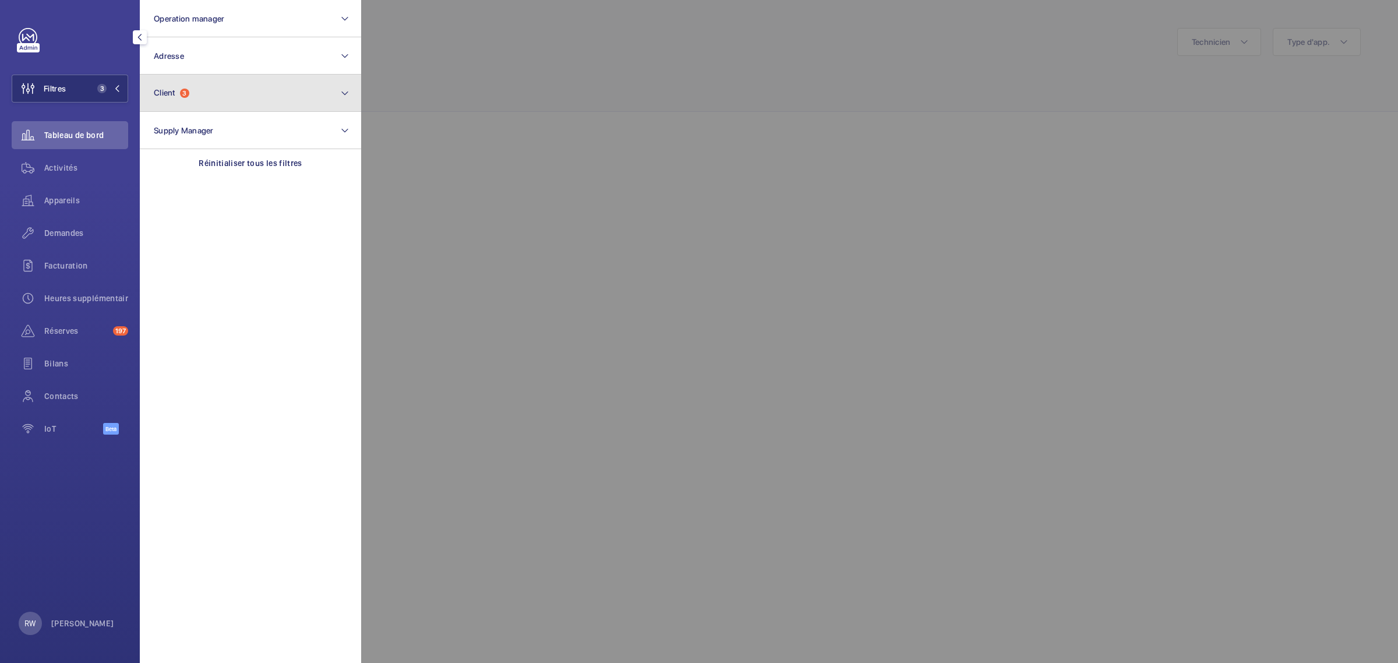
click at [214, 84] on button "Client 3" at bounding box center [250, 93] width 221 height 37
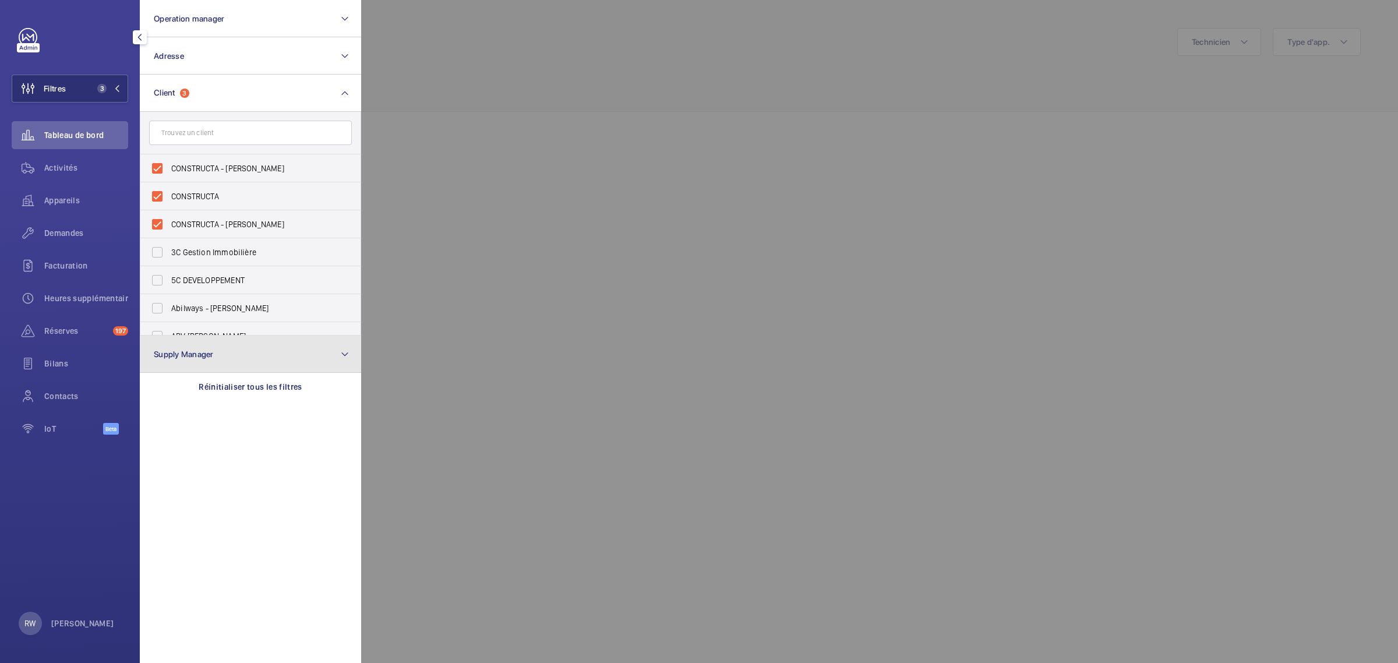
click at [182, 359] on button "Supply Manager" at bounding box center [250, 353] width 221 height 37
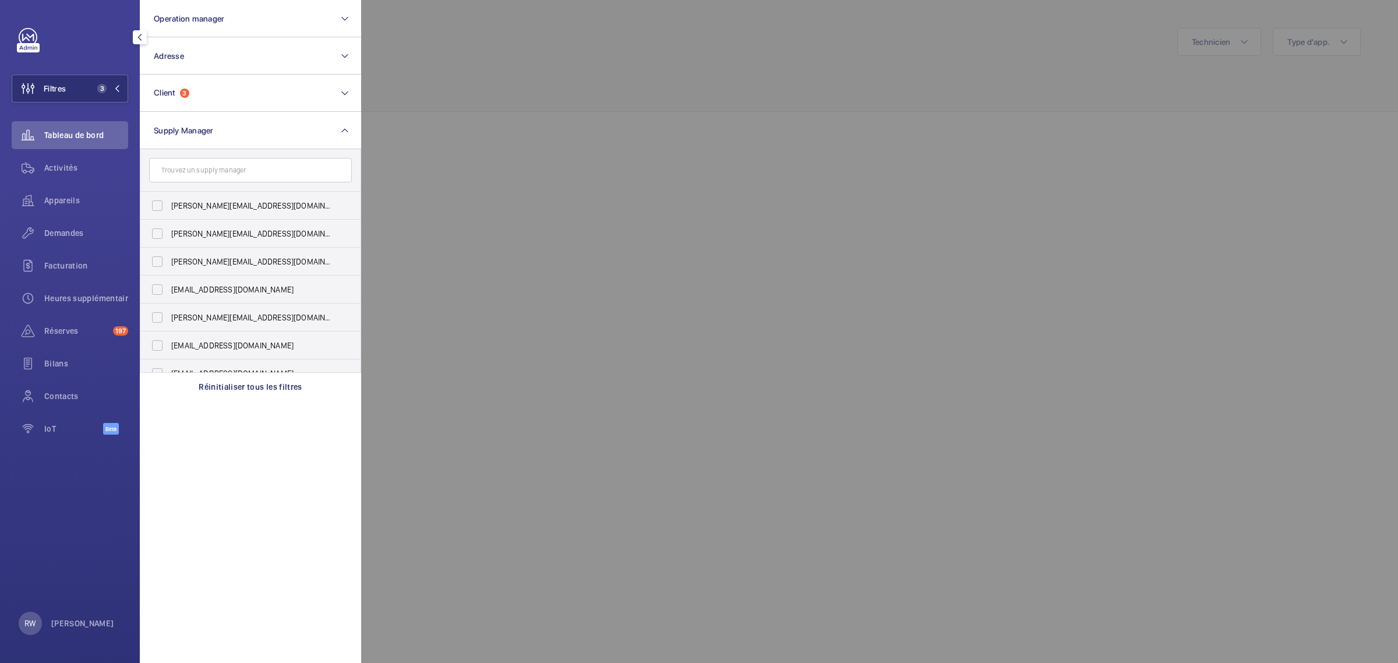
drag, startPoint x: 239, startPoint y: 388, endPoint x: 243, endPoint y: 353, distance: 35.2
click at [240, 388] on p "Réinitialiser tous les filtres" at bounding box center [251, 387] width 104 height 12
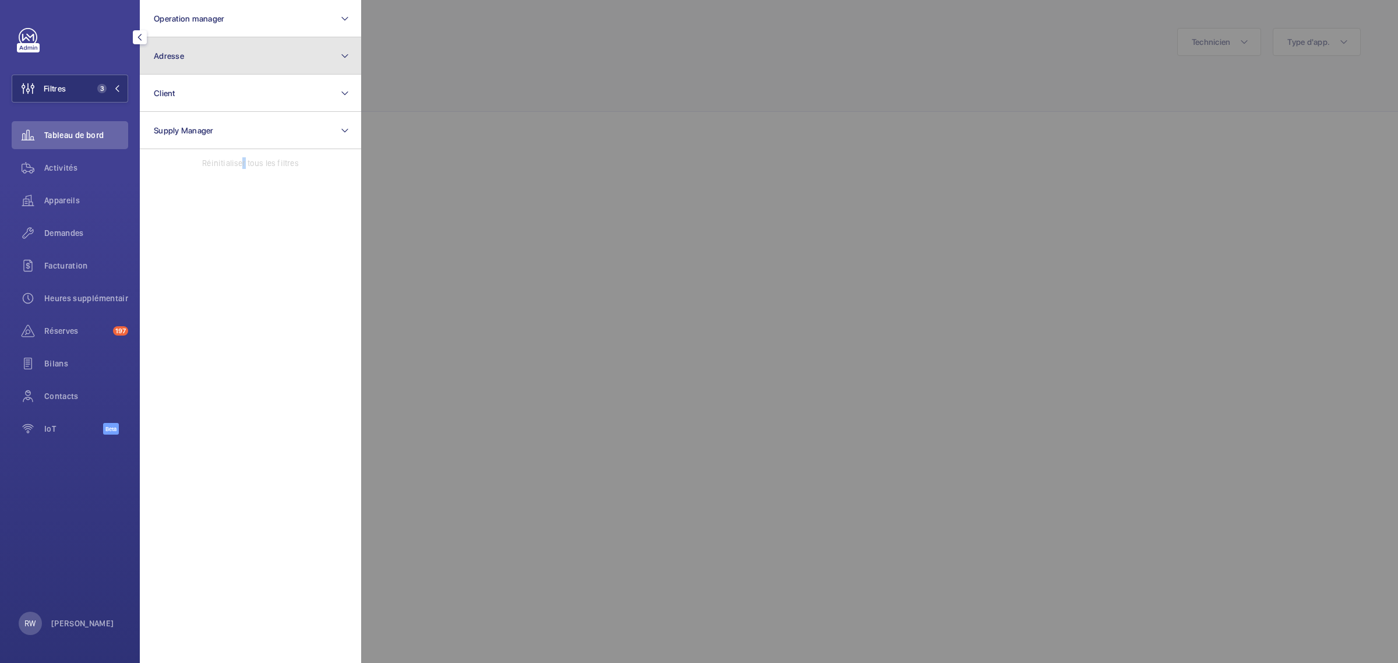
click at [188, 60] on button "Adresse" at bounding box center [250, 55] width 221 height 37
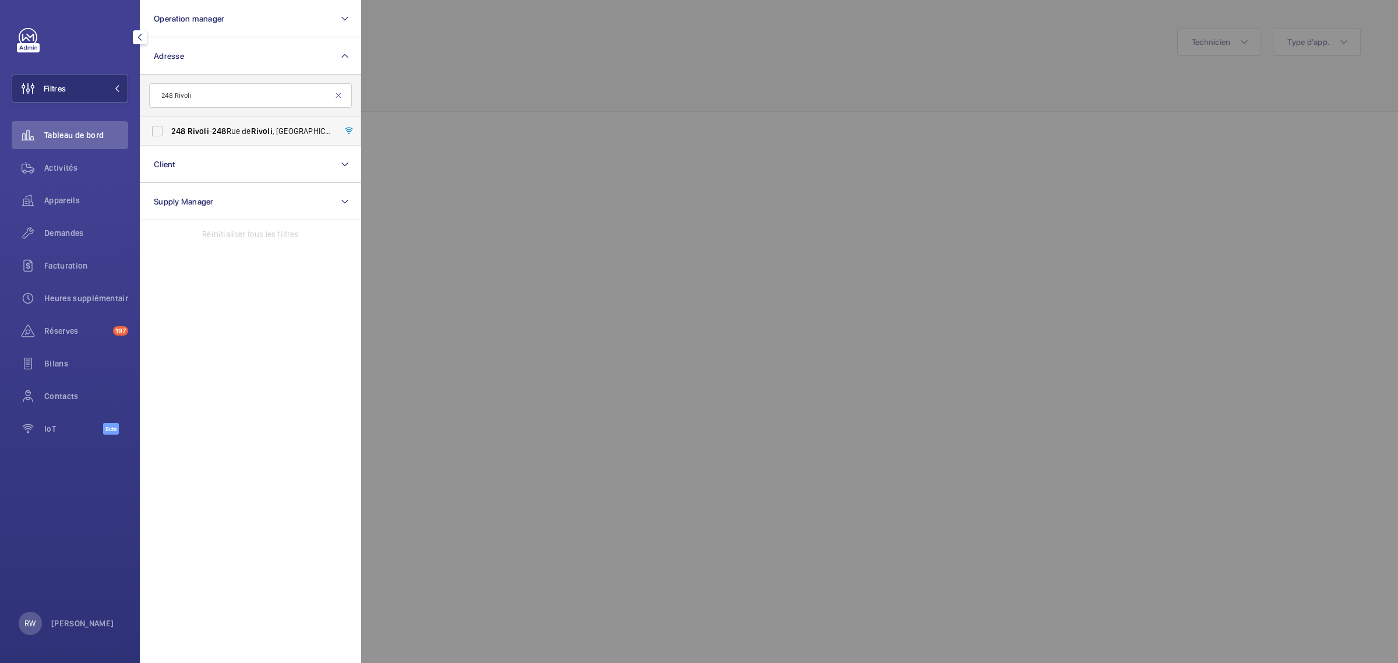
type input "248 Rivoli"
click at [157, 129] on label "248 Rivoli - 248 Rue de Rivoli , 75001 PARIS, PARIS 75001" at bounding box center [241, 131] width 203 height 28
click at [157, 129] on input "248 Rivoli - 248 Rue de Rivoli , 75001 PARIS, PARIS 75001" at bounding box center [157, 130] width 23 height 23
checkbox input "true"
click at [607, 91] on div at bounding box center [1060, 331] width 1398 height 663
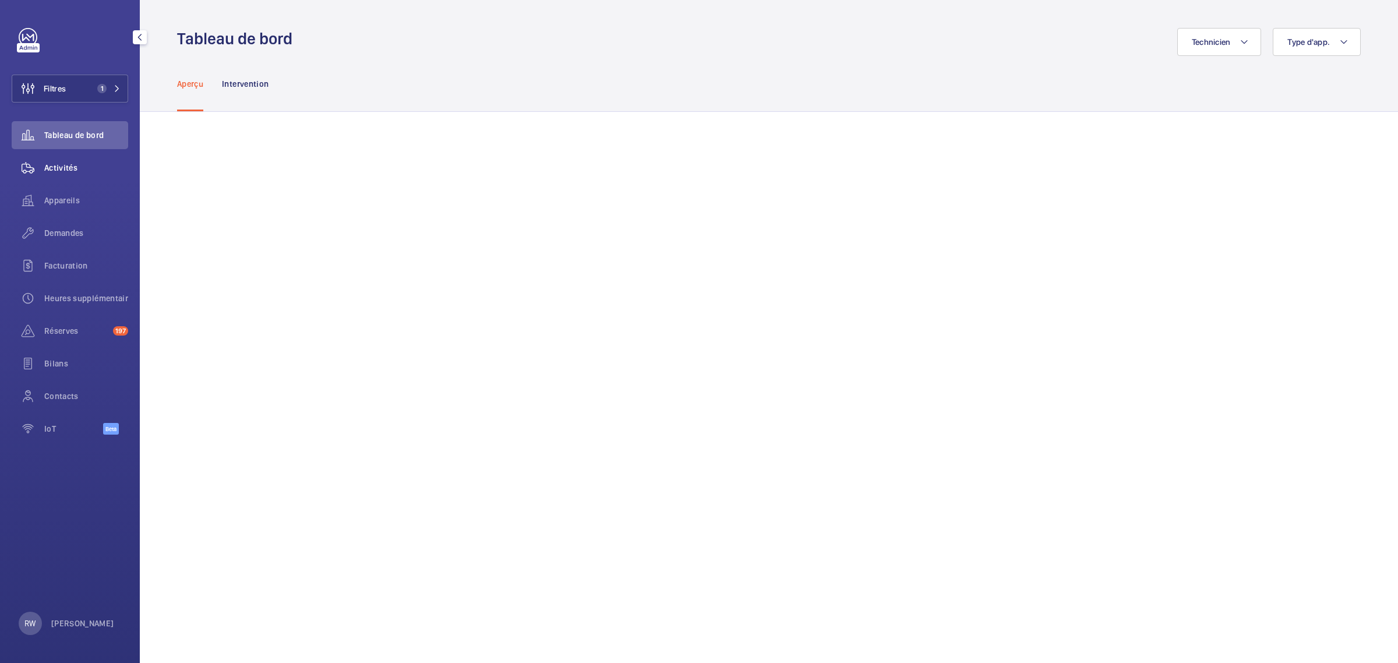
click at [58, 168] on span "Activités" at bounding box center [86, 168] width 84 height 12
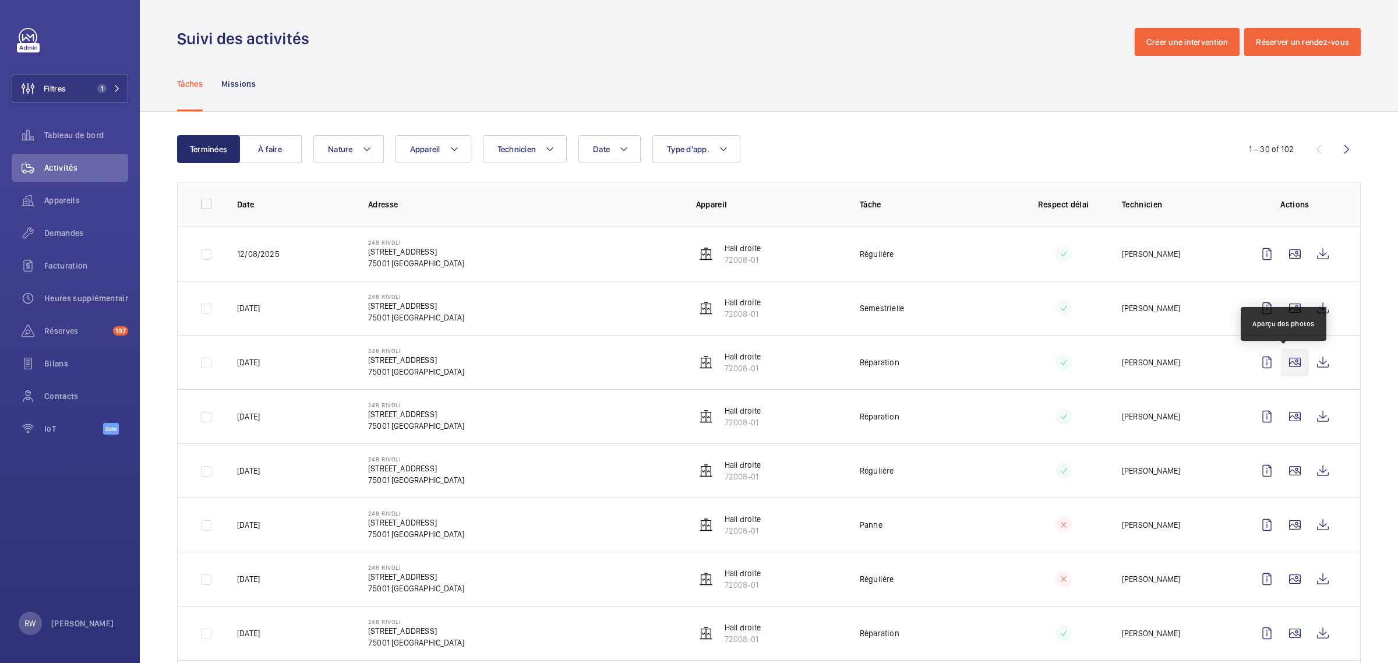
click at [1281, 363] on wm-front-icon-button at bounding box center [1295, 362] width 28 height 28
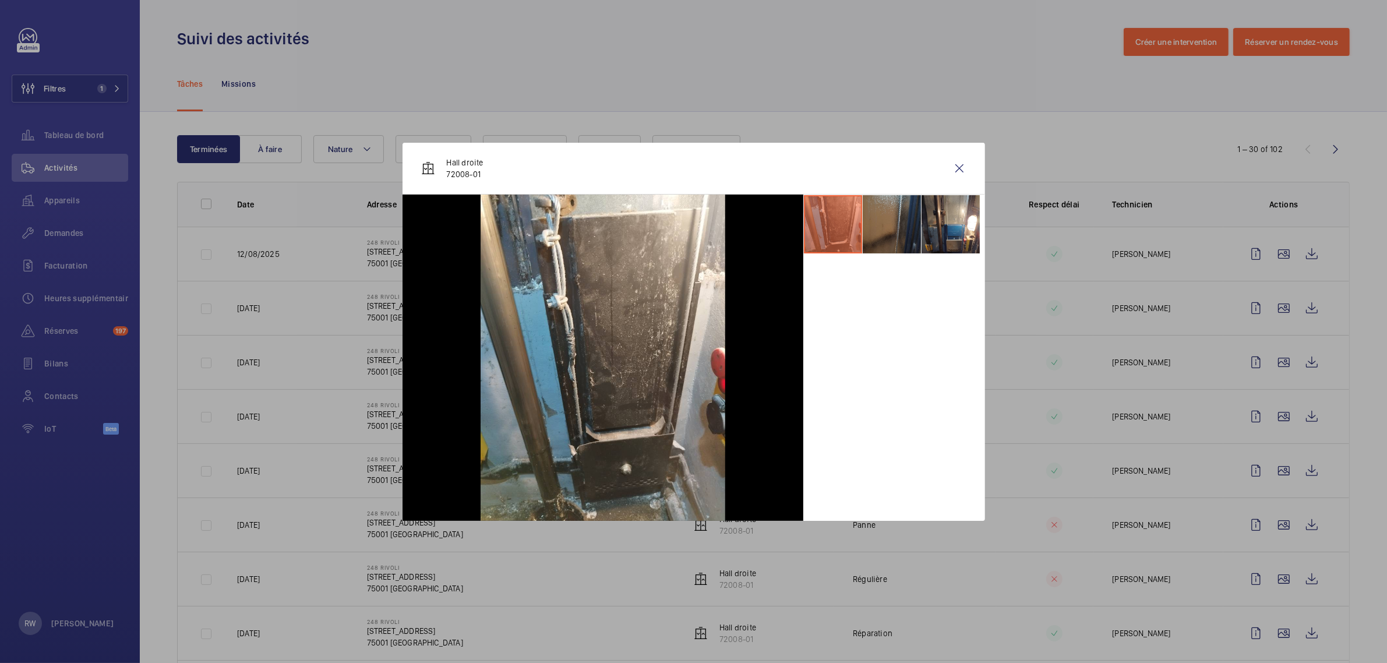
click at [897, 226] on li at bounding box center [891, 224] width 58 height 58
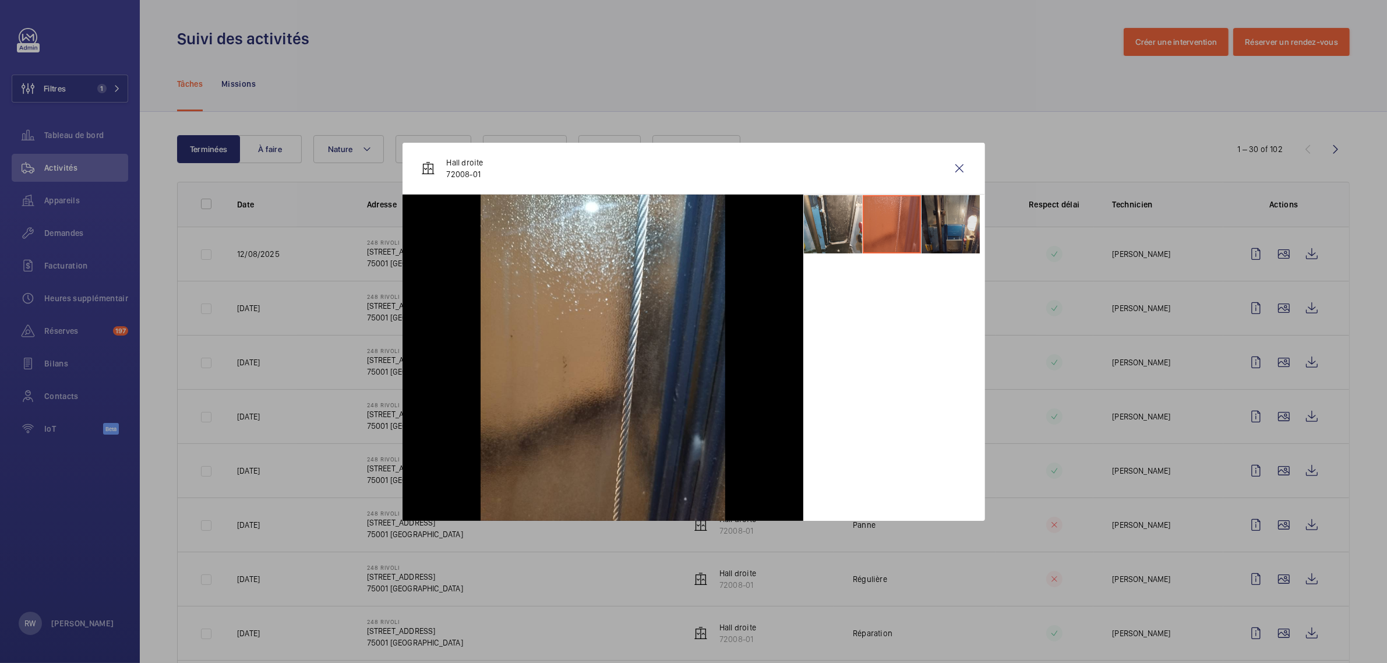
click at [956, 226] on li at bounding box center [950, 224] width 58 height 58
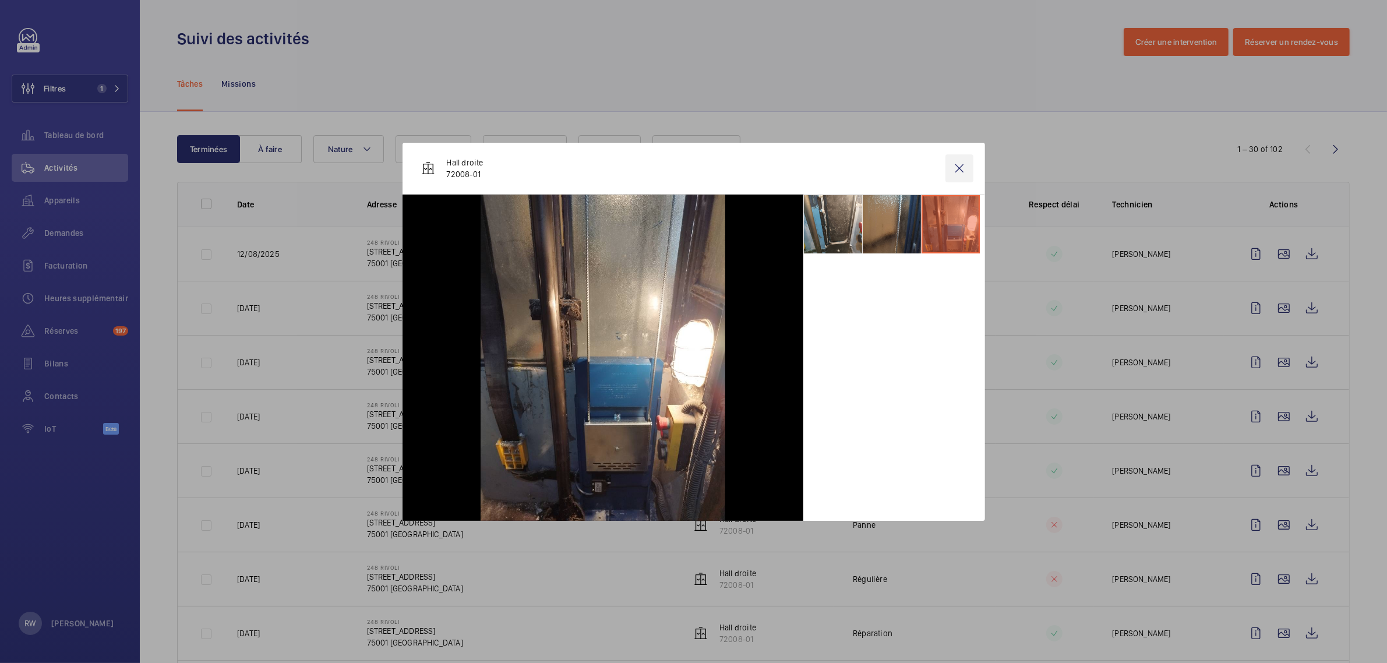
click at [956, 163] on wm-front-icon-button at bounding box center [959, 168] width 28 height 28
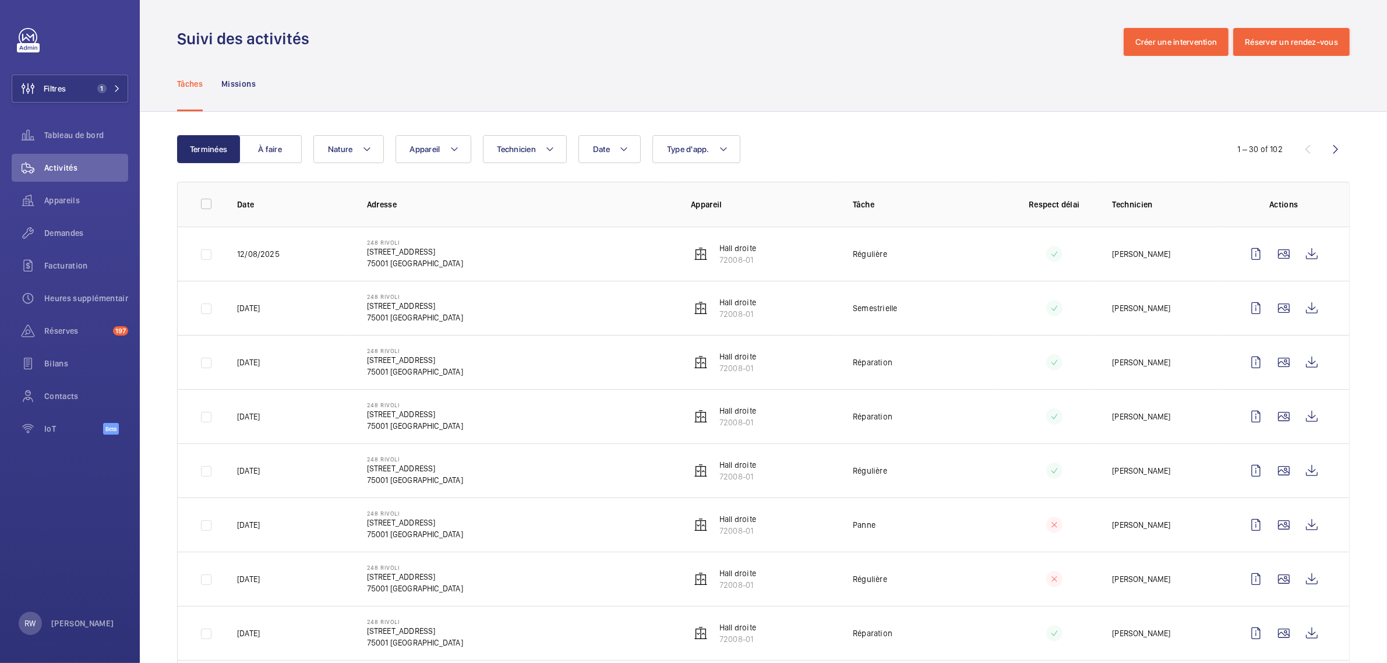
click at [1277, 256] on wm-front-icon-button at bounding box center [1284, 254] width 28 height 28
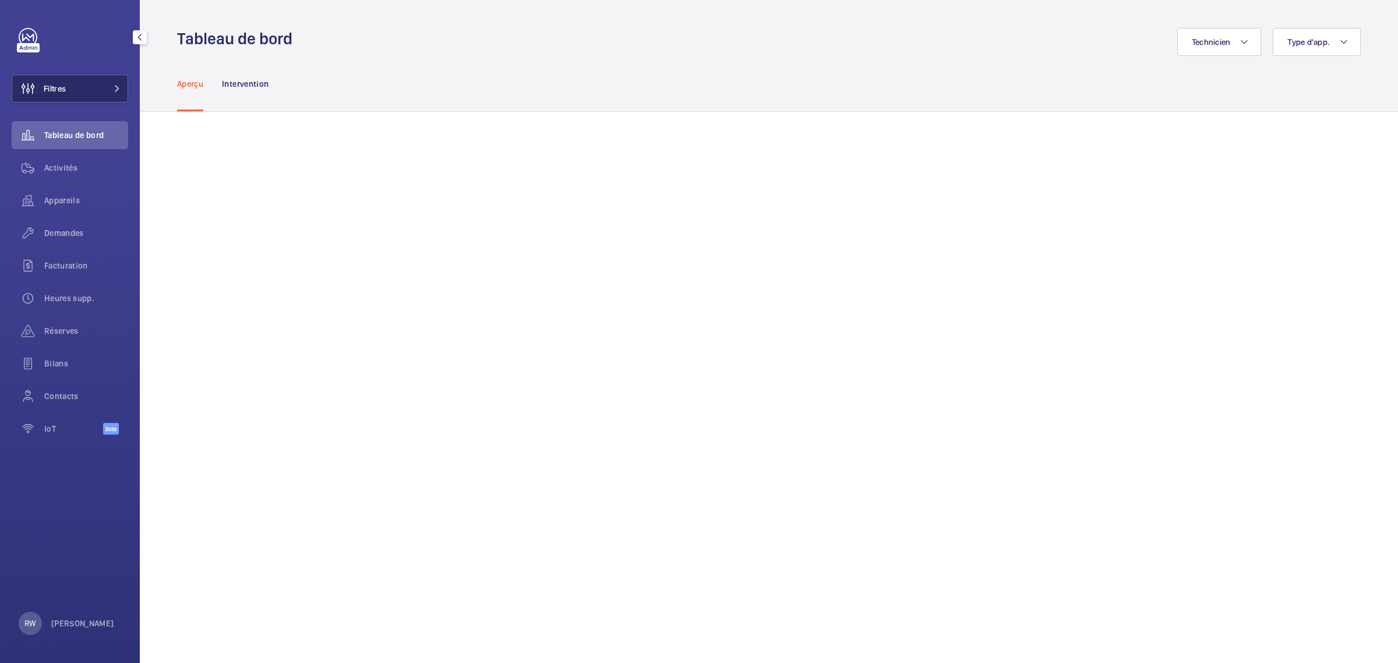
click at [114, 86] on mat-icon at bounding box center [117, 88] width 7 height 7
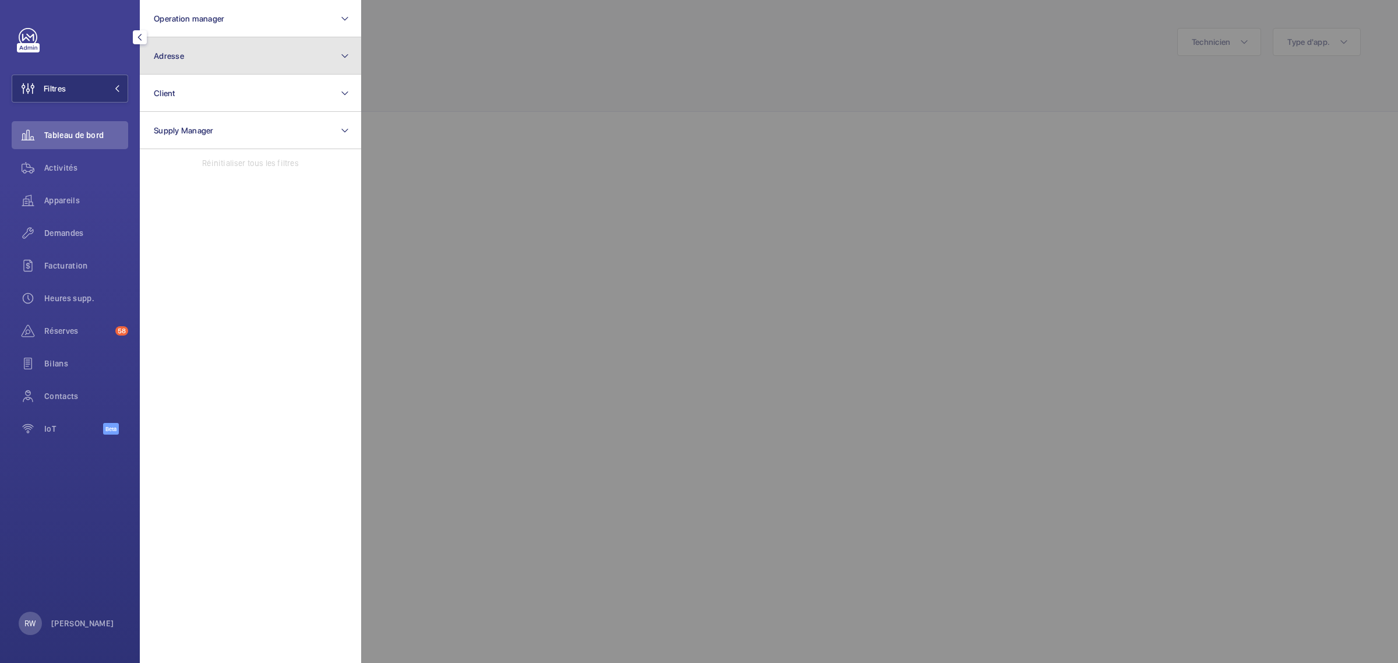
click at [188, 57] on button "Adresse" at bounding box center [250, 55] width 221 height 37
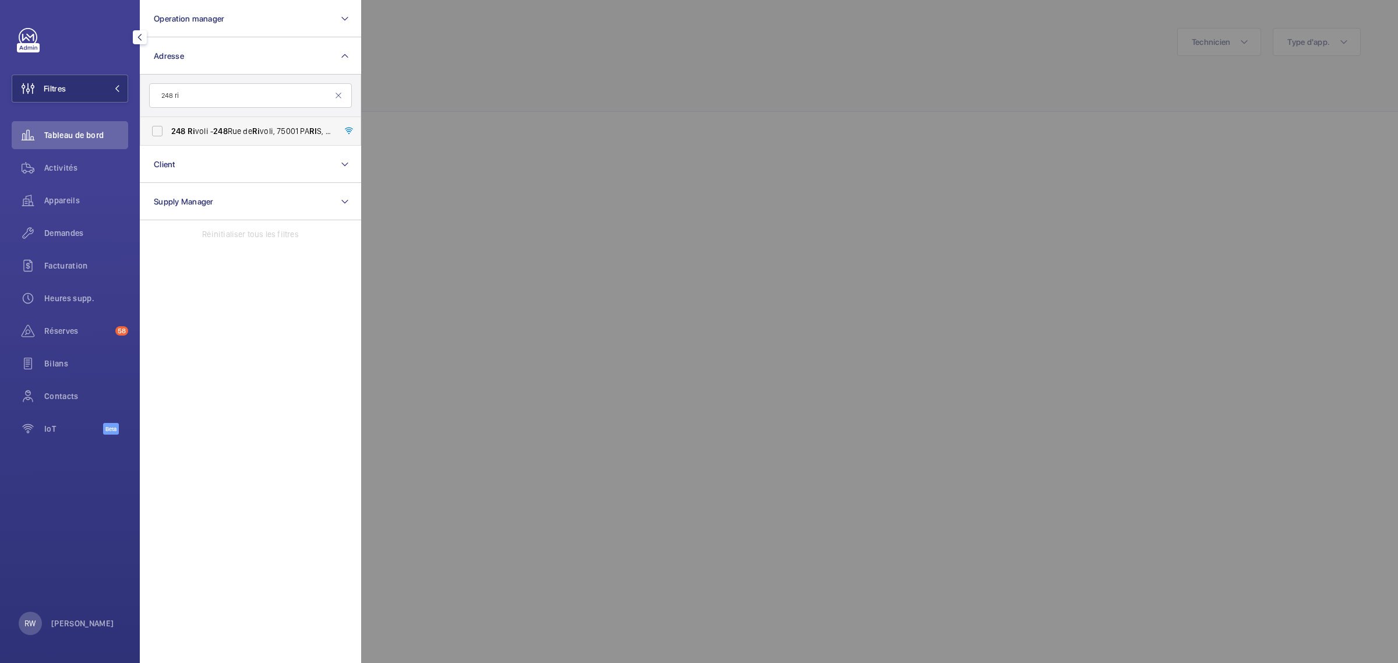
type input "248 ri"
click at [161, 124] on label "248 Ri voli - [STREET_ADDRESS]" at bounding box center [241, 131] width 203 height 28
click at [161, 124] on input "248 Ri voli - [STREET_ADDRESS]" at bounding box center [157, 130] width 23 height 23
checkbox input "true"
click at [519, 112] on div at bounding box center [1060, 331] width 1398 height 663
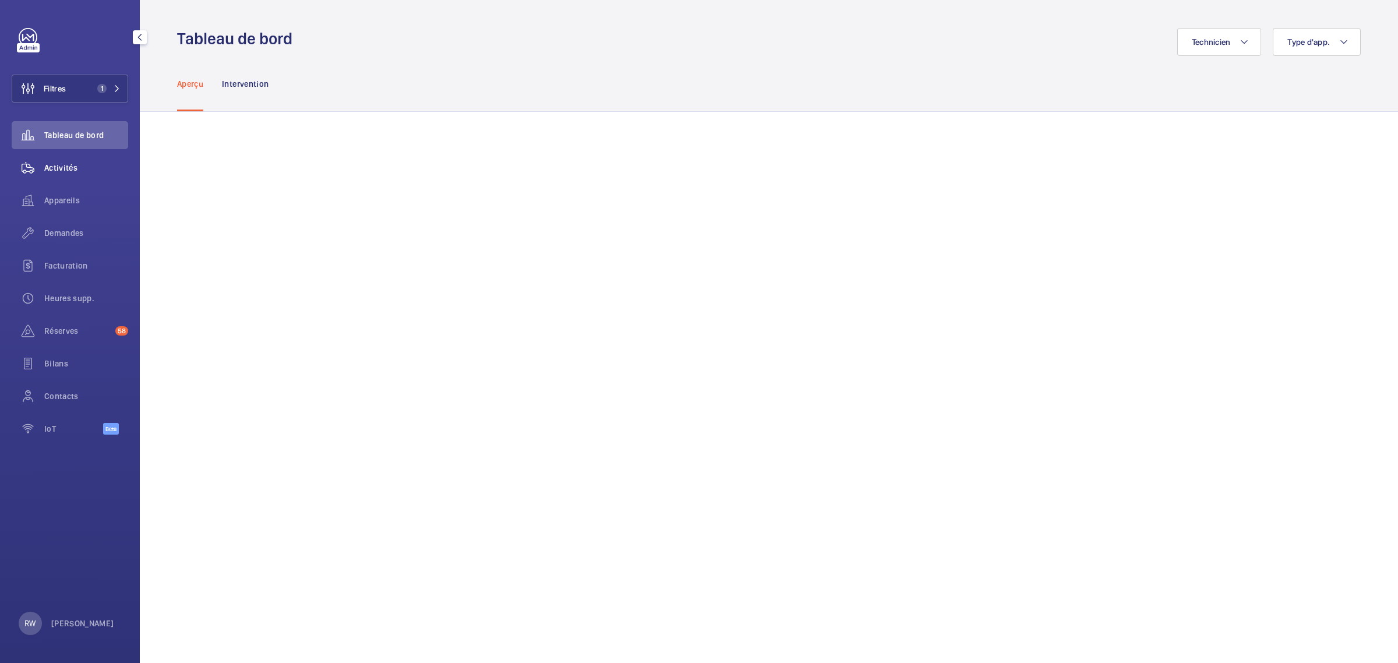
click at [67, 170] on span "Activités" at bounding box center [86, 168] width 84 height 12
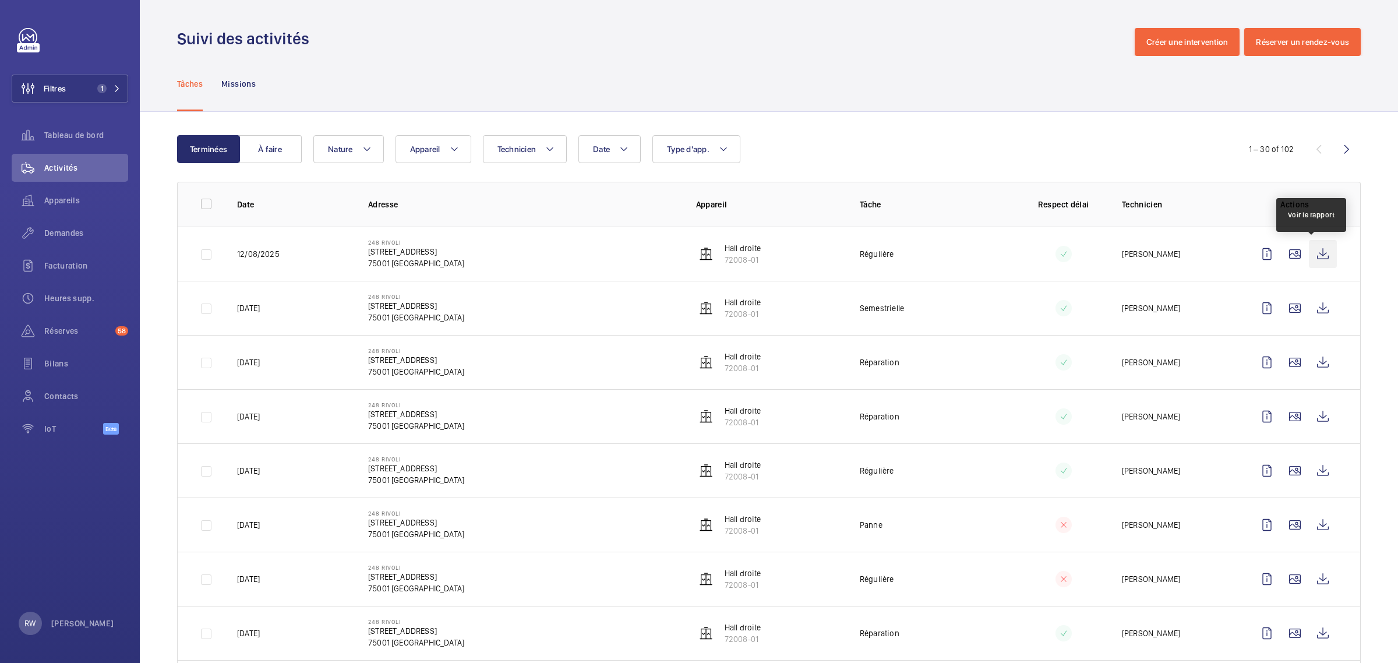
click at [1311, 251] on wm-front-icon-button at bounding box center [1323, 254] width 28 height 28
click at [1318, 306] on wm-front-icon-button at bounding box center [1323, 308] width 28 height 28
click at [61, 232] on span "Demandes" at bounding box center [86, 233] width 84 height 12
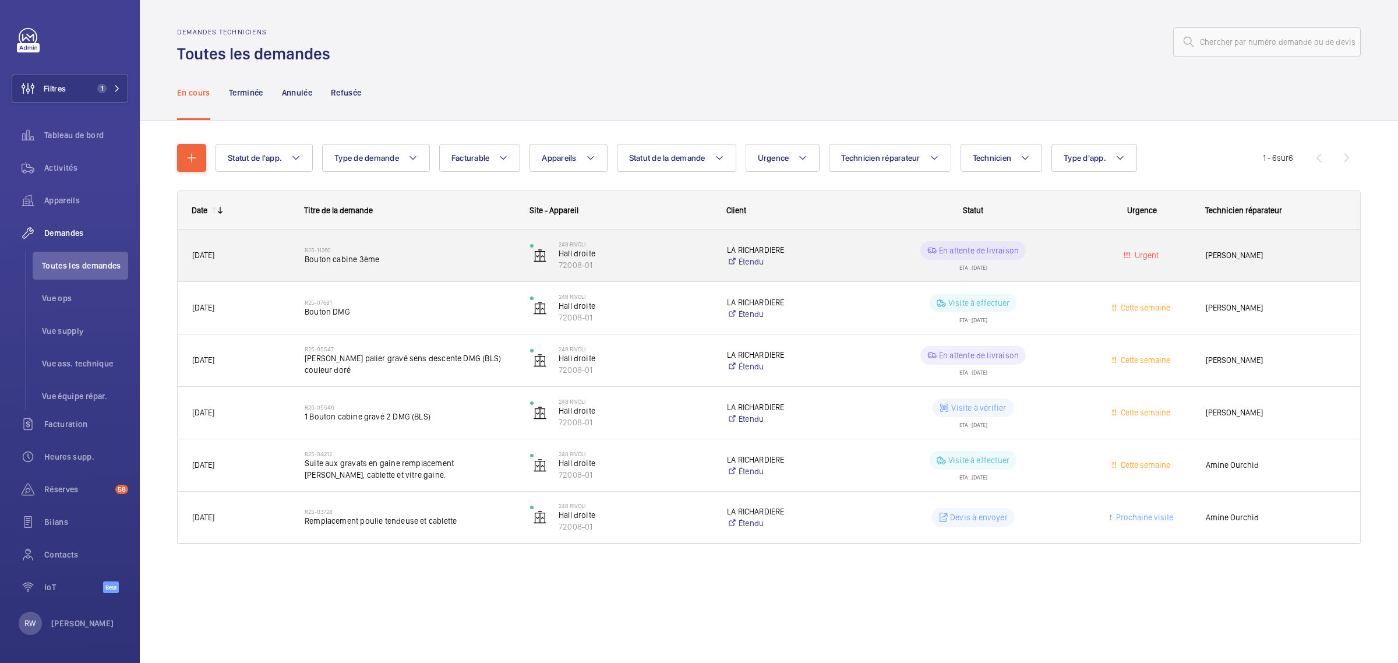
click at [1055, 263] on wm-front-pills-cell "En attente de livraison ETA : [DATE]" at bounding box center [973, 255] width 210 height 29
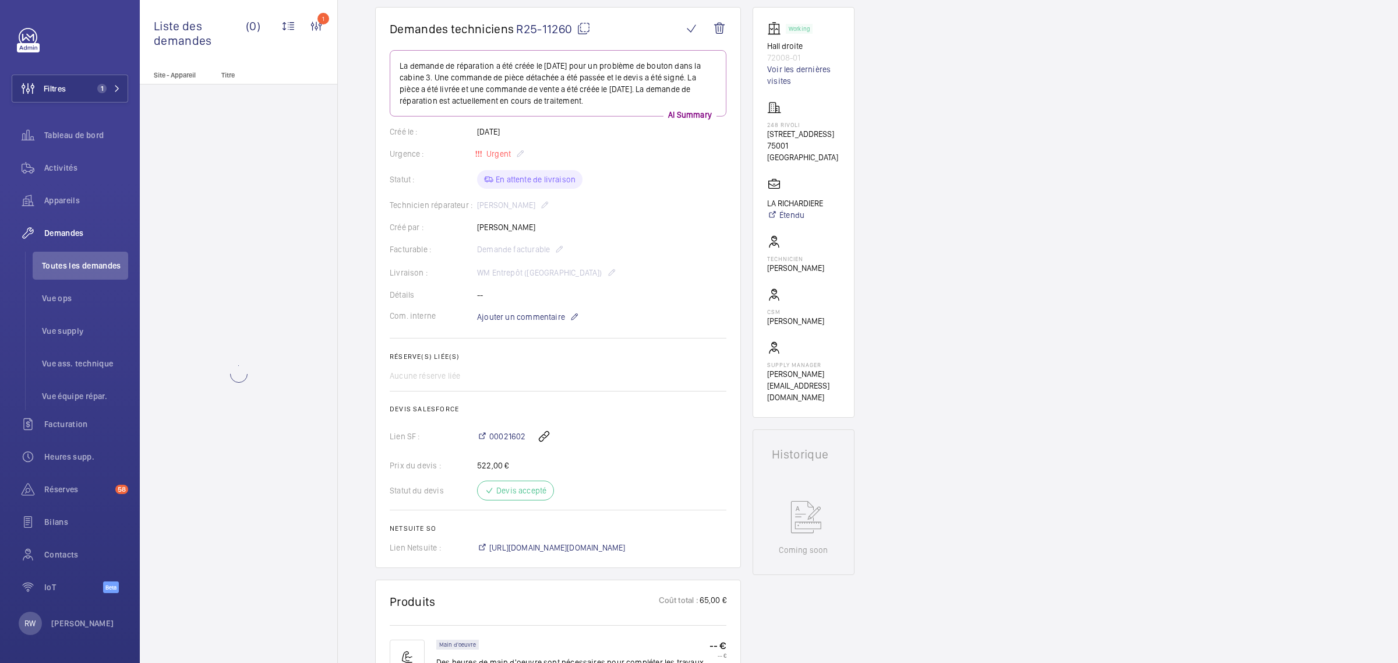
scroll to position [146, 0]
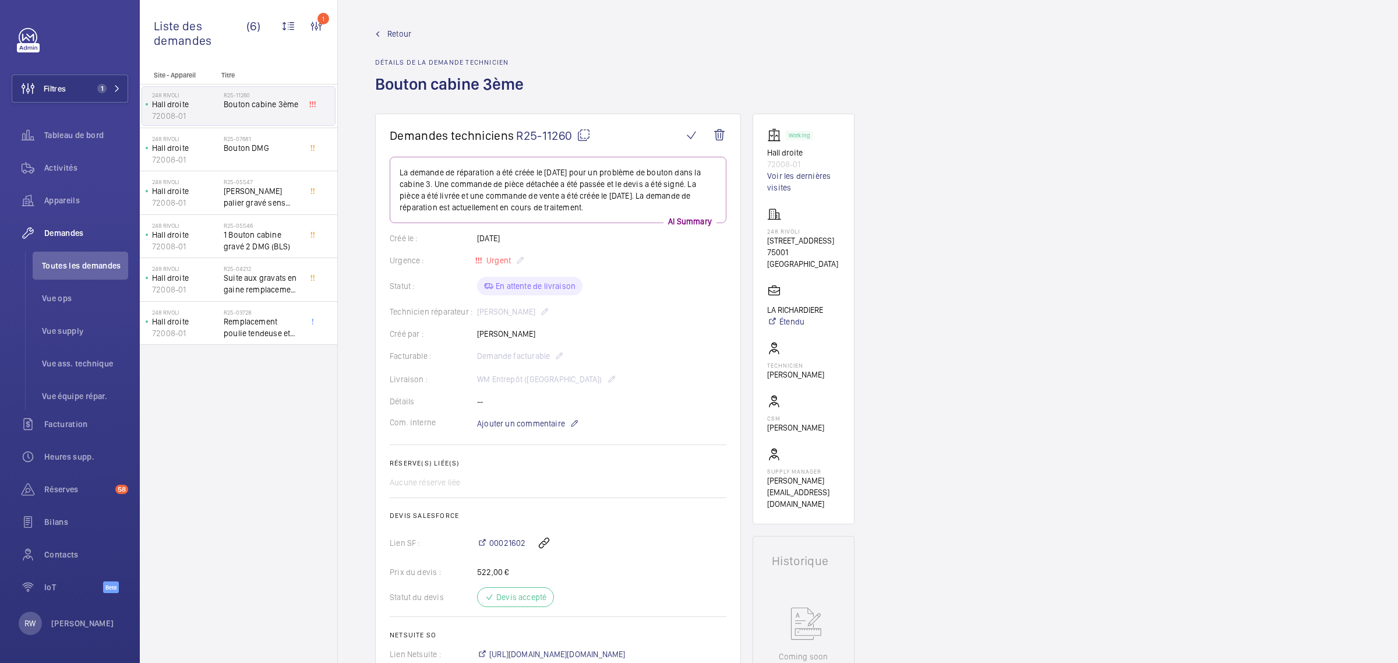
click at [395, 35] on span "Retour" at bounding box center [399, 34] width 24 height 12
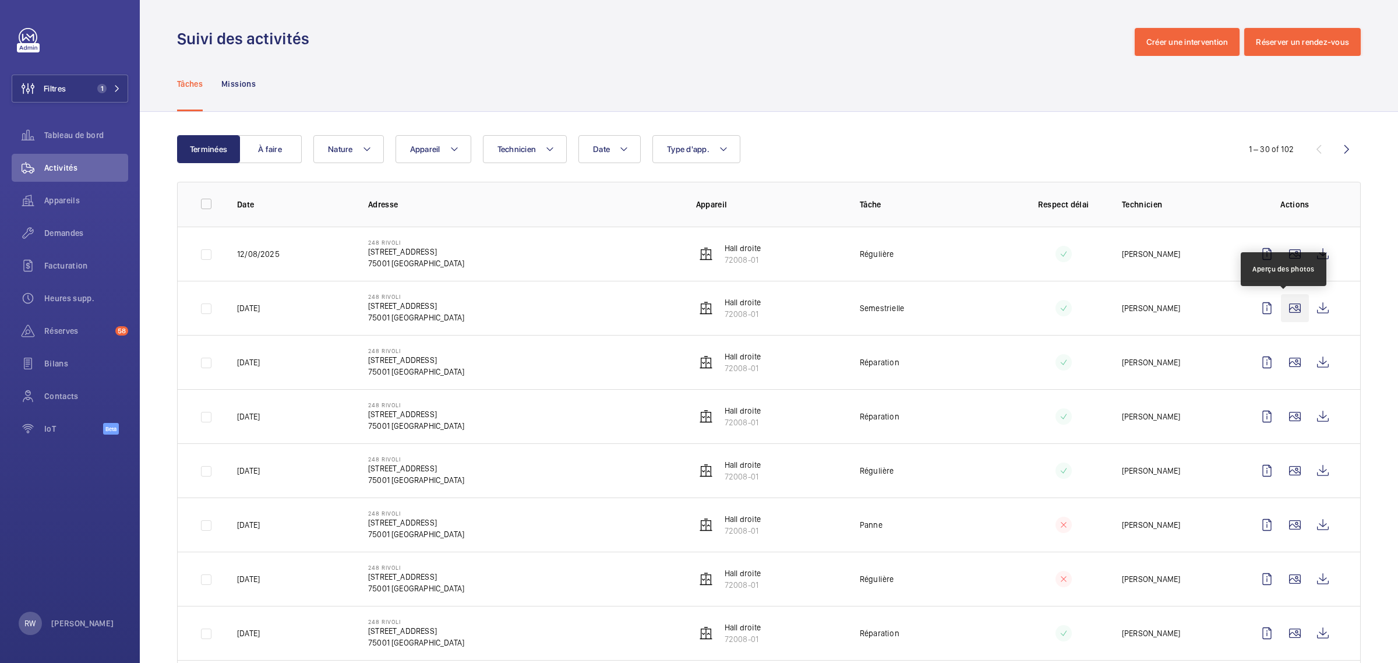
click at [1285, 307] on wm-front-icon-button at bounding box center [1295, 308] width 28 height 28
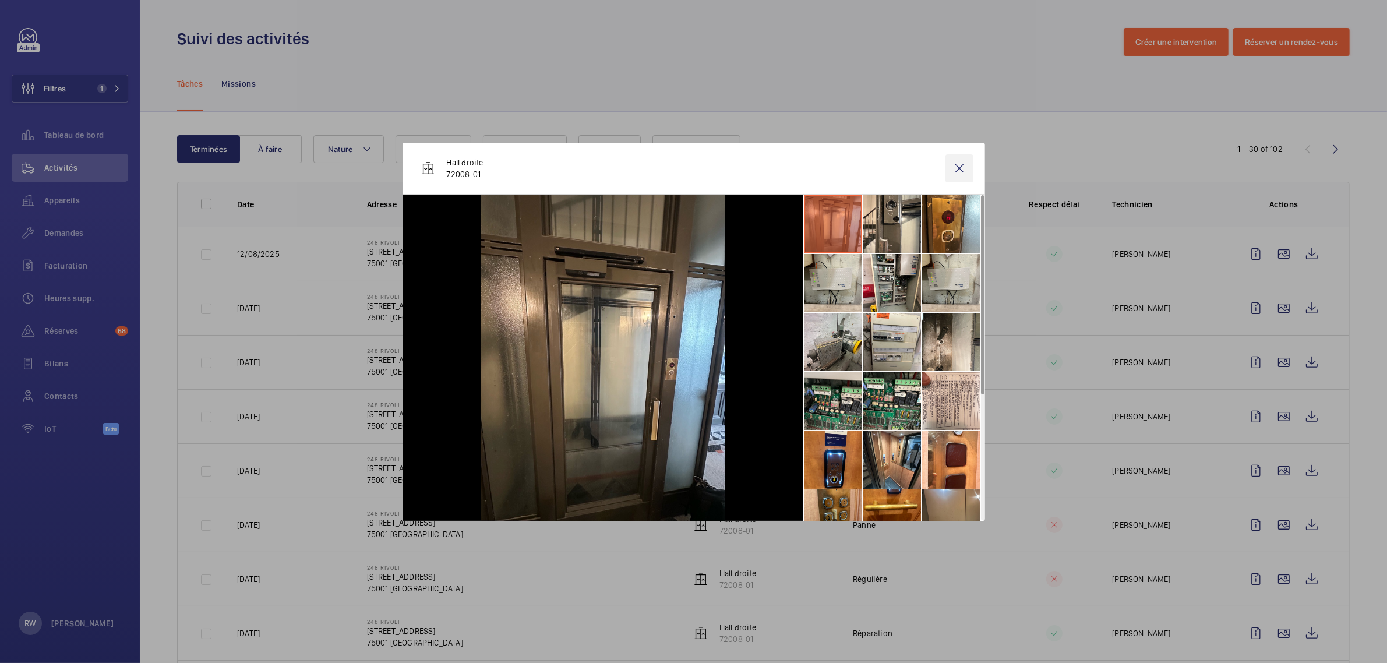
click at [961, 165] on wm-front-icon-button at bounding box center [959, 168] width 28 height 28
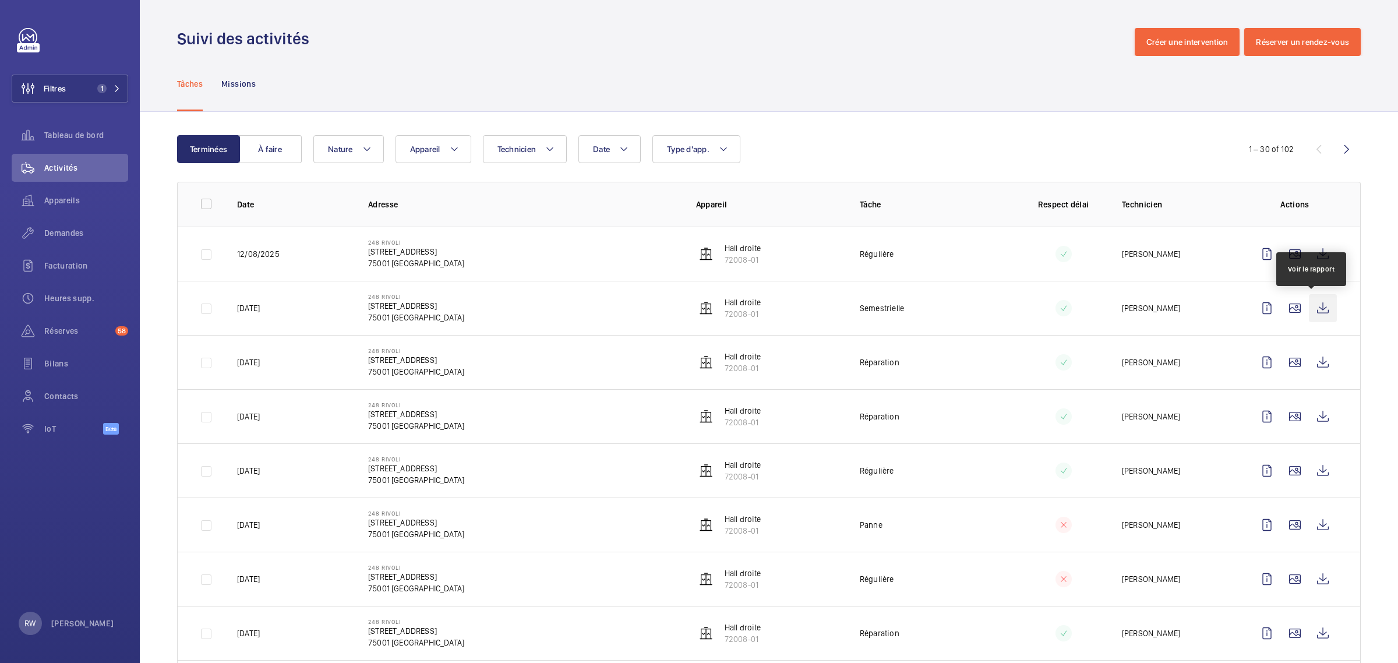
click at [1309, 307] on wm-front-icon-button at bounding box center [1323, 308] width 28 height 28
click at [58, 230] on span "Demandes" at bounding box center [86, 233] width 84 height 12
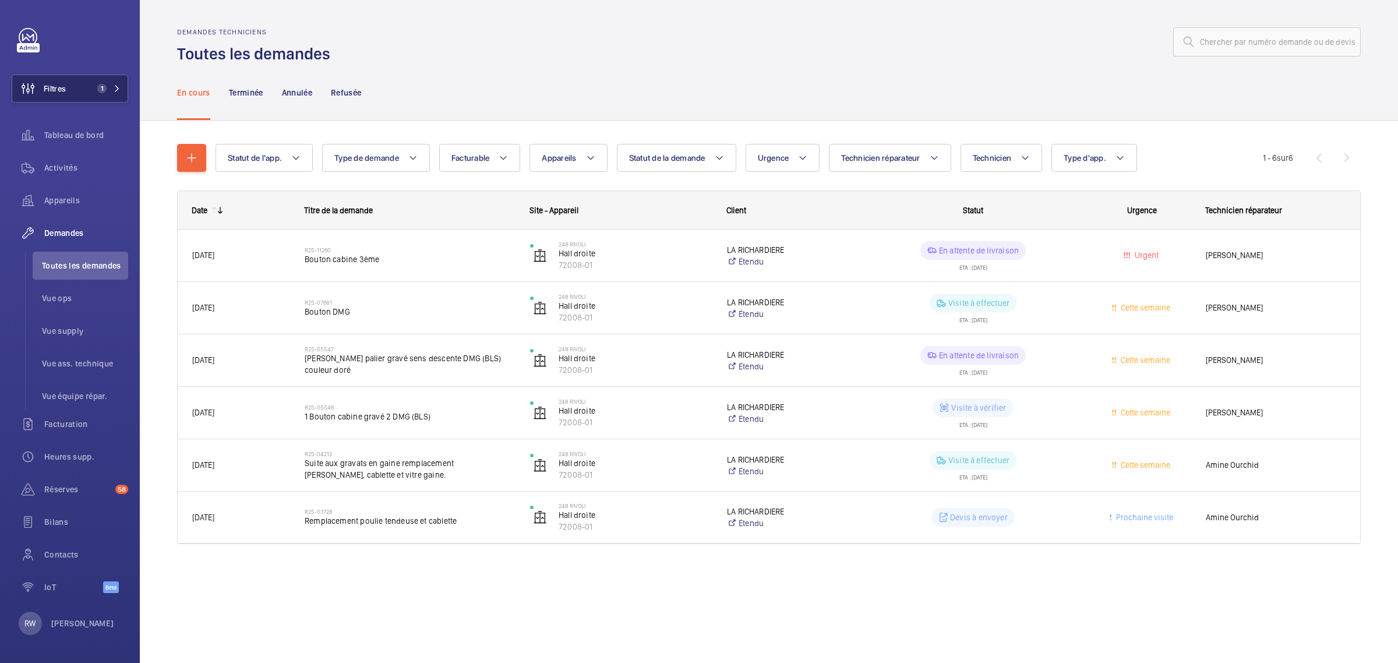
click at [120, 86] on mat-icon at bounding box center [117, 88] width 7 height 7
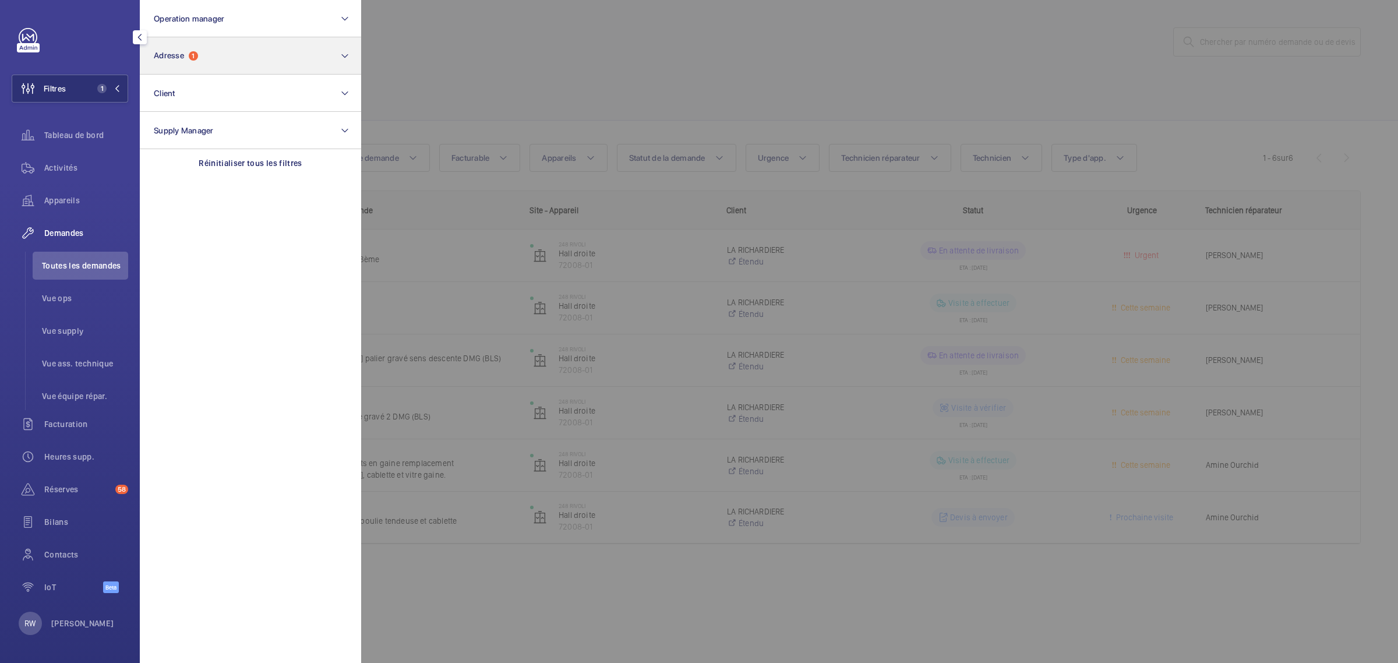
drag, startPoint x: 237, startPoint y: 162, endPoint x: 204, endPoint y: 68, distance: 99.5
click at [237, 161] on p "Réinitialiser tous les filtres" at bounding box center [251, 163] width 104 height 12
click at [193, 45] on button "Adresse" at bounding box center [250, 55] width 221 height 37
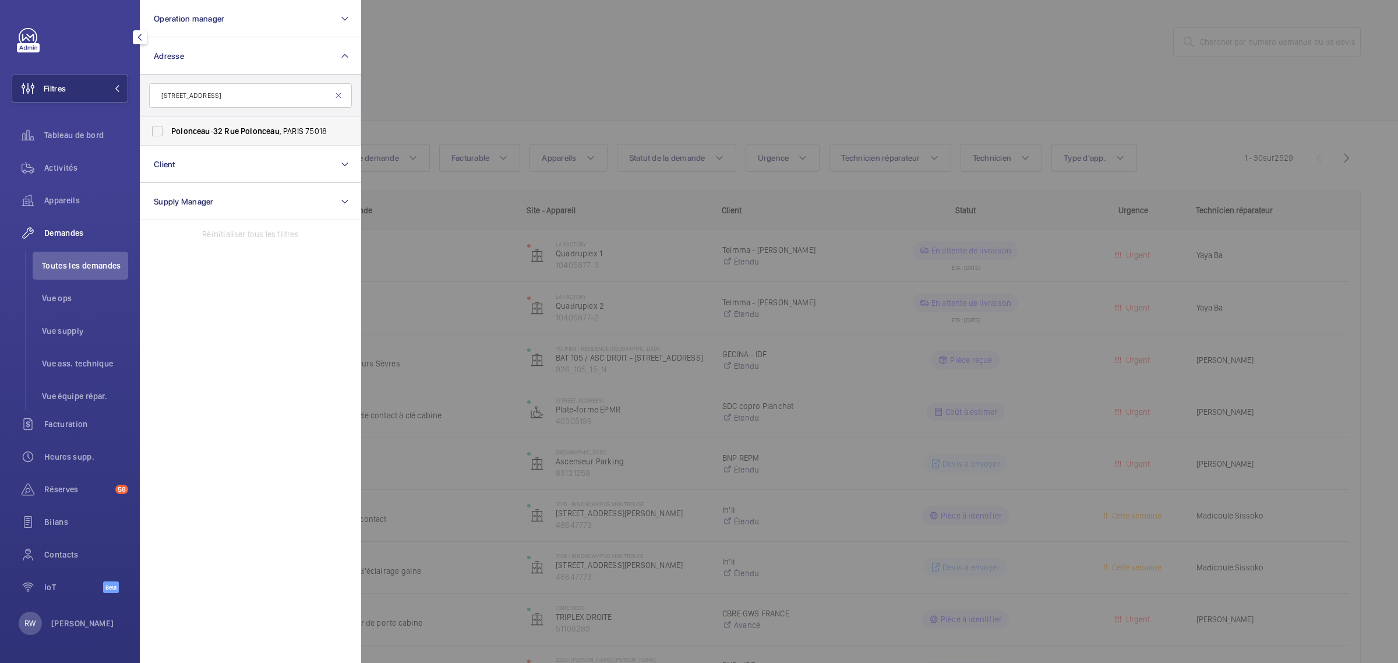
type input "[STREET_ADDRESS]"
click at [156, 135] on label "Polonceau - [STREET_ADDRESS]" at bounding box center [241, 131] width 203 height 28
click at [156, 135] on input "Polonceau - [STREET_ADDRESS]" at bounding box center [157, 130] width 23 height 23
checkbox input "true"
click at [551, 73] on div at bounding box center [1060, 331] width 1398 height 663
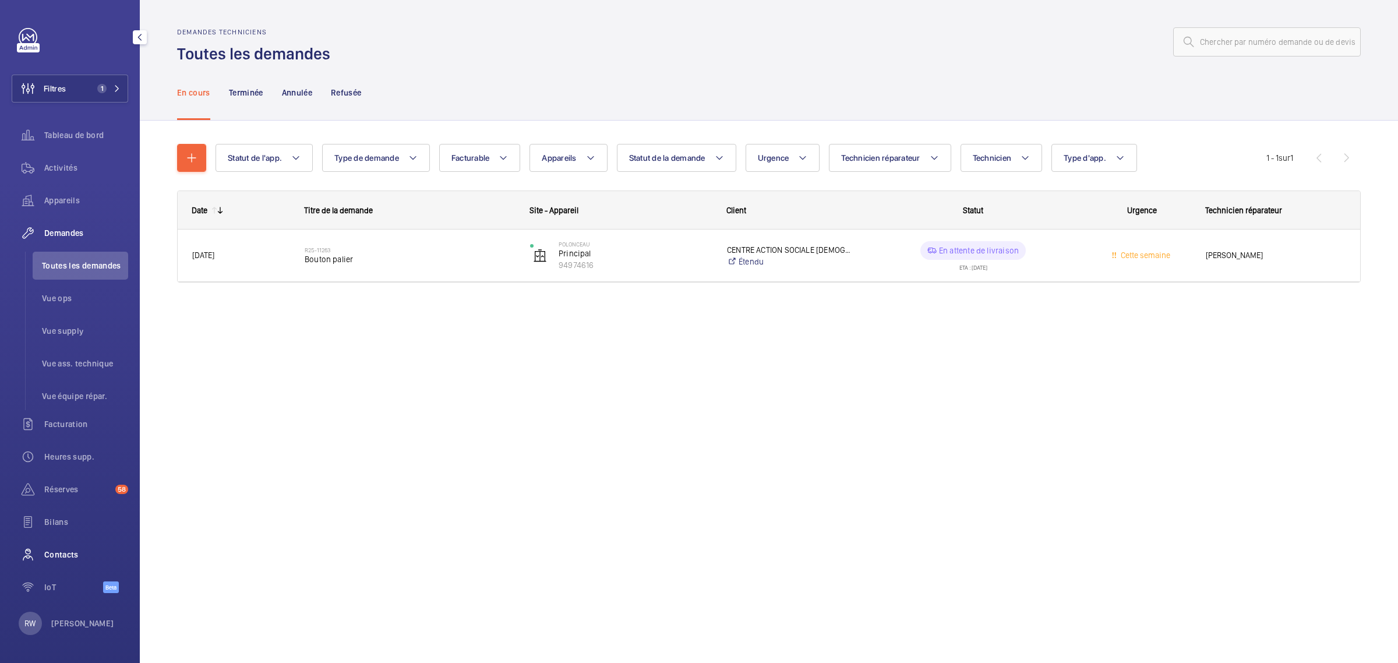
click at [57, 553] on span "Contacts" at bounding box center [86, 555] width 84 height 12
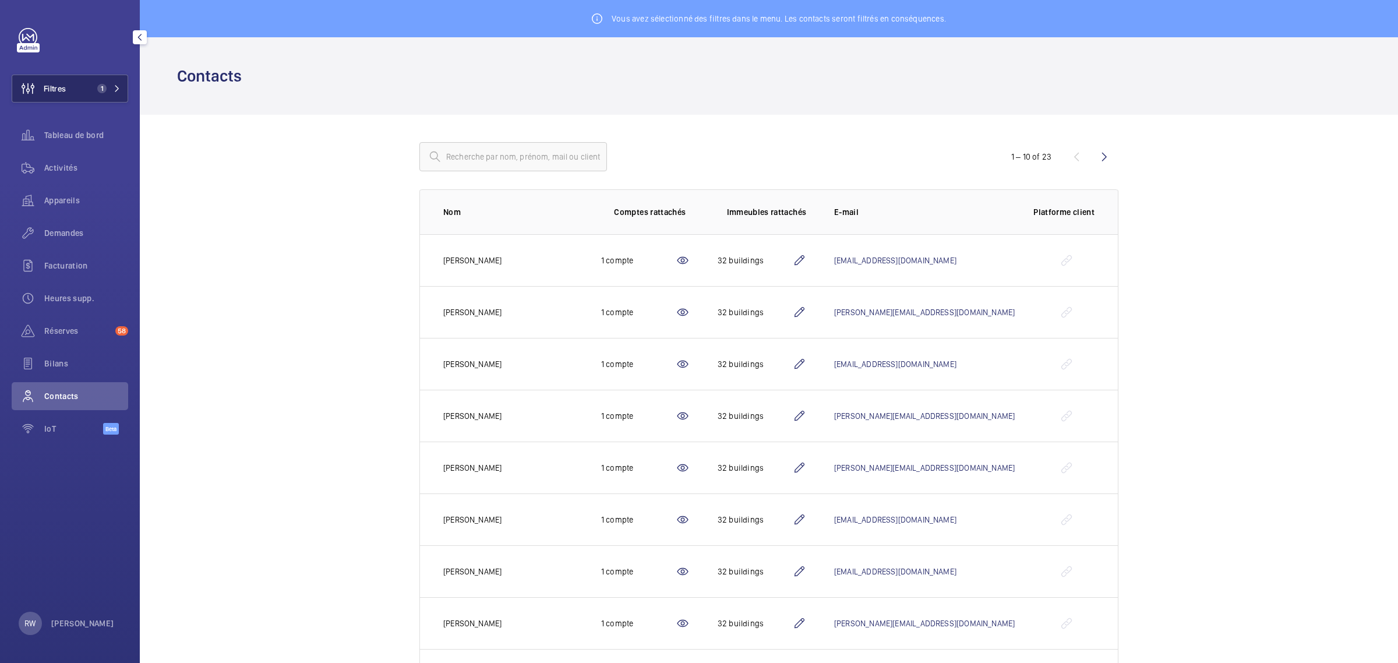
click at [93, 89] on span "1" at bounding box center [100, 88] width 14 height 9
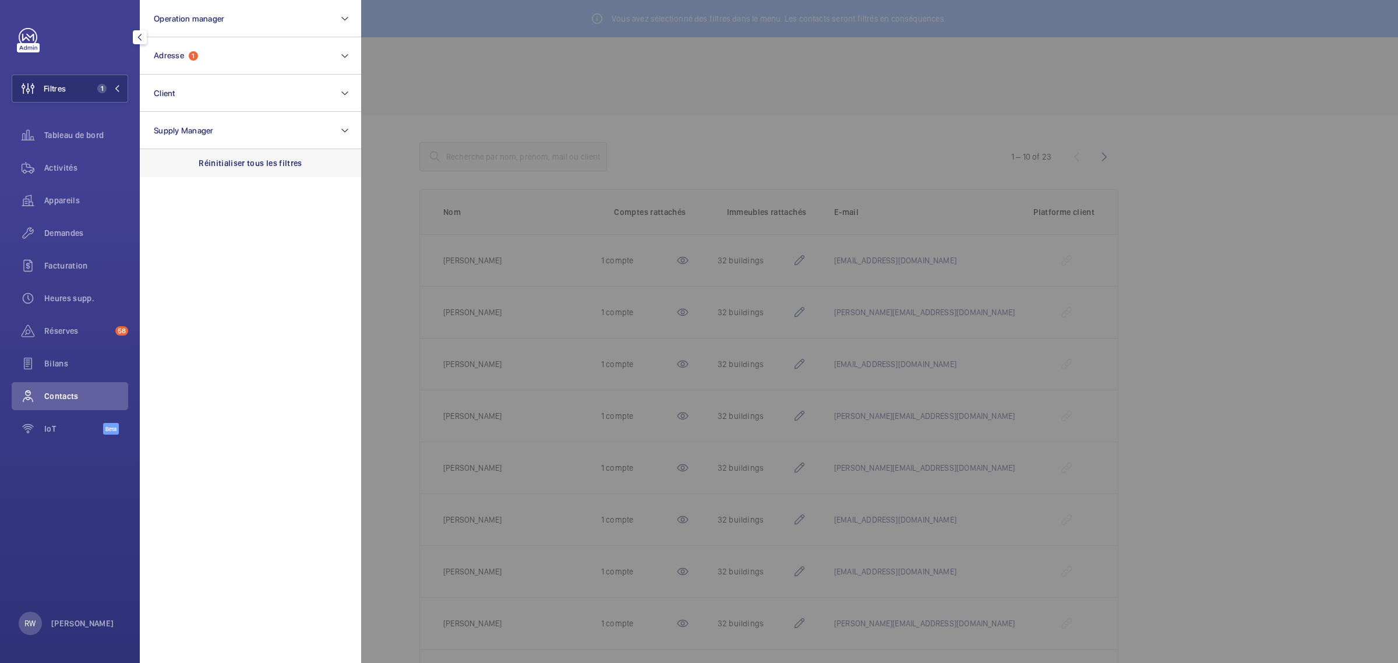
click at [242, 169] on div "Réinitialiser tous les filtres" at bounding box center [250, 163] width 221 height 28
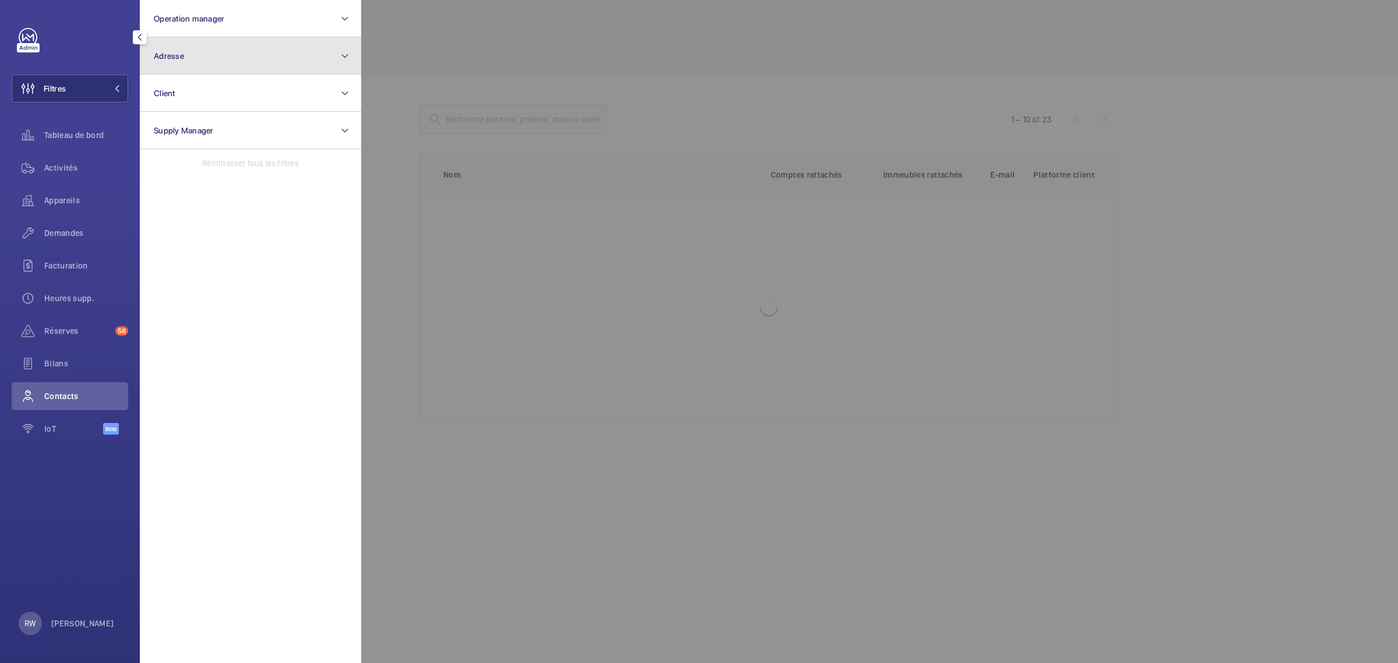
click at [173, 48] on button "Adresse" at bounding box center [250, 55] width 221 height 37
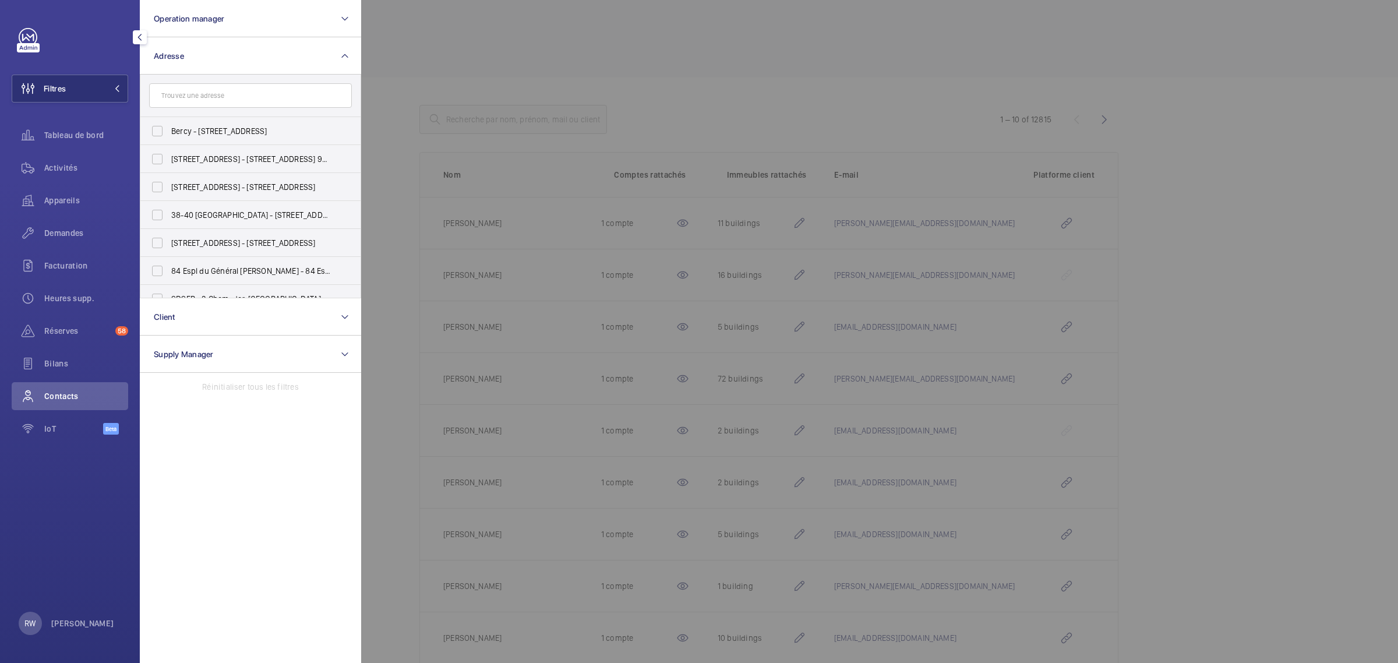
click at [202, 93] on input "text" at bounding box center [250, 95] width 203 height 24
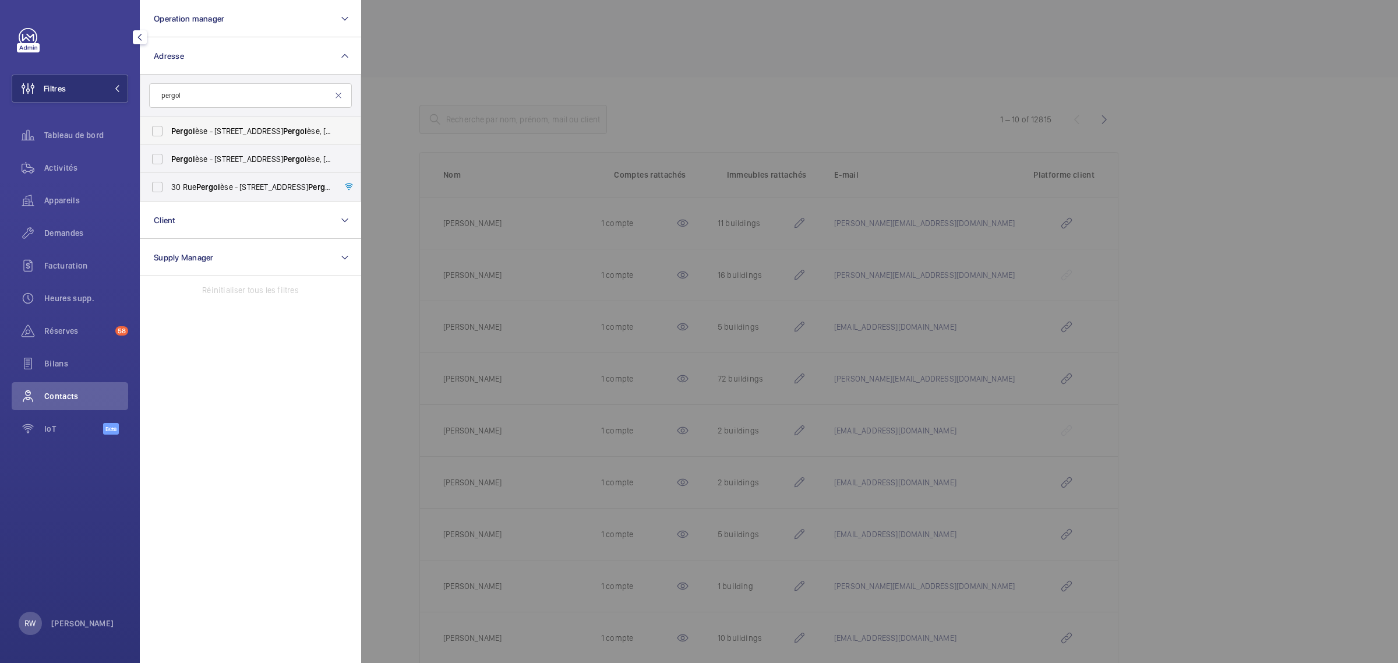
type input "pergol"
click at [155, 127] on label "Pergol èse - [STREET_ADDRESS]" at bounding box center [241, 131] width 203 height 28
click at [155, 127] on input "Pergol èse - [STREET_ADDRESS]" at bounding box center [157, 130] width 23 height 23
checkbox input "true"
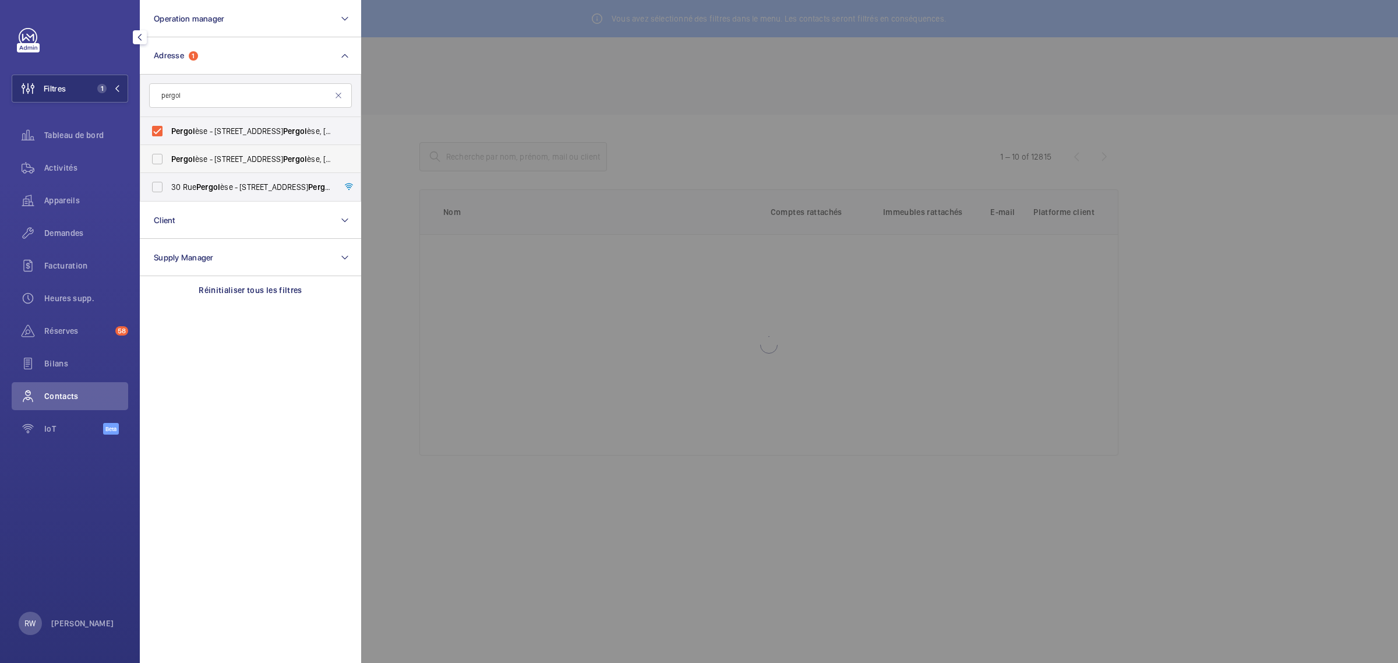
click at [155, 158] on label "Pergol èse - [STREET_ADDRESS]" at bounding box center [241, 159] width 203 height 28
click at [155, 158] on input "Pergol èse - [STREET_ADDRESS]" at bounding box center [157, 158] width 23 height 23
checkbox input "true"
click at [504, 62] on div at bounding box center [1060, 331] width 1398 height 663
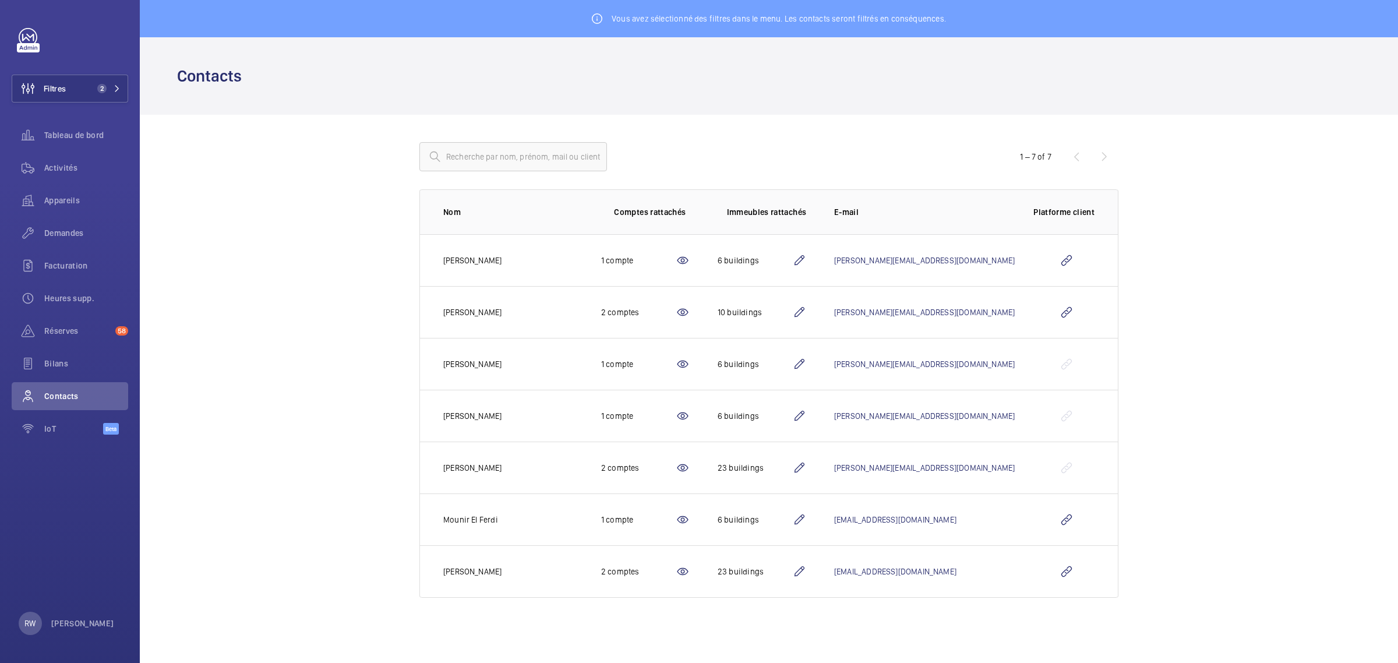
click at [1105, 155] on div "1 – 7 of 7" at bounding box center [1048, 157] width 140 height 14
click at [1070, 572] on wm-front-icon-button at bounding box center [1066, 571] width 28 height 28
